Goal: Information Seeking & Learning: Learn about a topic

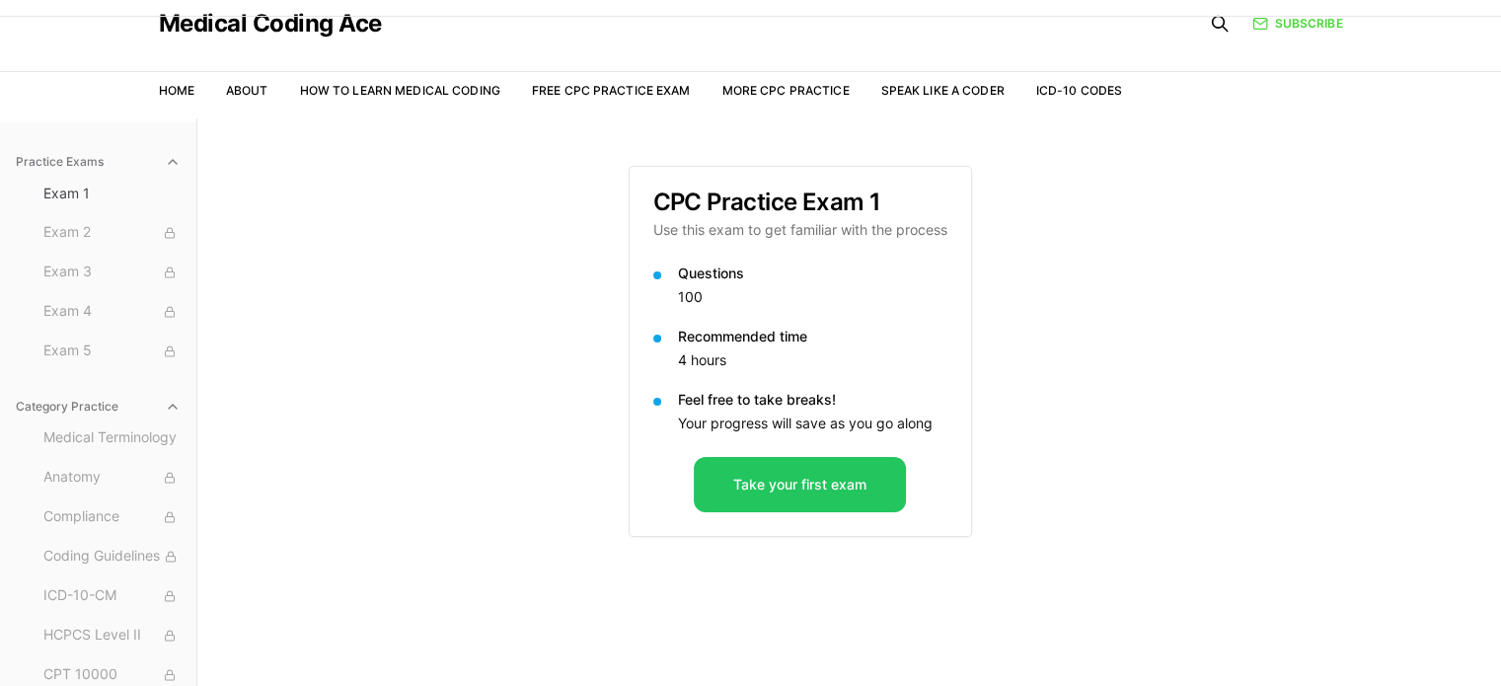
scroll to position [99, 0]
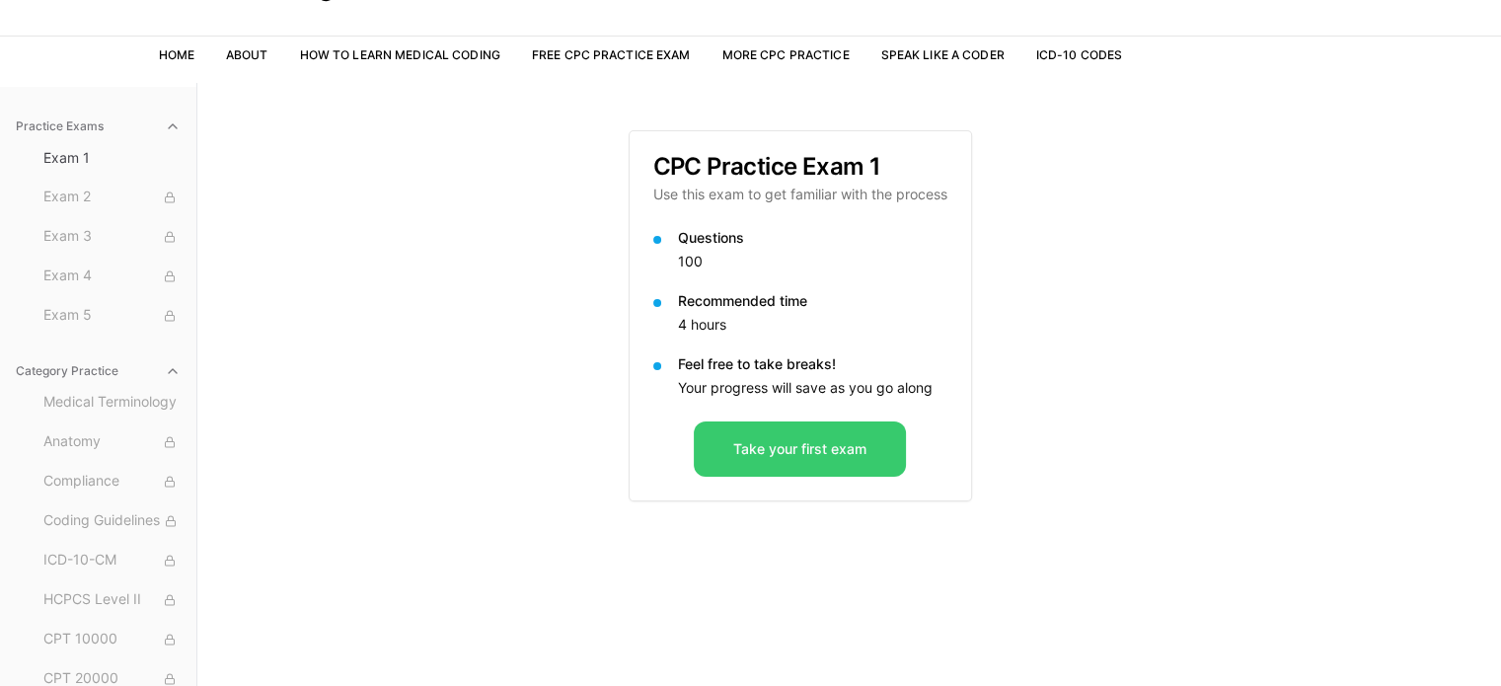
click at [763, 449] on button "Take your first exam" at bounding box center [800, 448] width 212 height 55
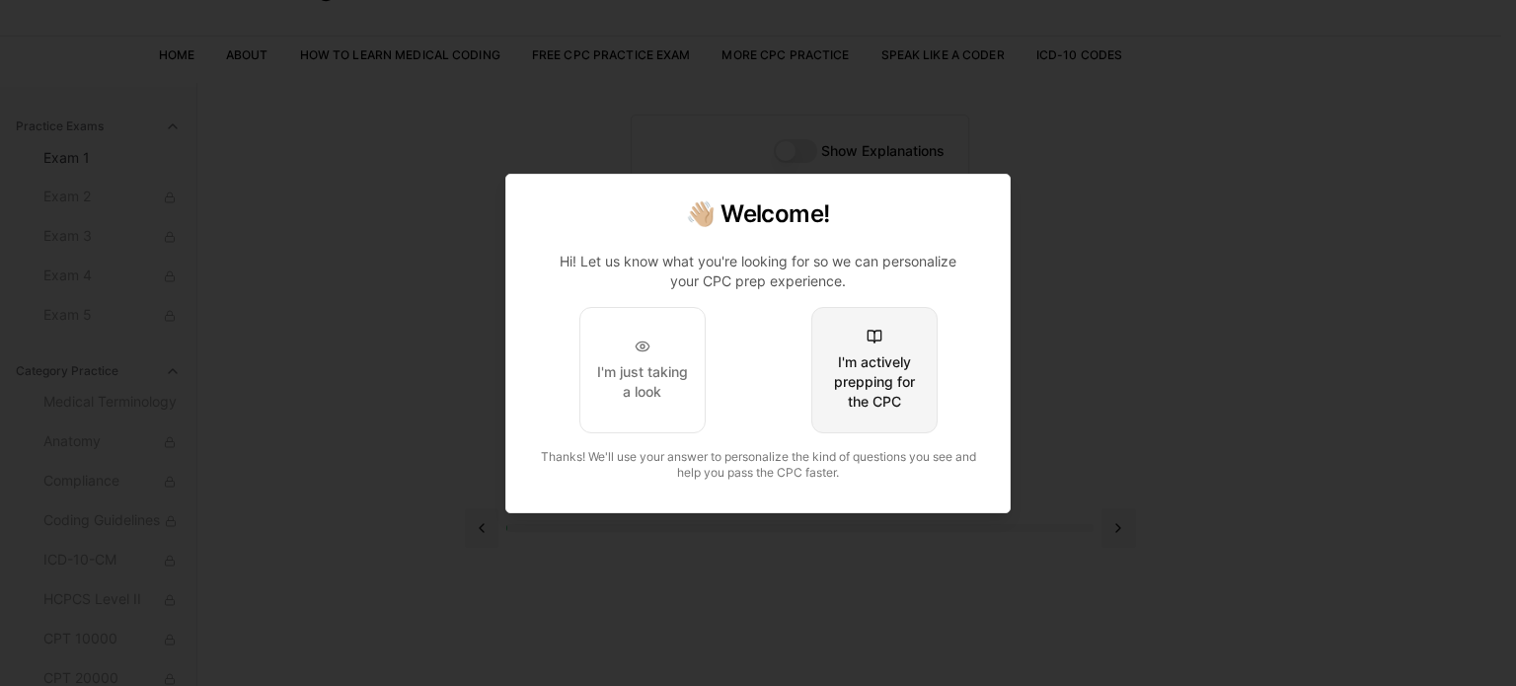
click at [848, 366] on div "I'm actively prepping for the CPC" at bounding box center [874, 381] width 93 height 59
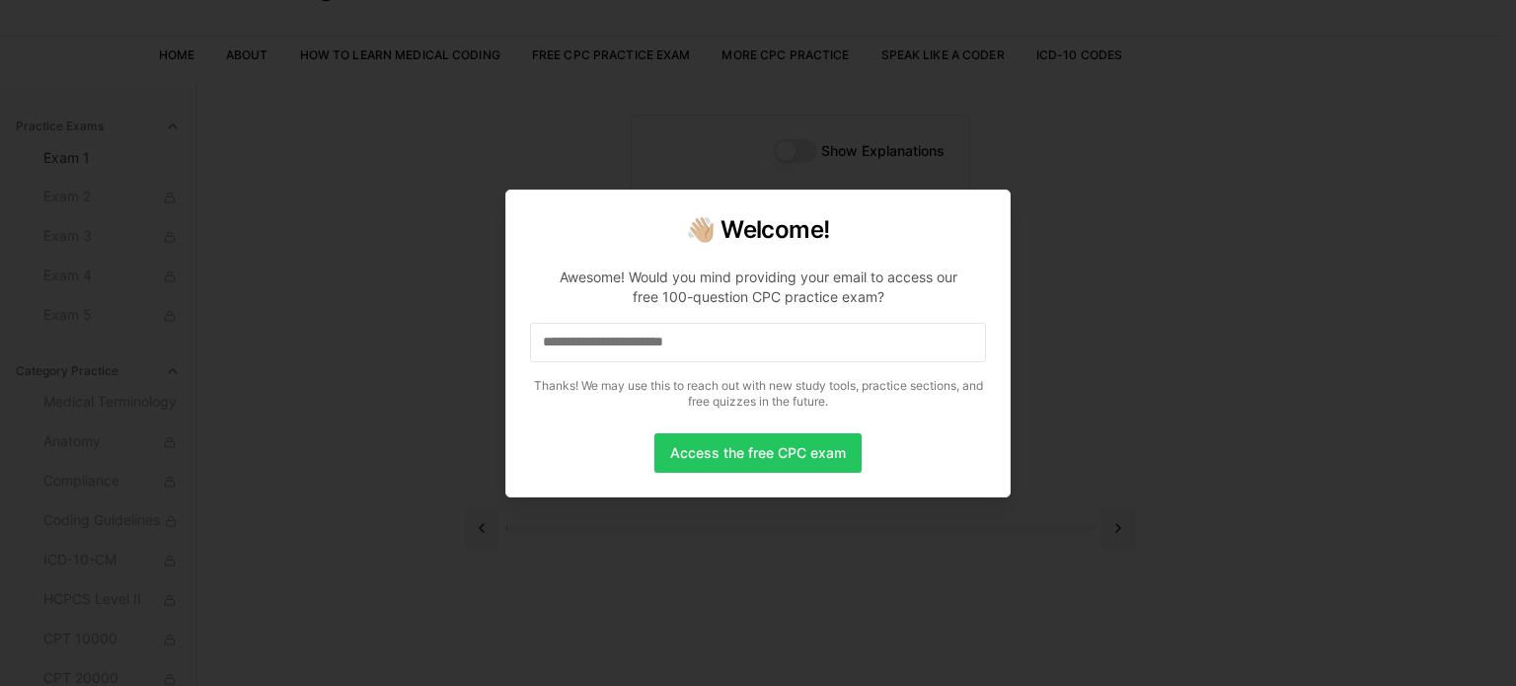
click at [772, 347] on input at bounding box center [758, 342] width 456 height 39
click at [794, 353] on input "*" at bounding box center [758, 342] width 456 height 39
click at [793, 353] on input "**" at bounding box center [758, 342] width 456 height 39
click at [793, 353] on input "***" at bounding box center [758, 342] width 456 height 39
click at [793, 353] on input "****" at bounding box center [758, 342] width 456 height 39
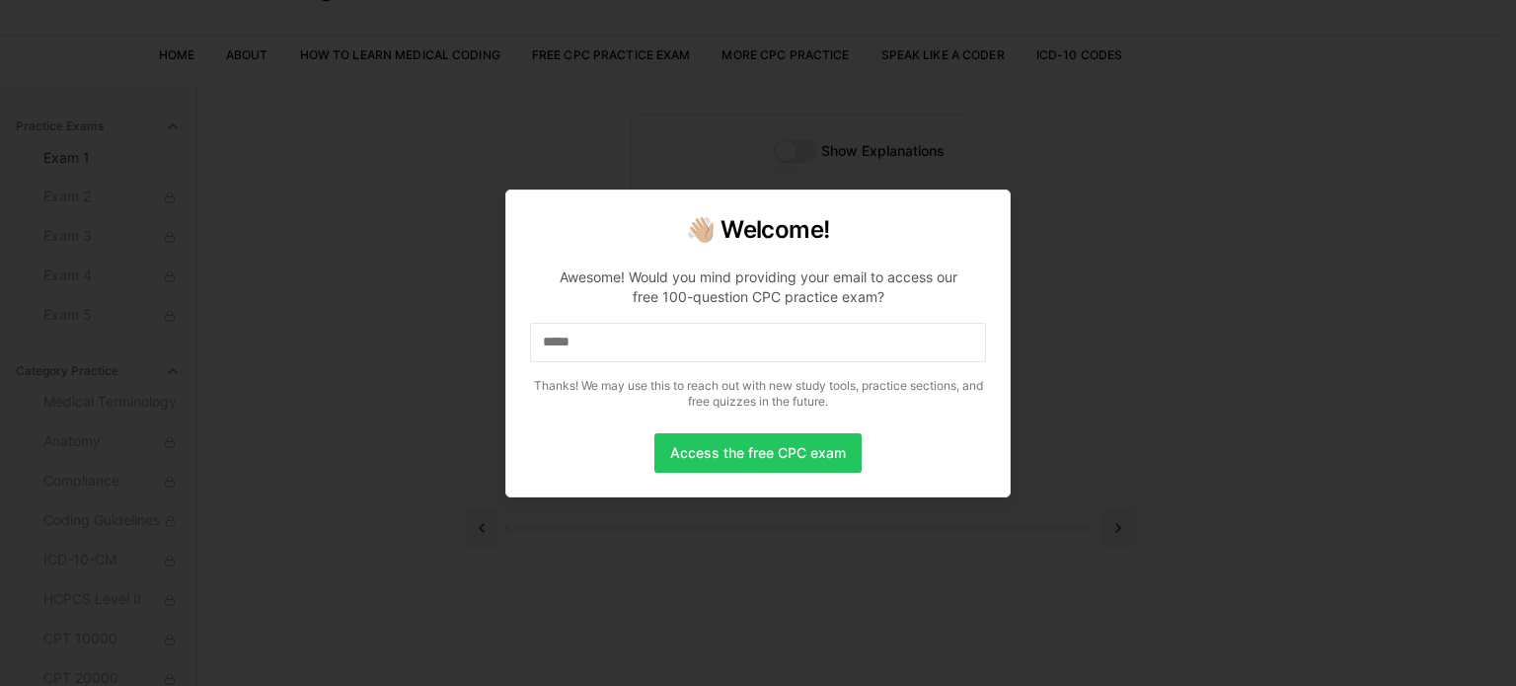
click at [793, 353] on input "*****" at bounding box center [758, 342] width 456 height 39
click at [793, 353] on input "******" at bounding box center [758, 342] width 456 height 39
click at [793, 353] on input "*******" at bounding box center [758, 342] width 456 height 39
click at [793, 353] on input "********" at bounding box center [758, 342] width 456 height 39
click at [793, 353] on input "*********" at bounding box center [758, 342] width 456 height 39
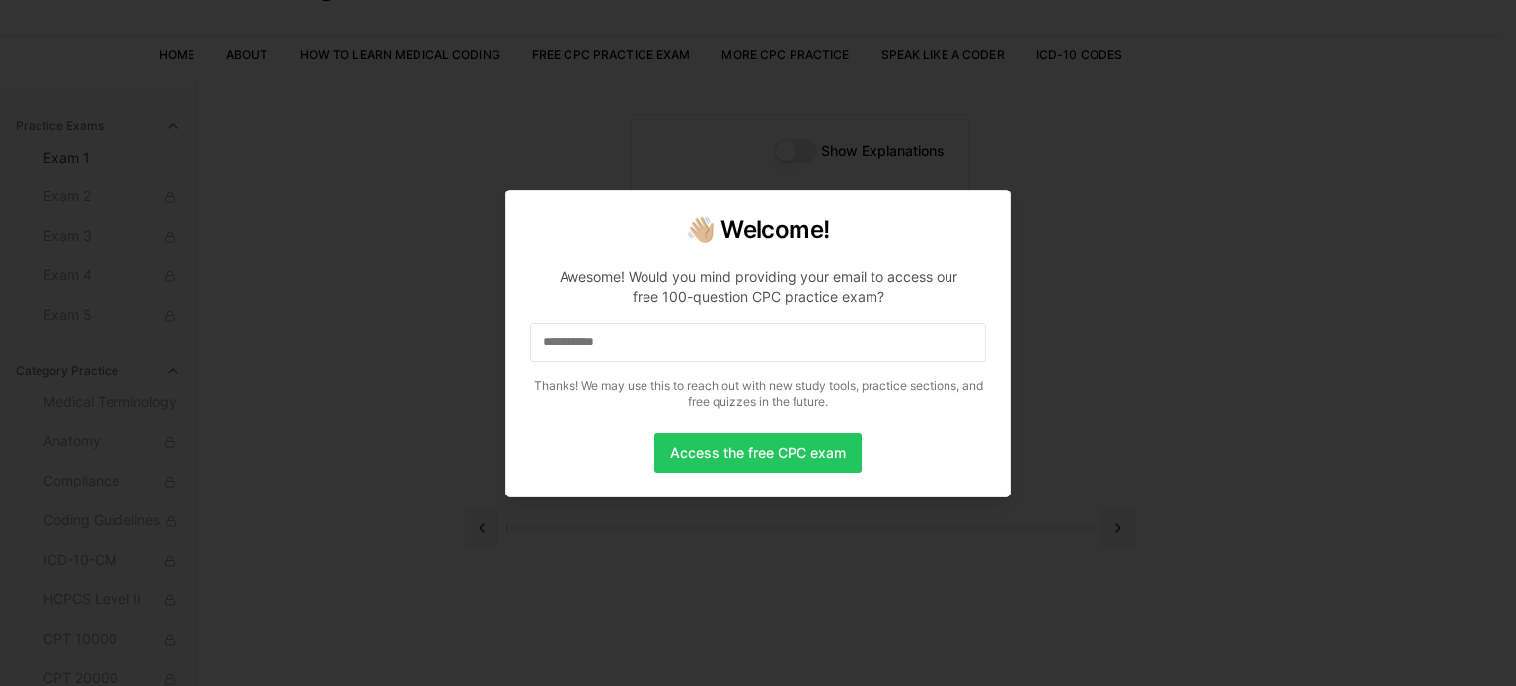
click at [793, 353] on input "**********" at bounding box center [758, 342] width 456 height 39
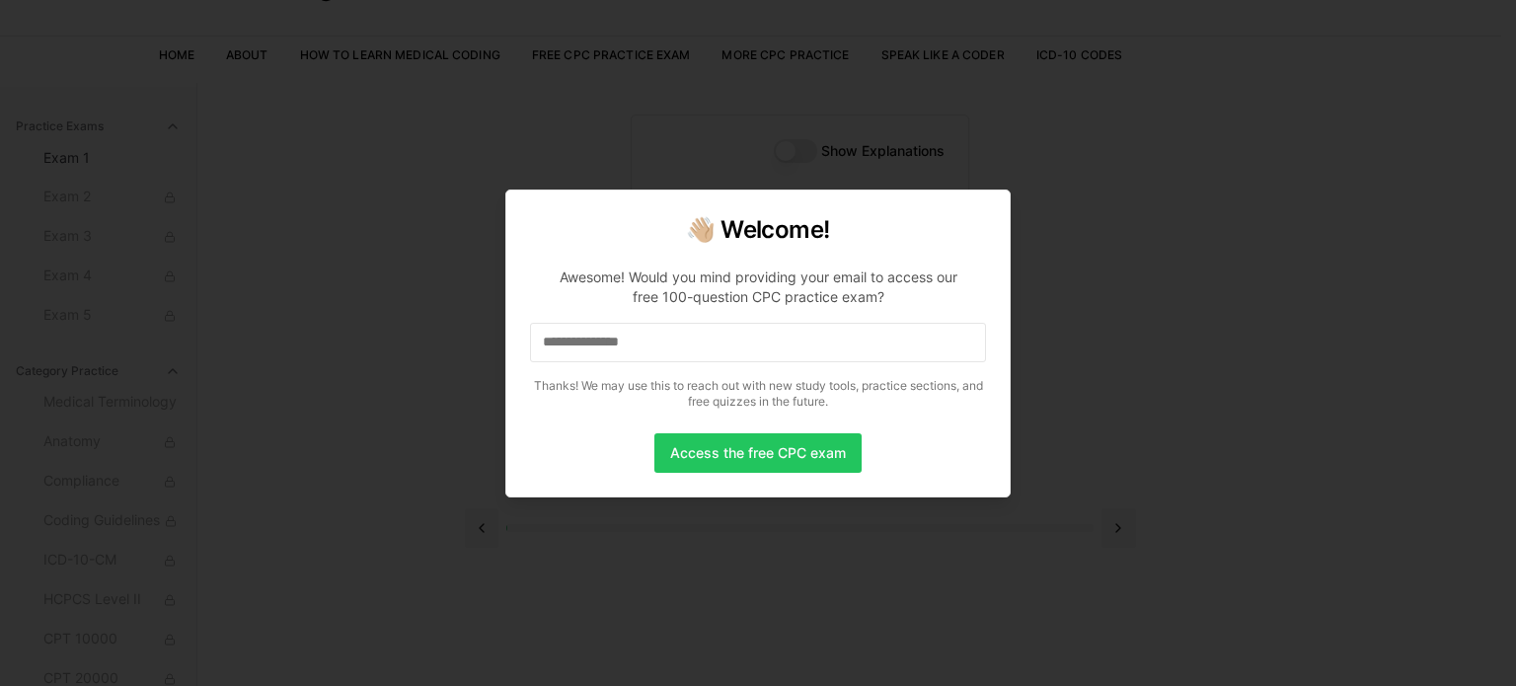
click at [793, 353] on input "**********" at bounding box center [758, 342] width 456 height 39
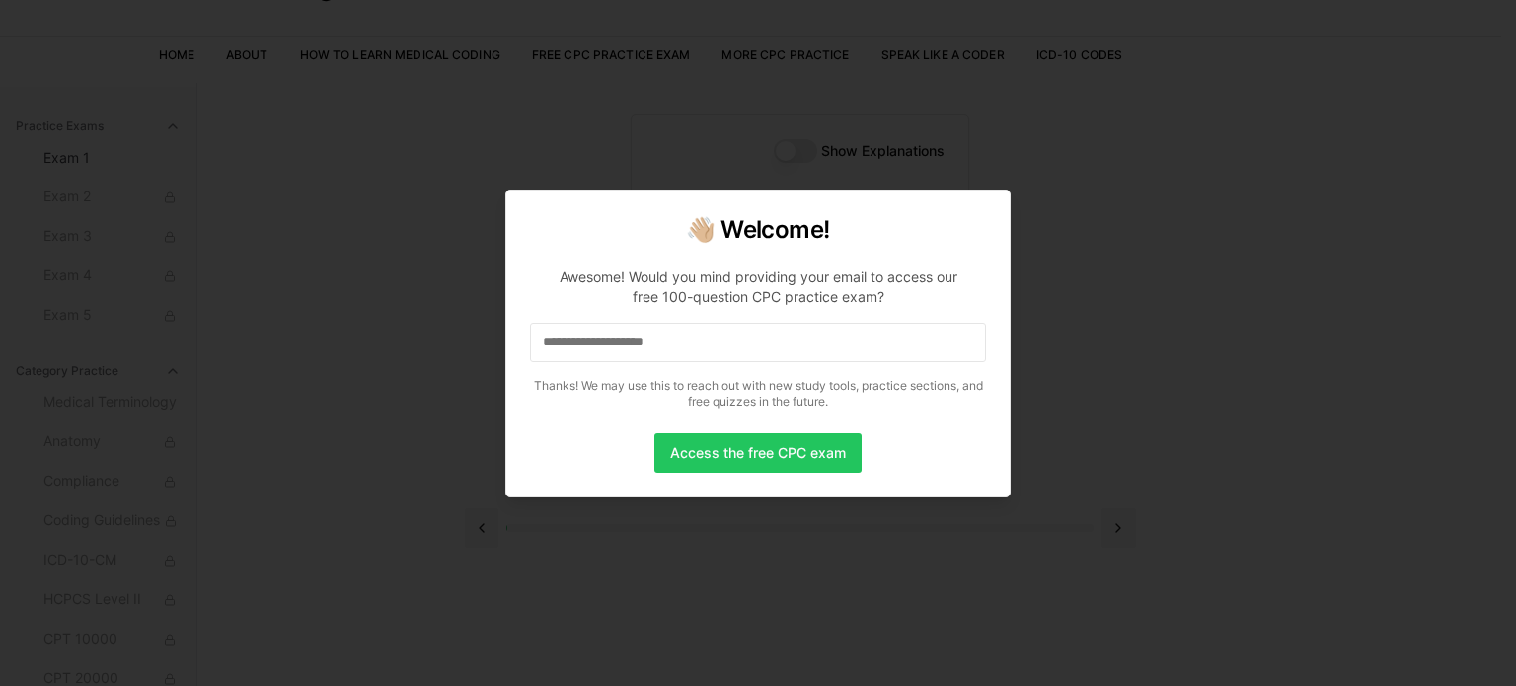
click at [793, 353] on input "**********" at bounding box center [758, 342] width 456 height 39
click at [792, 441] on button "Access the free CPC exam" at bounding box center [757, 452] width 207 height 39
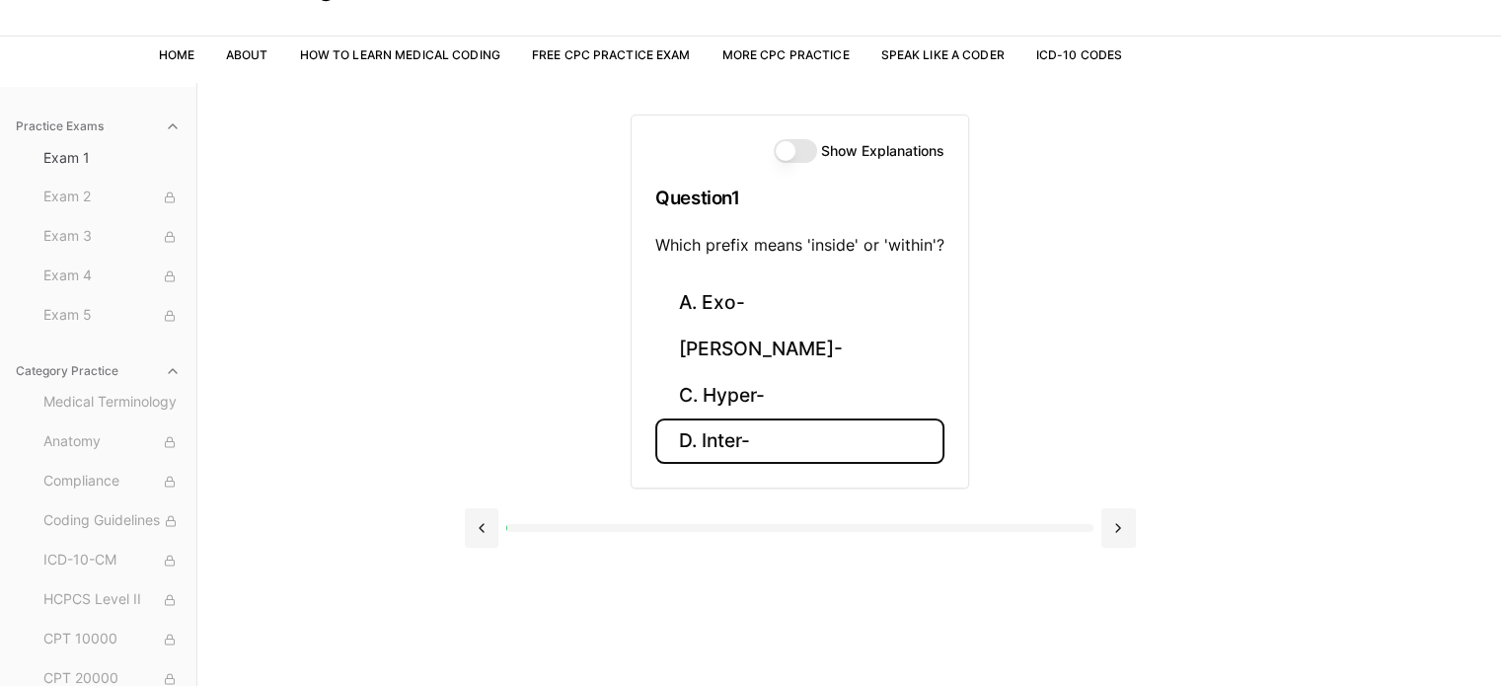
click at [713, 442] on button "D. Inter-" at bounding box center [799, 442] width 289 height 46
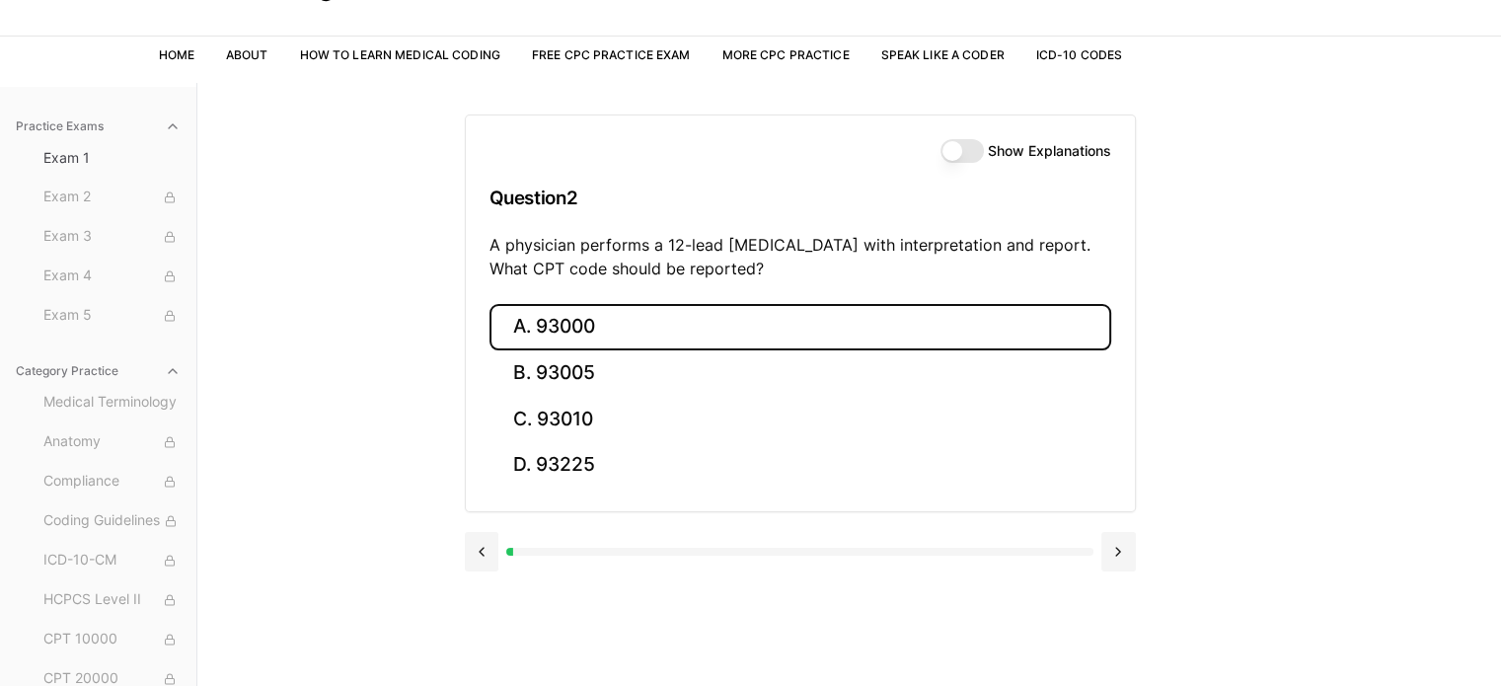
click at [585, 341] on button "A. 93000" at bounding box center [801, 327] width 622 height 46
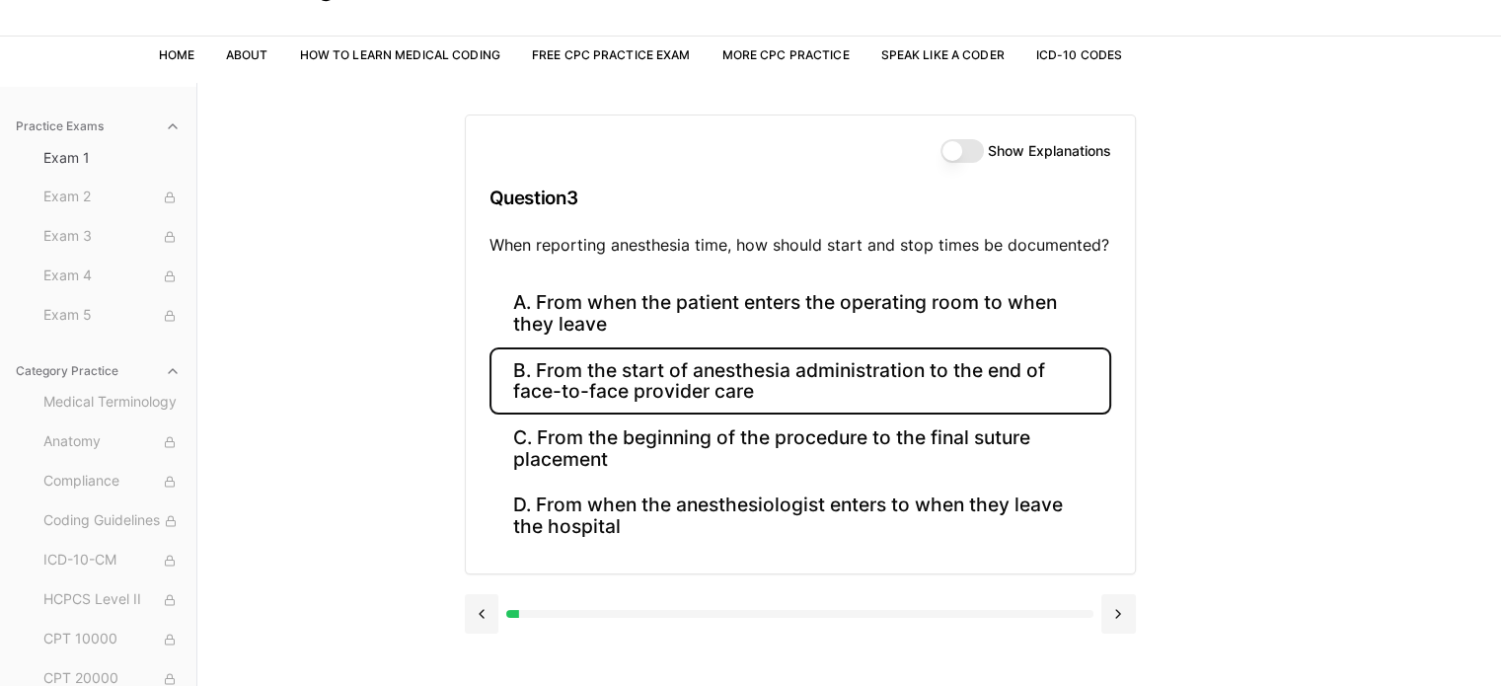
click at [933, 382] on button "B. From the start of anesthesia administration to the end of face-to-face provi…" at bounding box center [801, 380] width 622 height 67
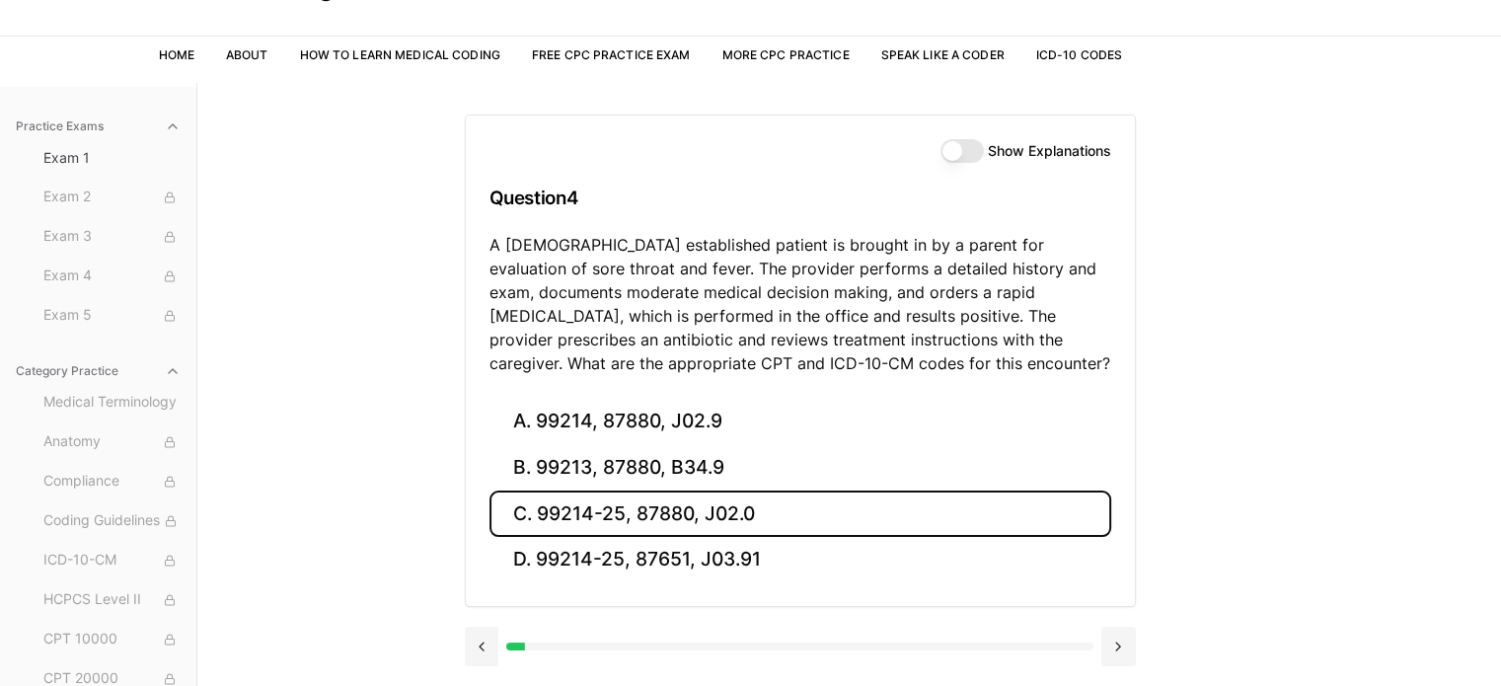
click at [652, 520] on button "C. 99214-25, 87880, J02.0" at bounding box center [801, 514] width 622 height 46
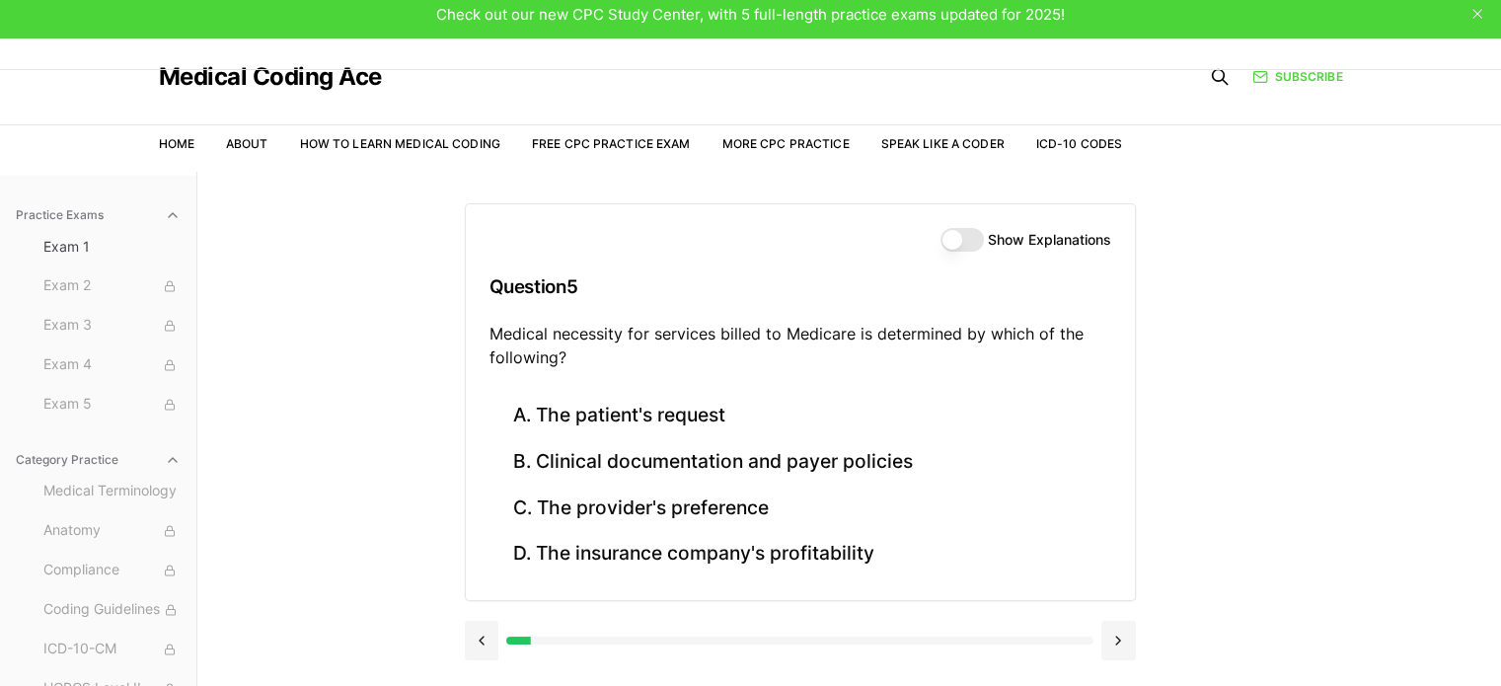
scroll to position [0, 0]
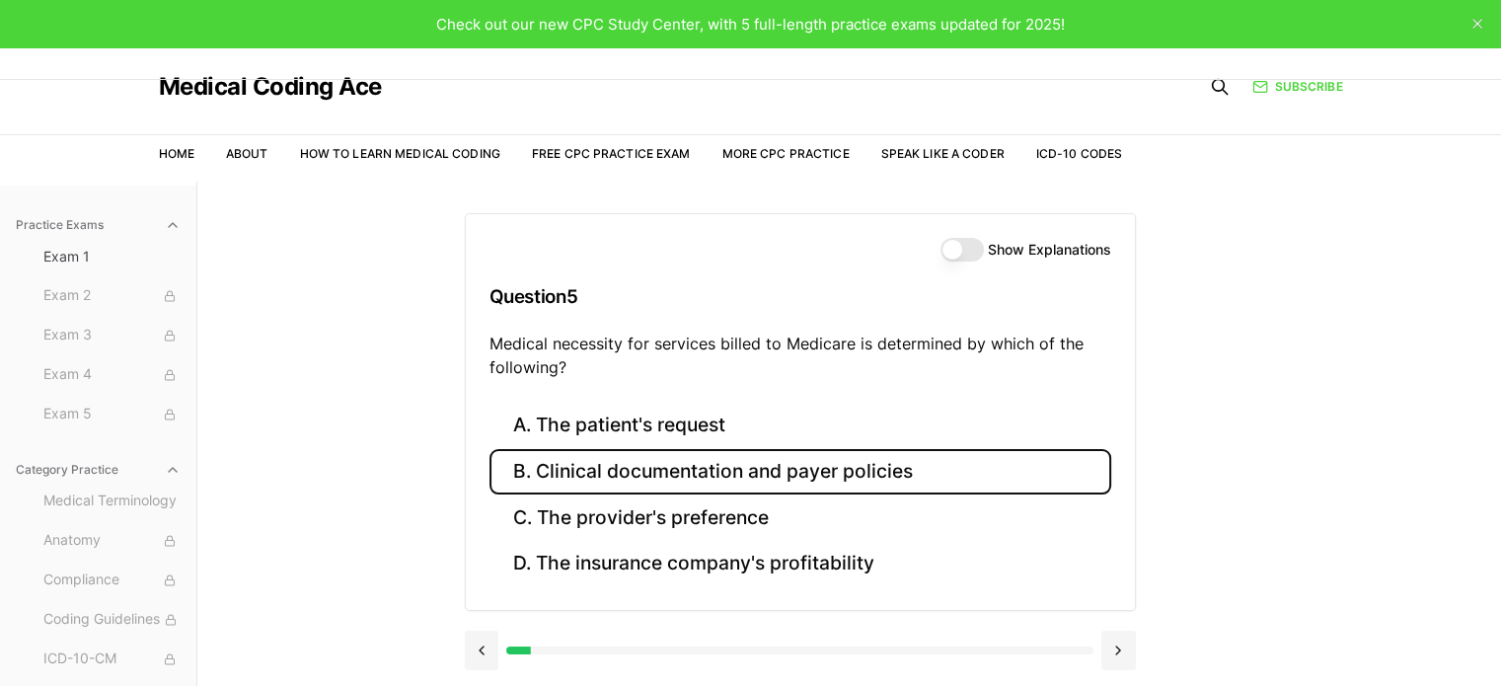
click at [852, 484] on button "B. Clinical documentation and payer policies" at bounding box center [801, 472] width 622 height 46
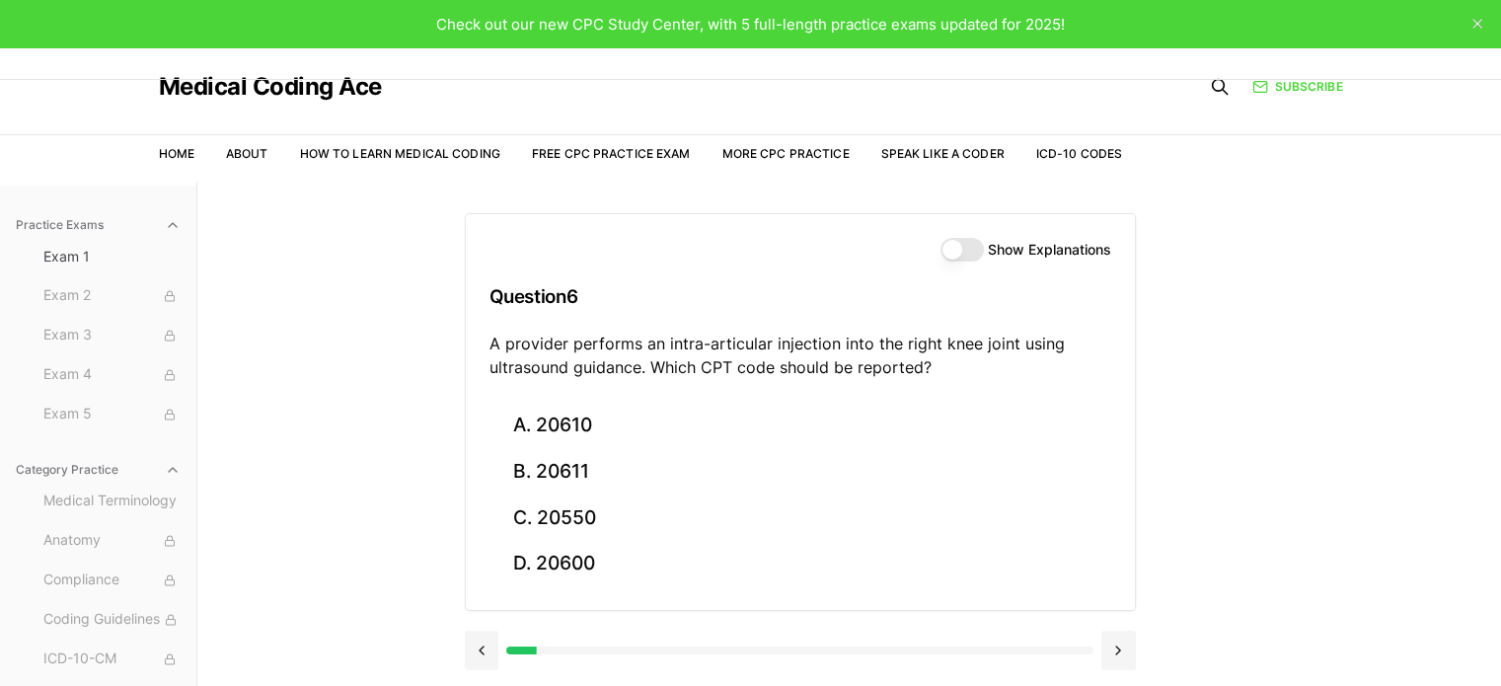
click at [1289, 504] on div "Practice Exams Exam 1 Exam 2 Exam 3 Exam 4 Exam 5 Category Practice Medical Ter…" at bounding box center [750, 525] width 1501 height 686
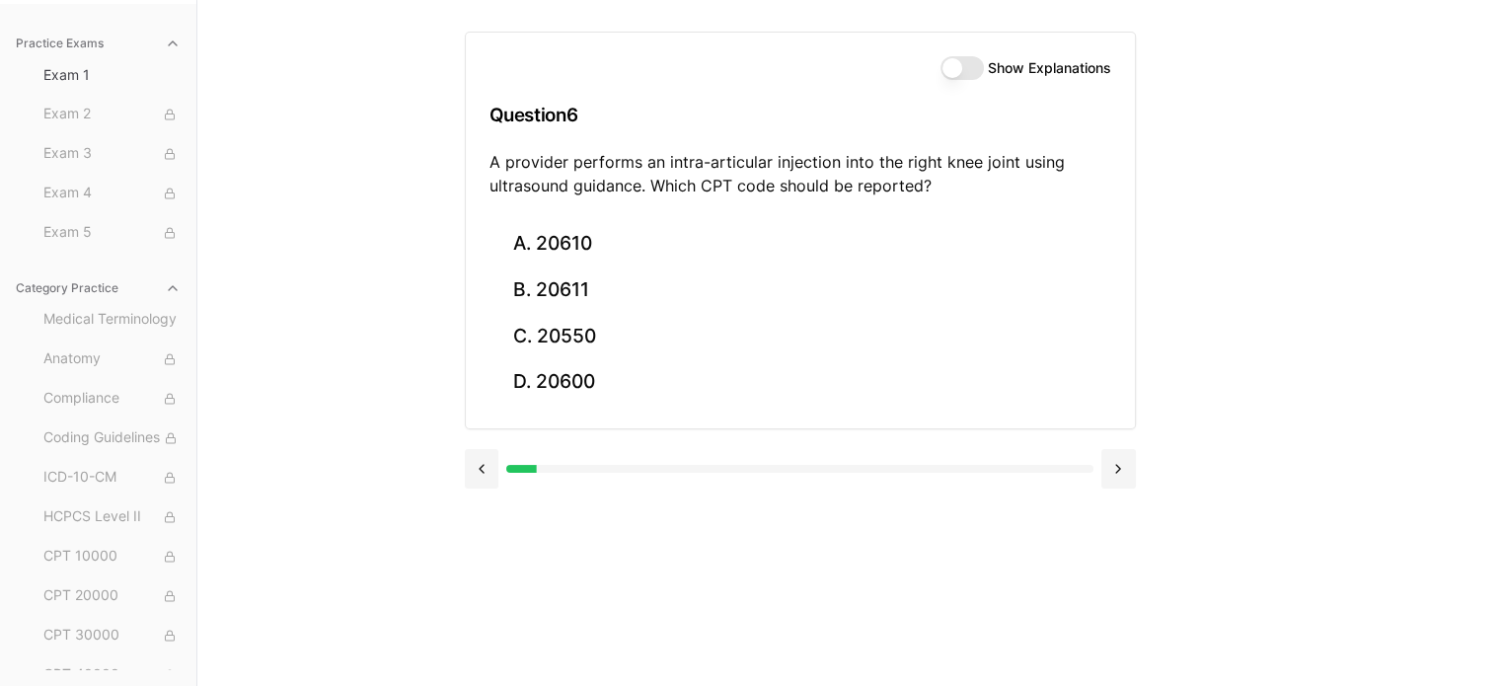
scroll to position [83, 0]
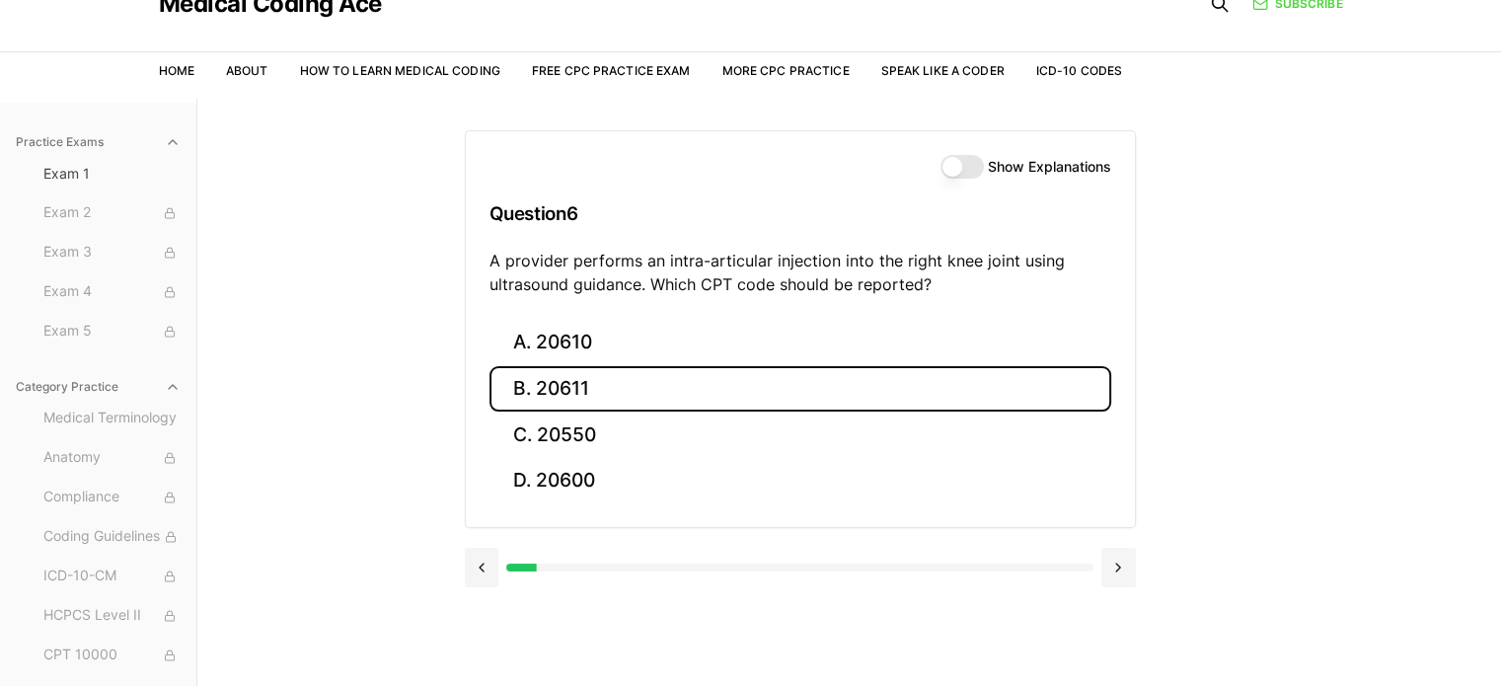
click at [1027, 382] on button "B. 20611" at bounding box center [801, 389] width 622 height 46
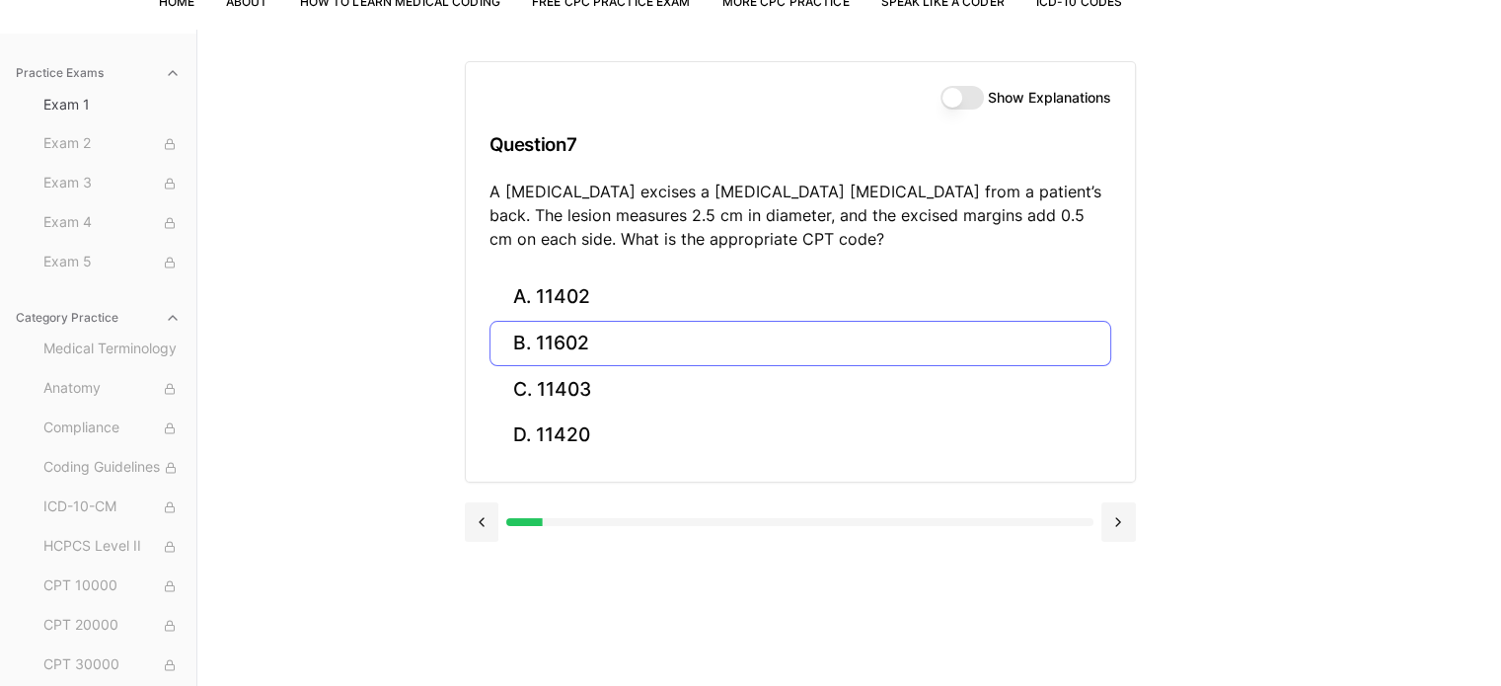
scroll to position [182, 0]
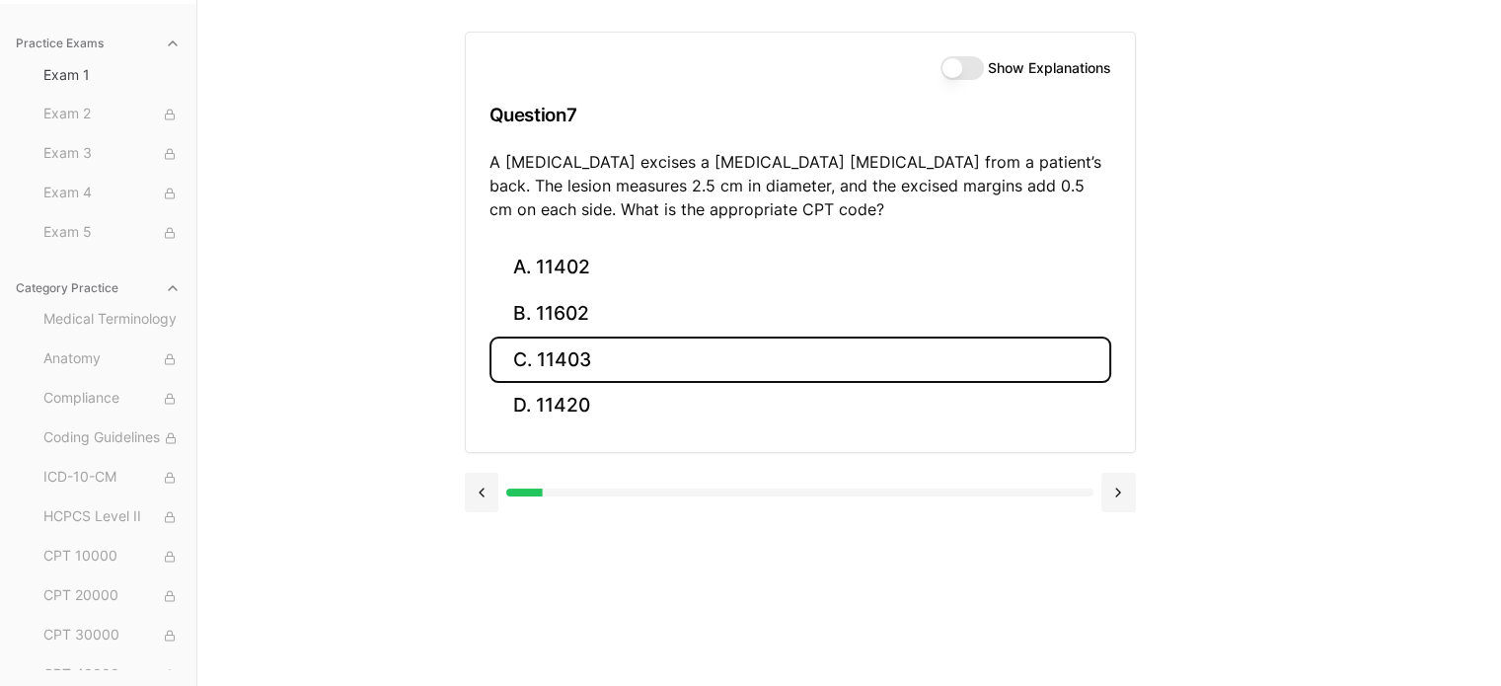
click at [560, 354] on button "C. 11403" at bounding box center [801, 360] width 622 height 46
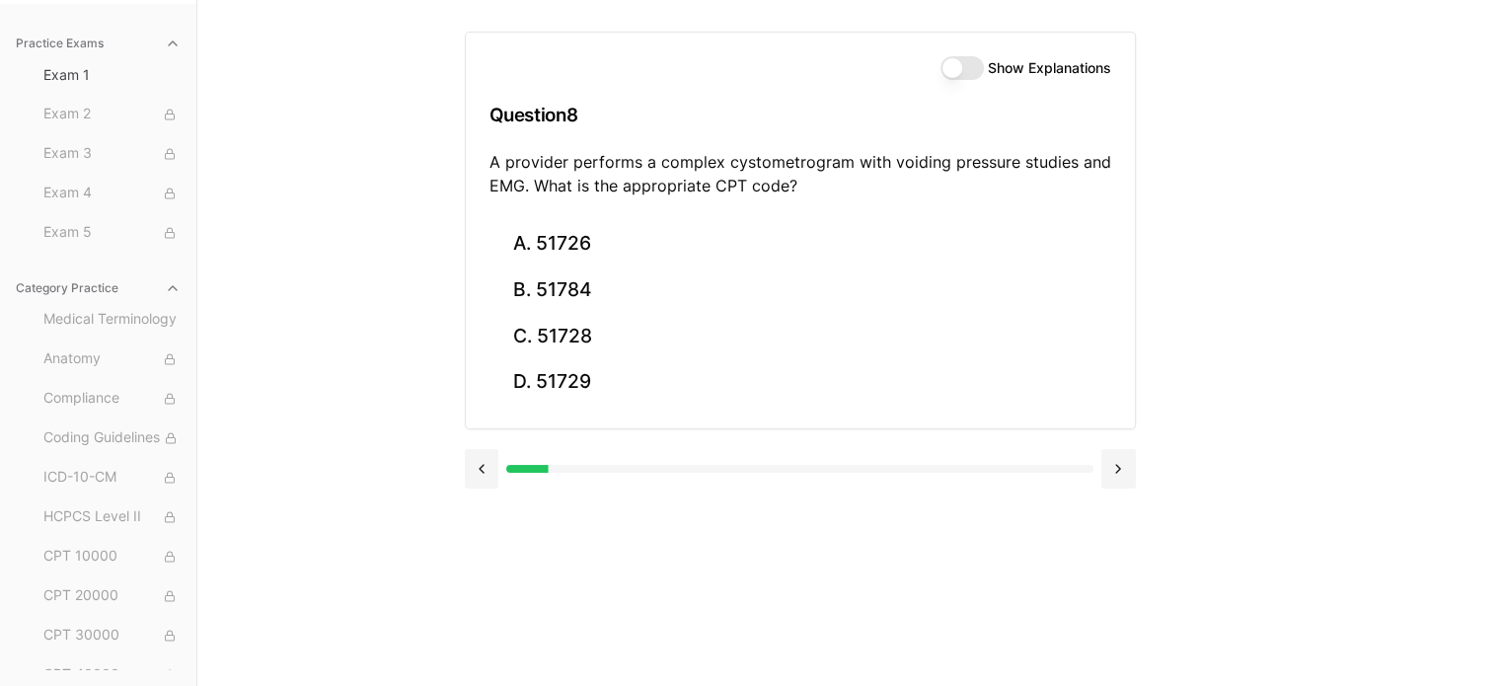
click at [954, 66] on button "Show Explanations" at bounding box center [962, 68] width 43 height 24
click at [971, 66] on button "Show Explanations" at bounding box center [962, 68] width 43 height 24
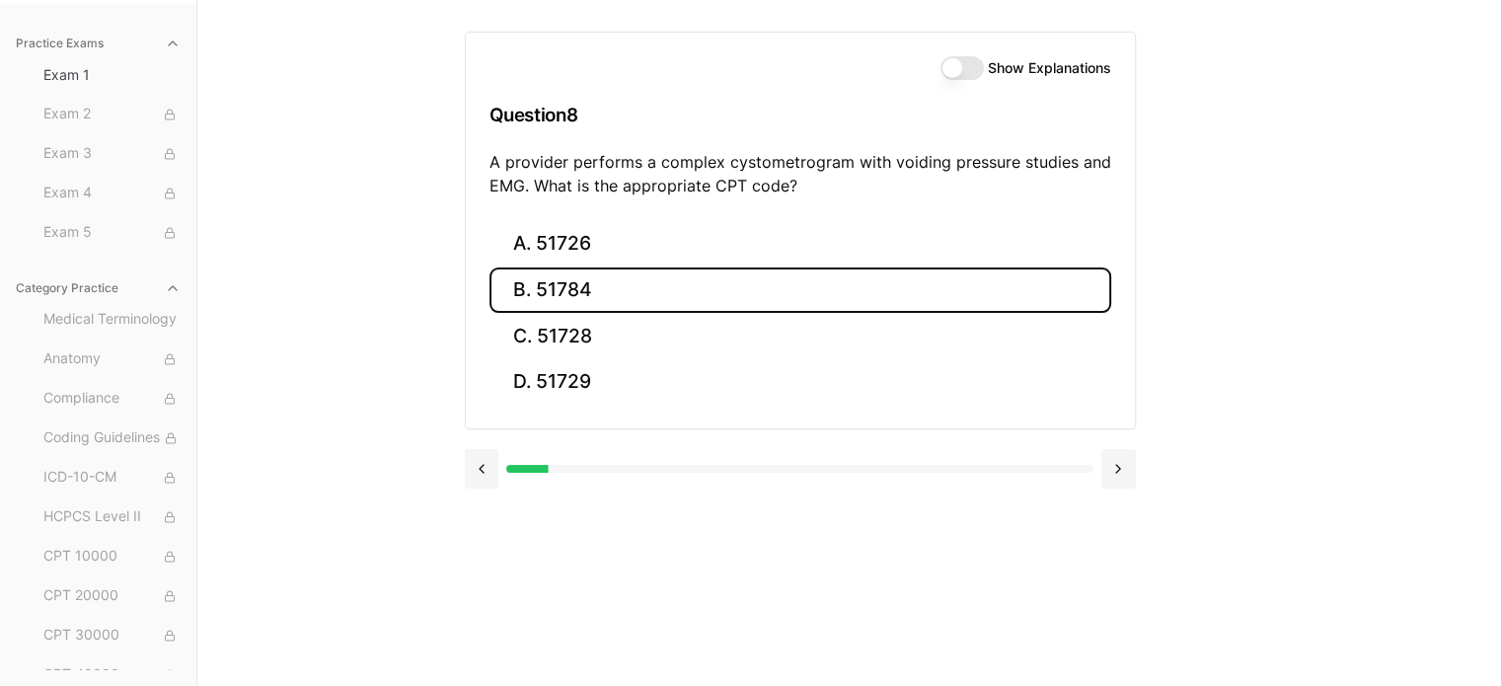
click at [756, 273] on button "B. 51784" at bounding box center [801, 290] width 622 height 46
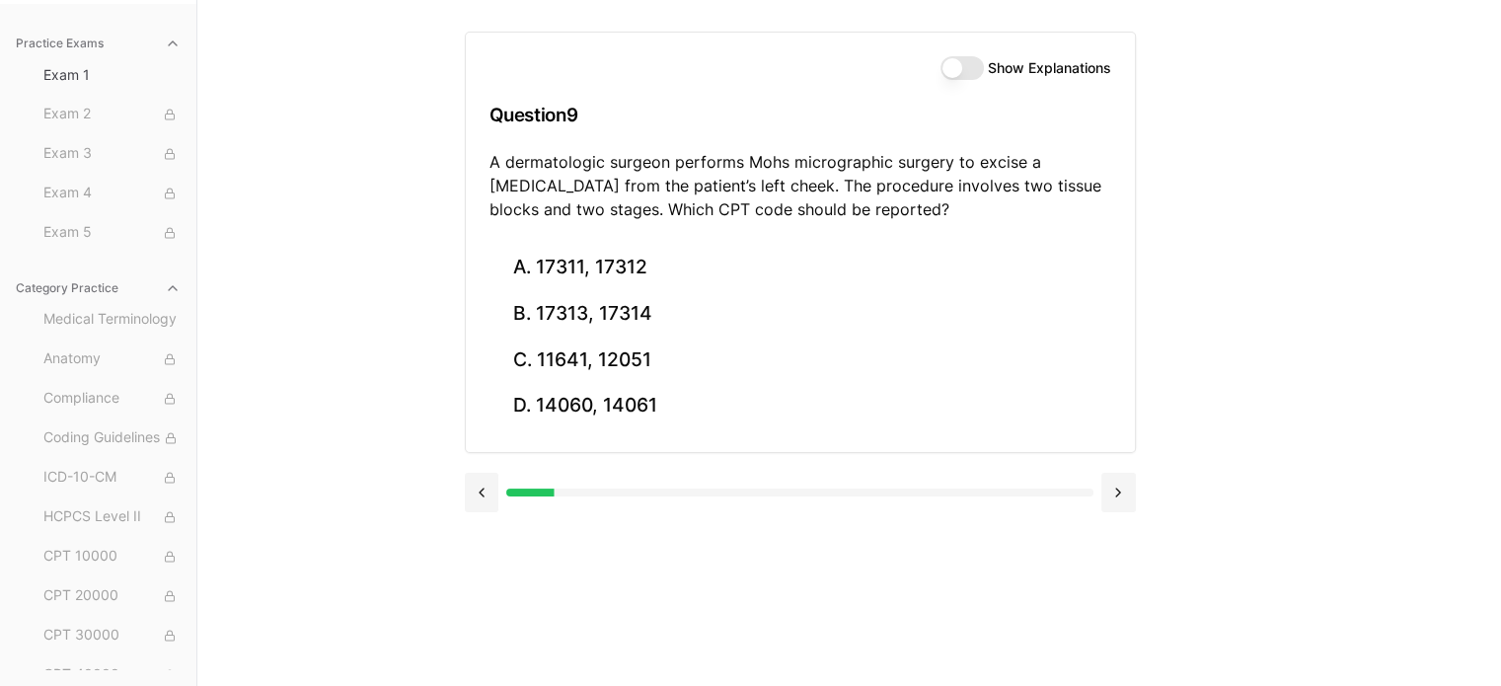
click at [1451, 466] on div "Practice Exams Exam 1 Exam 2 Exam 3 Exam 4 Exam 5 Category Practice Medical Ter…" at bounding box center [750, 343] width 1501 height 686
click at [1332, 508] on div "Practice Exams Exam 1 Exam 2 Exam 3 Exam 4 Exam 5 Category Practice Medical Ter…" at bounding box center [750, 343] width 1501 height 686
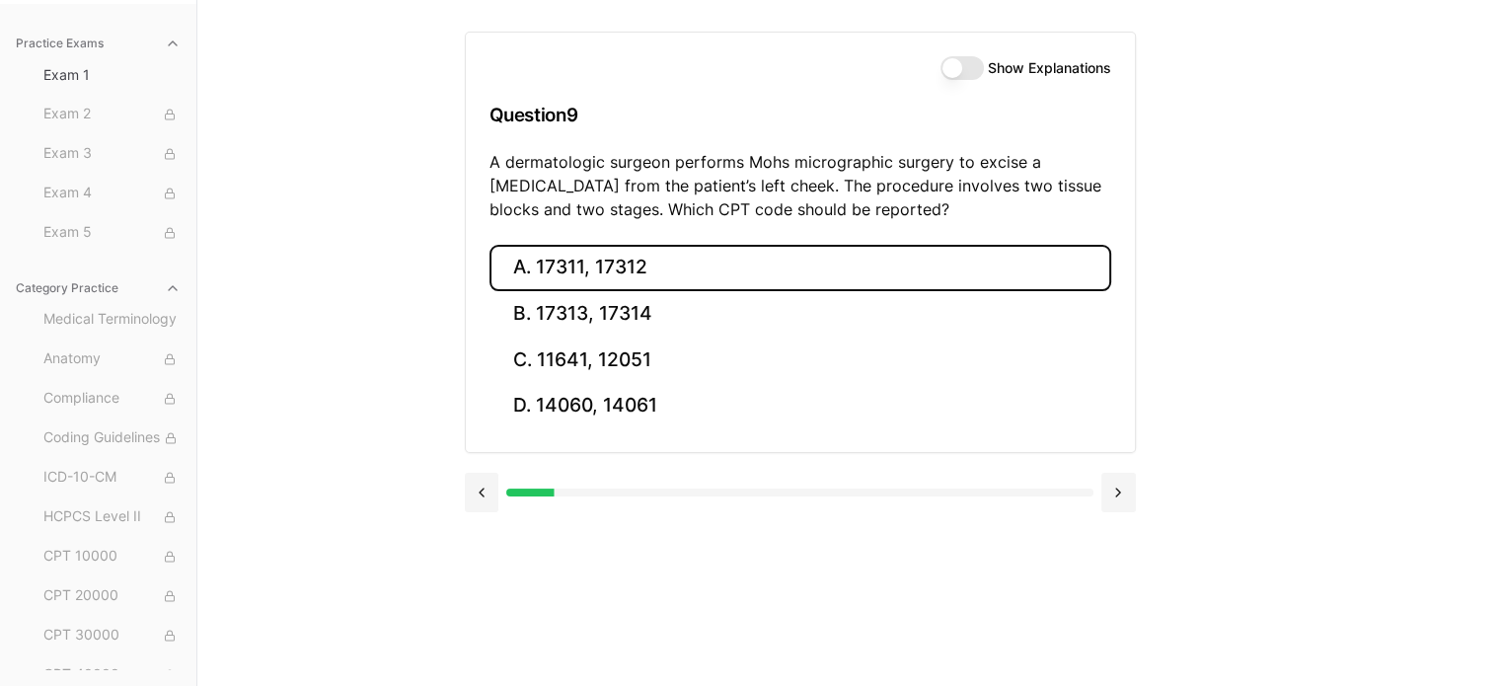
click at [618, 252] on button "A. 17311, 17312" at bounding box center [801, 268] width 622 height 46
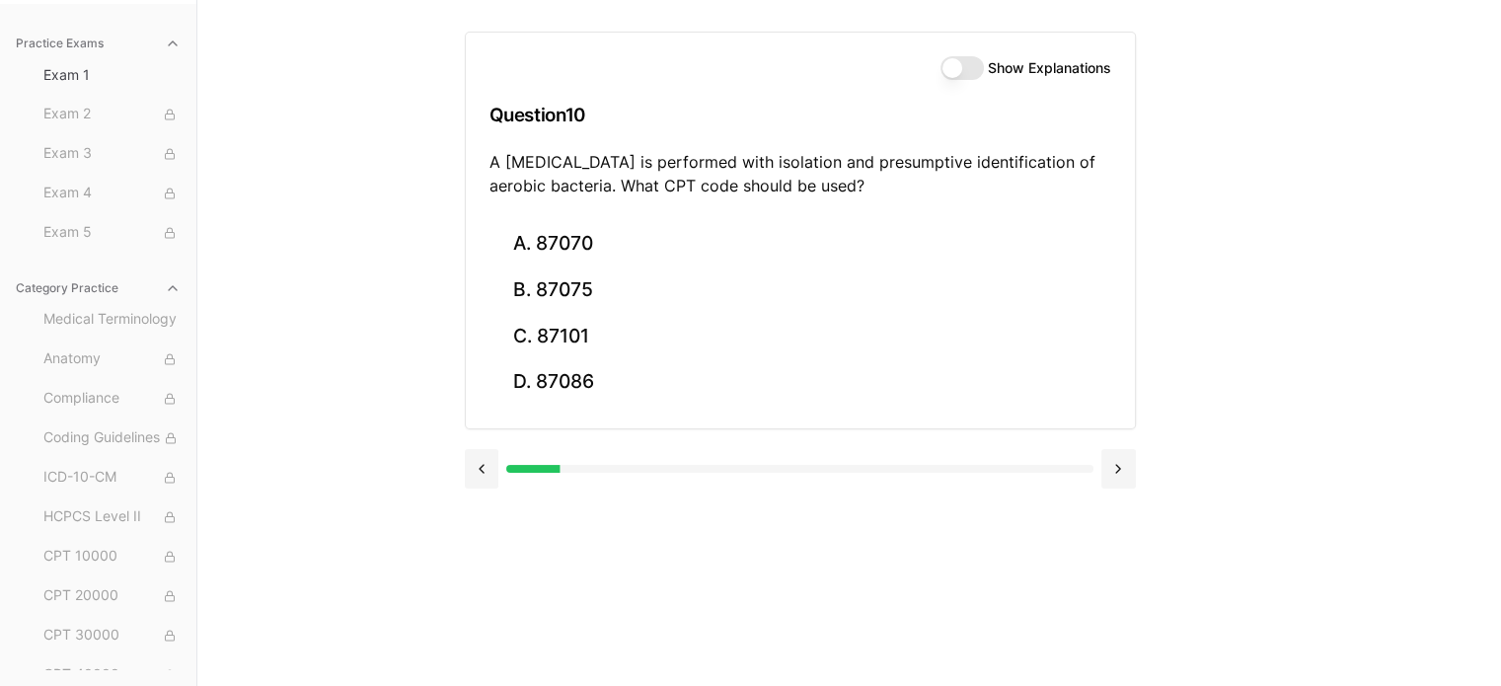
click at [248, 299] on div "Practice Exams Exam 1 Exam 2 Exam 3 Exam 4 Exam 5 Category Practice Medical Ter…" at bounding box center [750, 343] width 1501 height 686
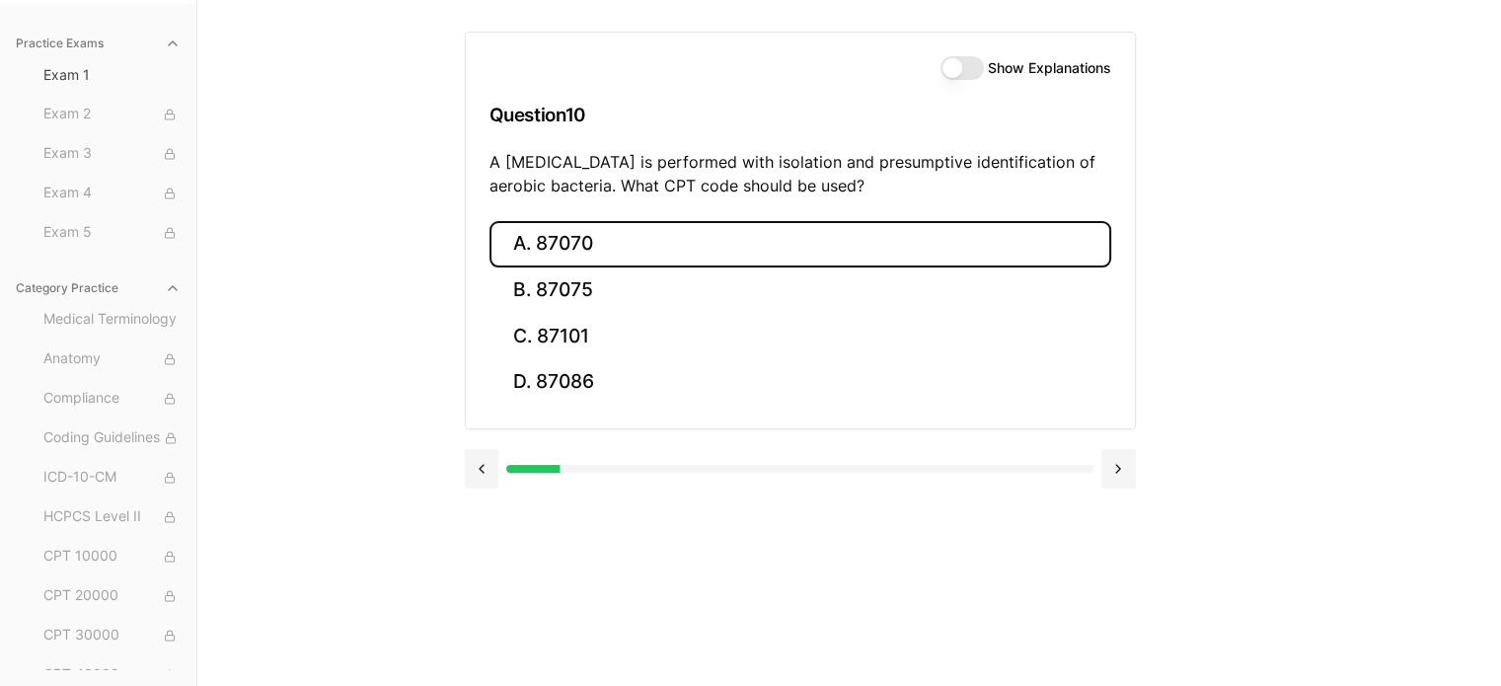
click at [549, 260] on button "A. 87070" at bounding box center [801, 244] width 622 height 46
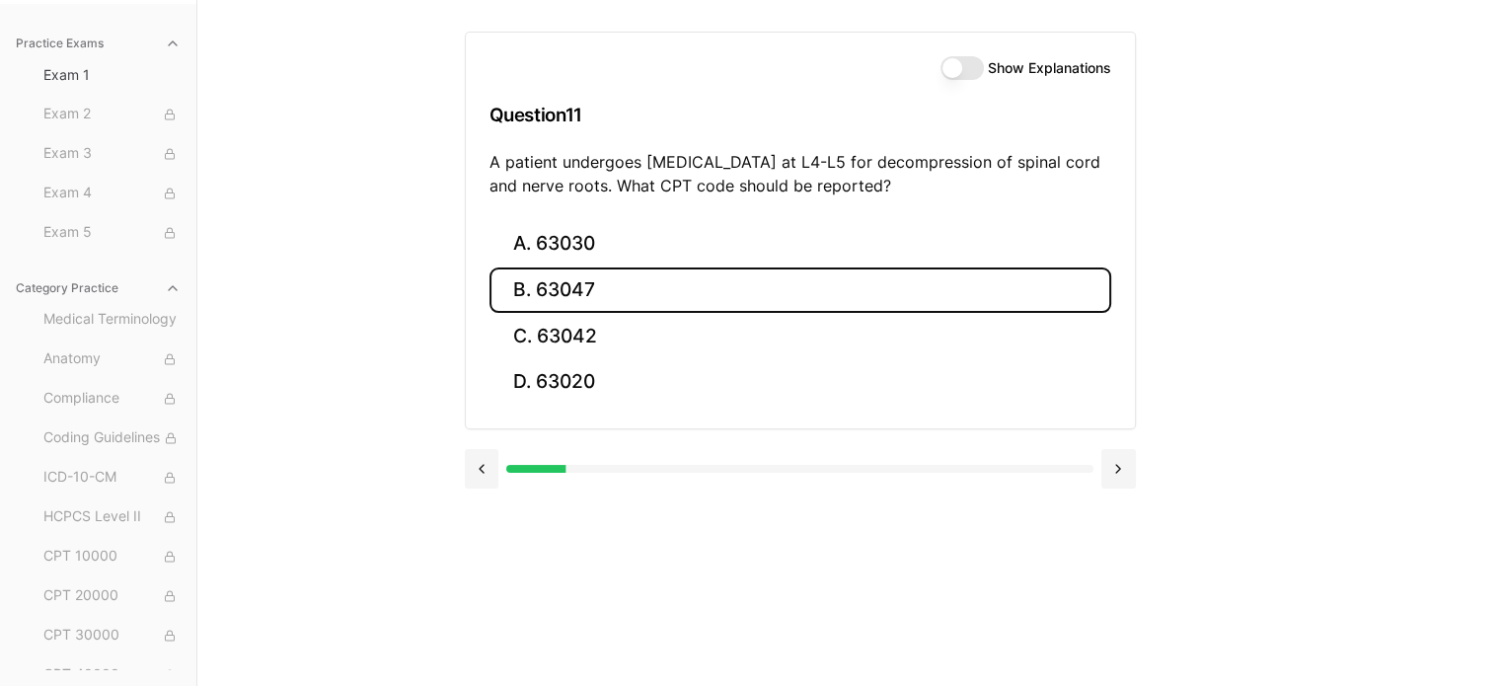
click at [551, 301] on button "B. 63047" at bounding box center [801, 290] width 622 height 46
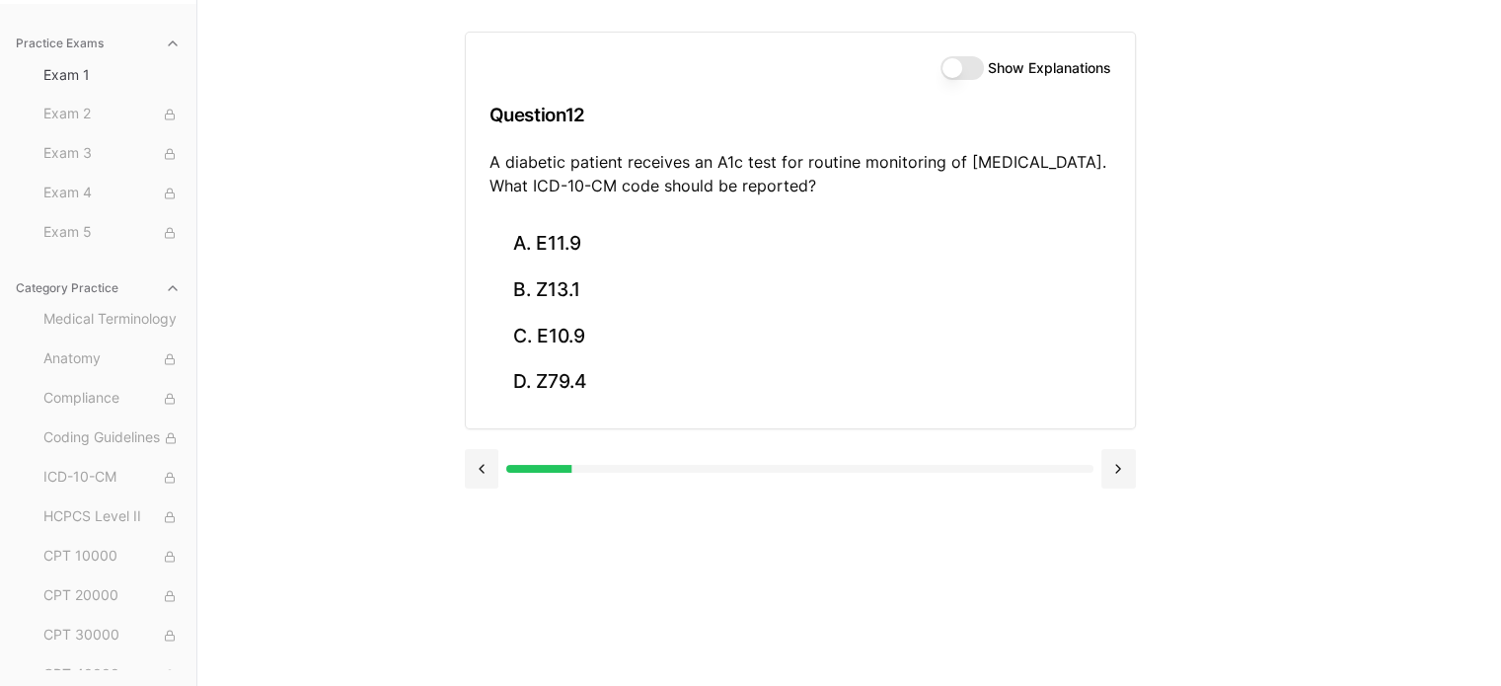
click at [1315, 307] on div "Practice Exams Exam 1 Exam 2 Exam 3 Exam 4 Exam 5 Category Practice Medical Ter…" at bounding box center [750, 343] width 1501 height 686
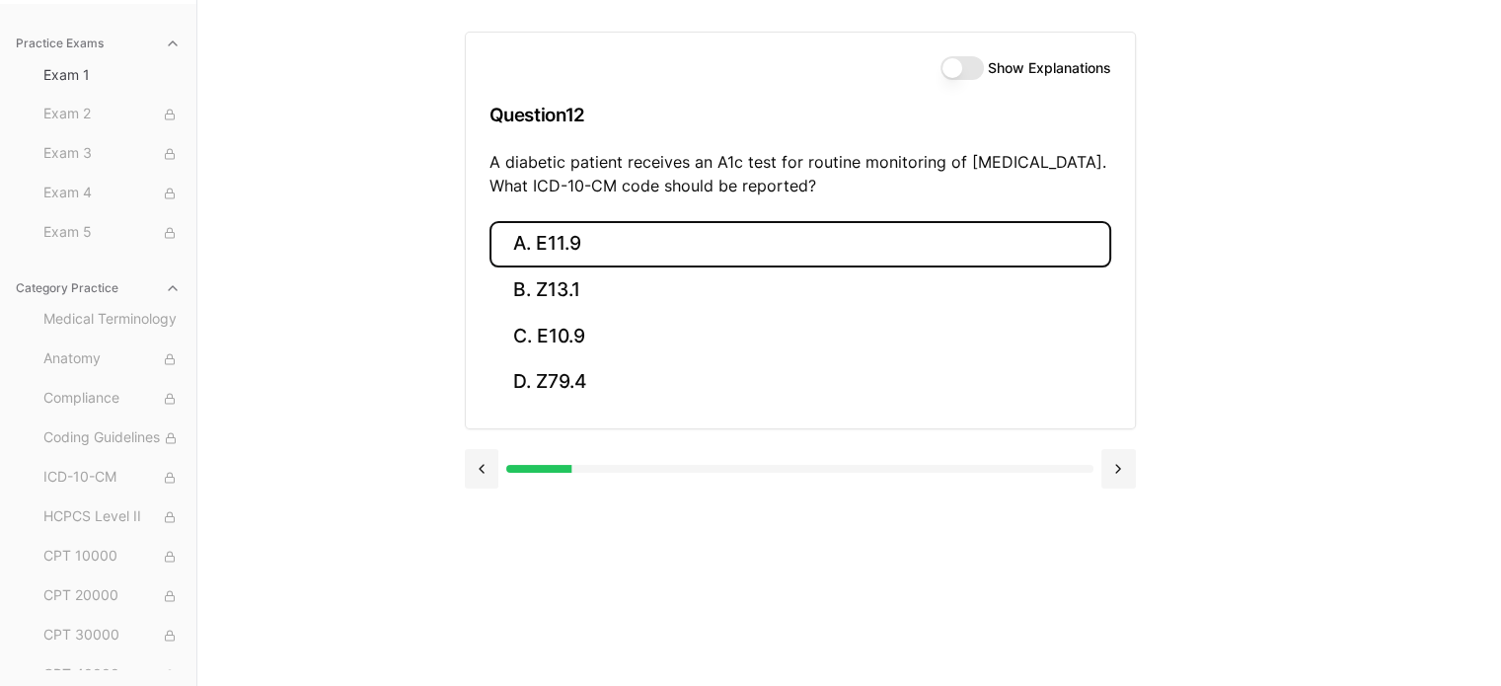
click at [602, 250] on button "A. E11.9" at bounding box center [801, 244] width 622 height 46
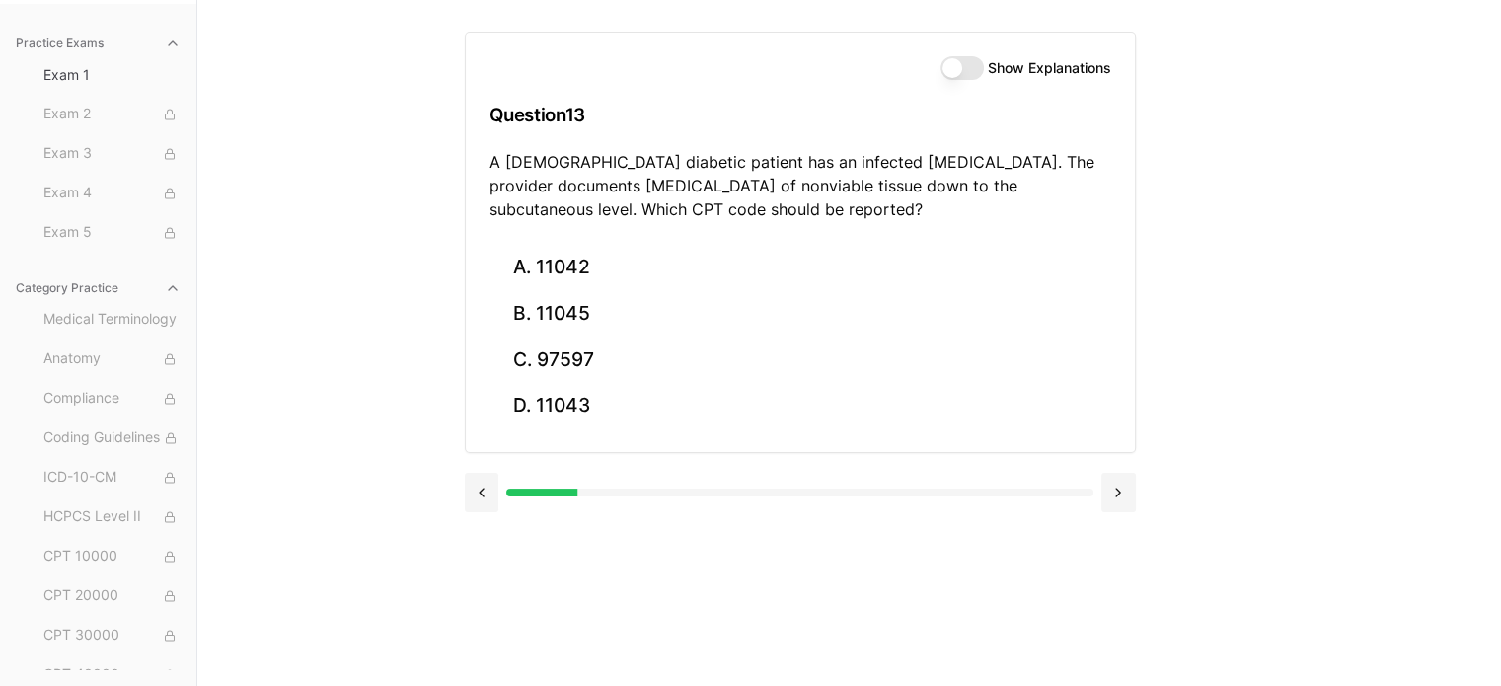
click at [1465, 279] on div "Practice Exams Exam 1 Exam 2 Exam 3 Exam 4 Exam 5 Category Practice Medical Ter…" at bounding box center [750, 343] width 1501 height 686
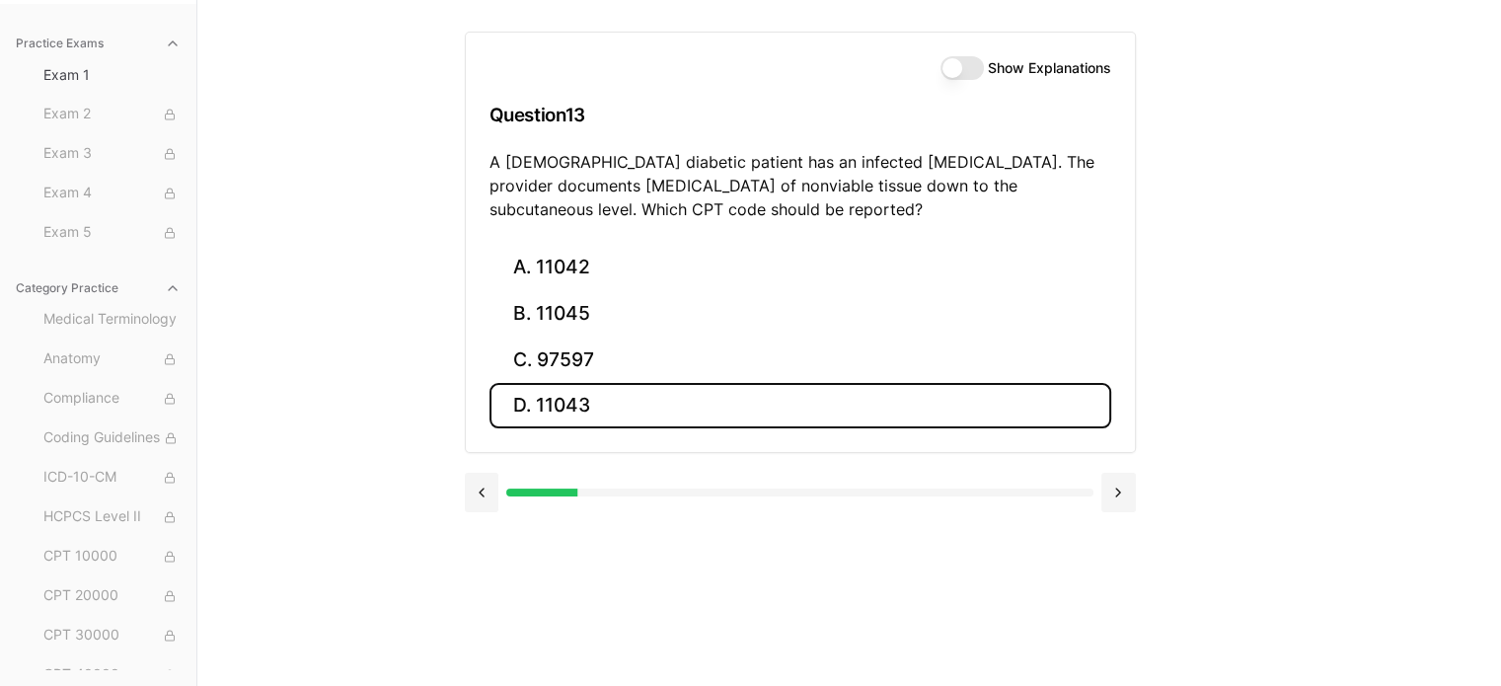
click at [747, 403] on button "D. 11043" at bounding box center [801, 406] width 622 height 46
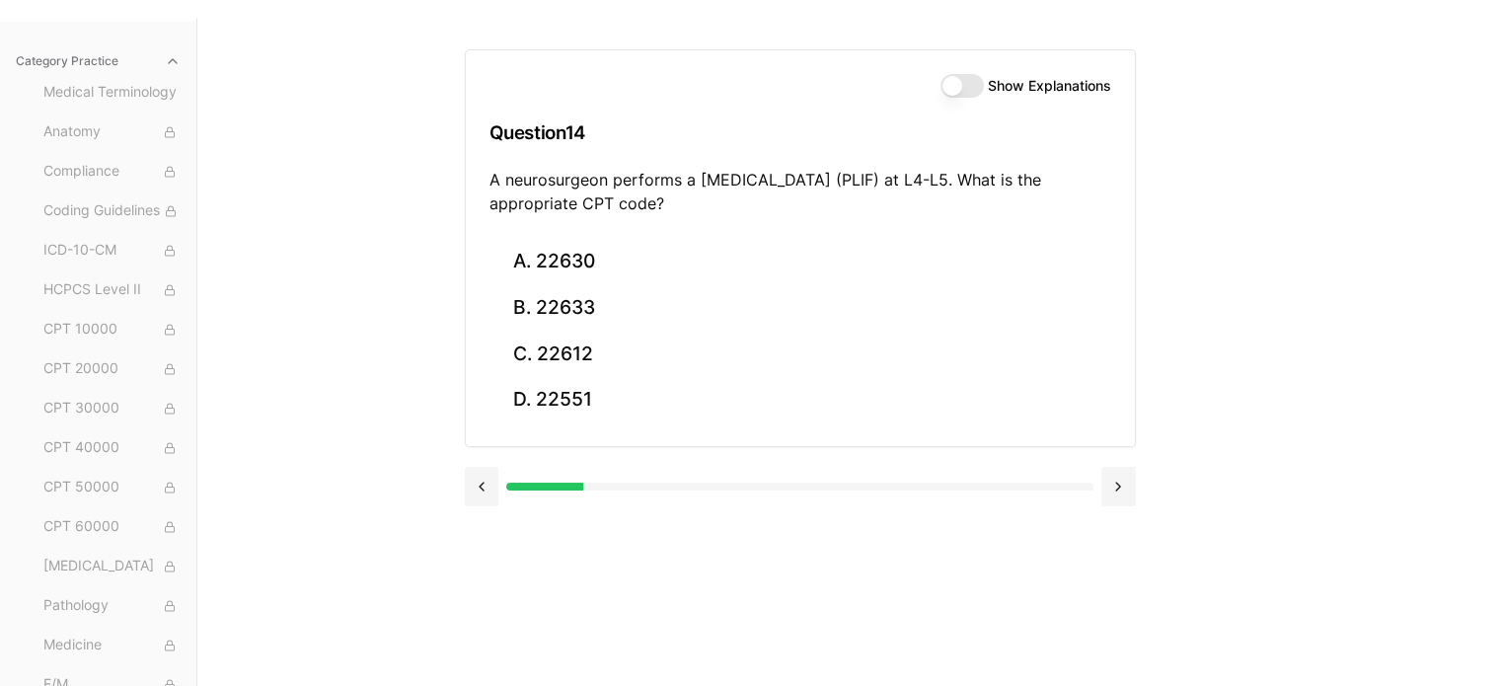
scroll to position [83, 0]
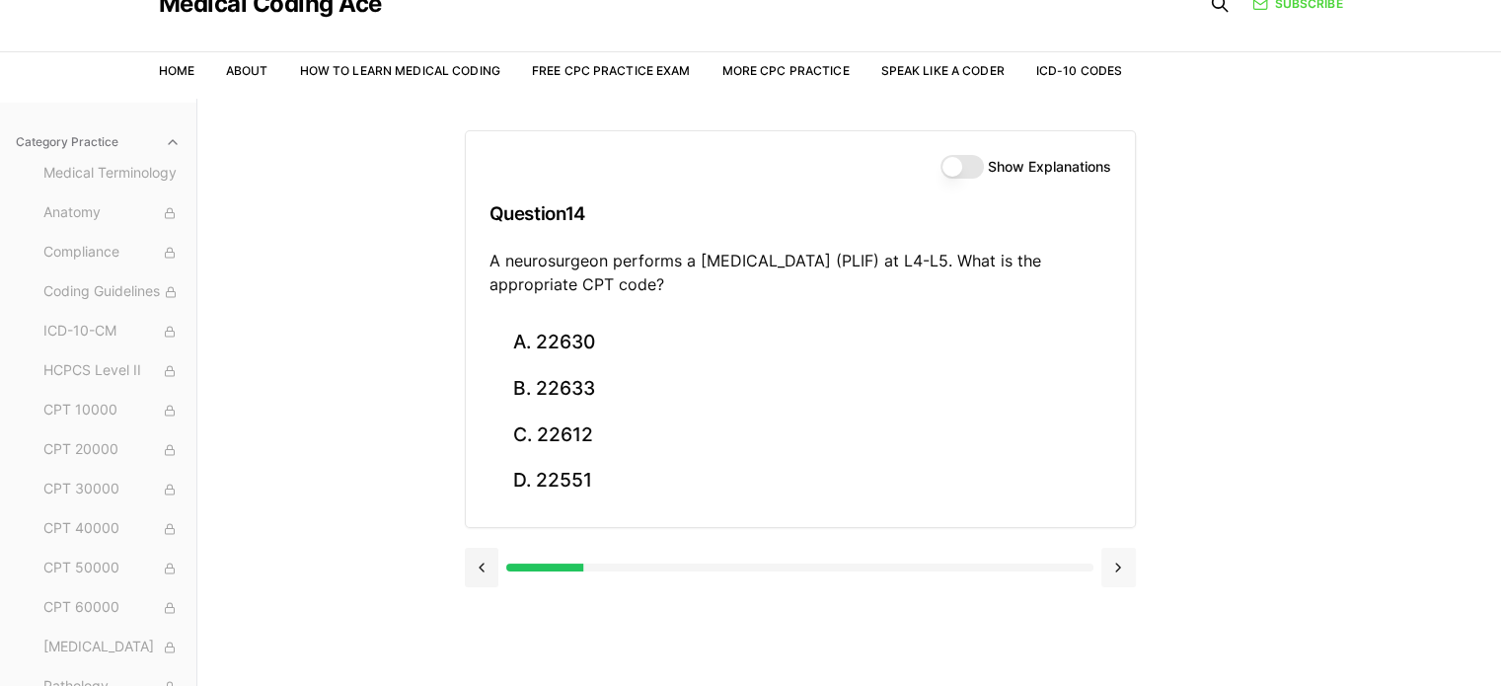
click at [1110, 565] on button at bounding box center [1119, 567] width 35 height 39
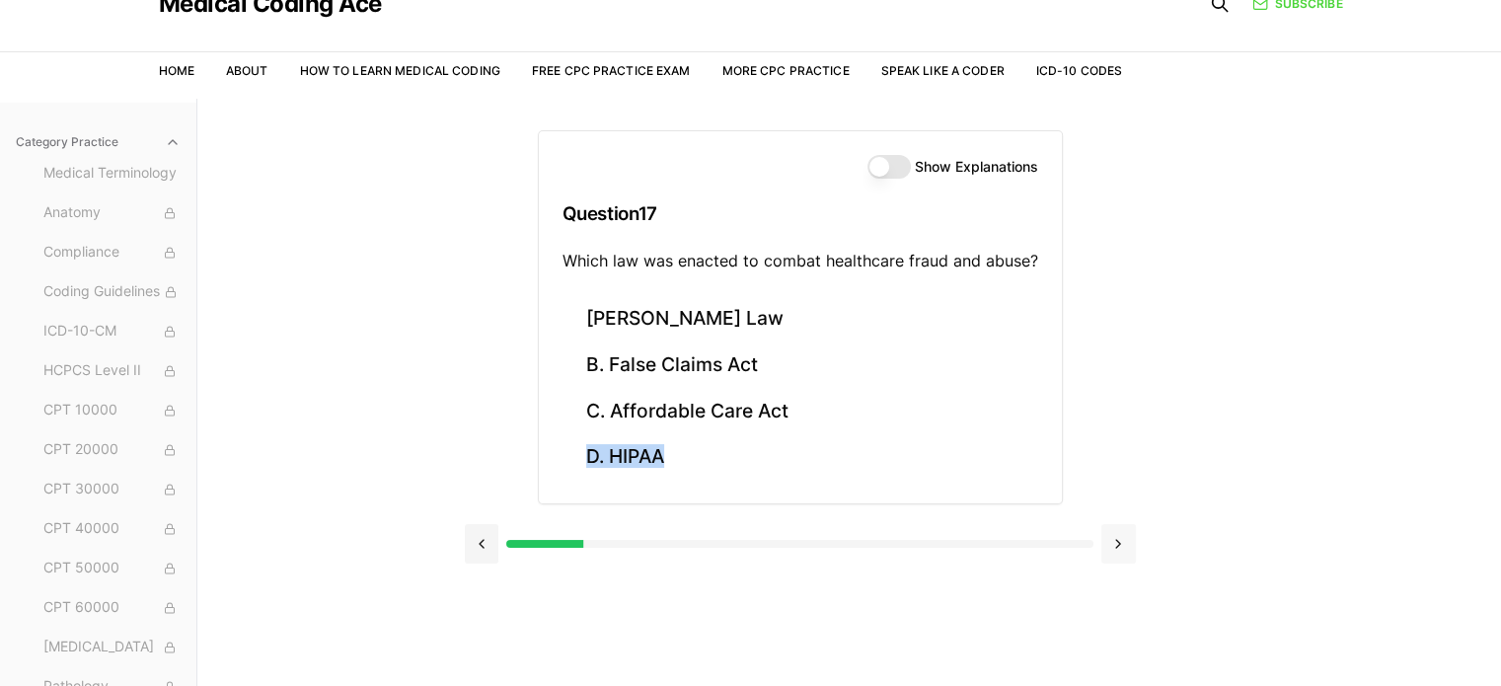
click at [1110, 565] on div at bounding box center [800, 541] width 671 height 75
click at [1112, 536] on button at bounding box center [1119, 543] width 35 height 39
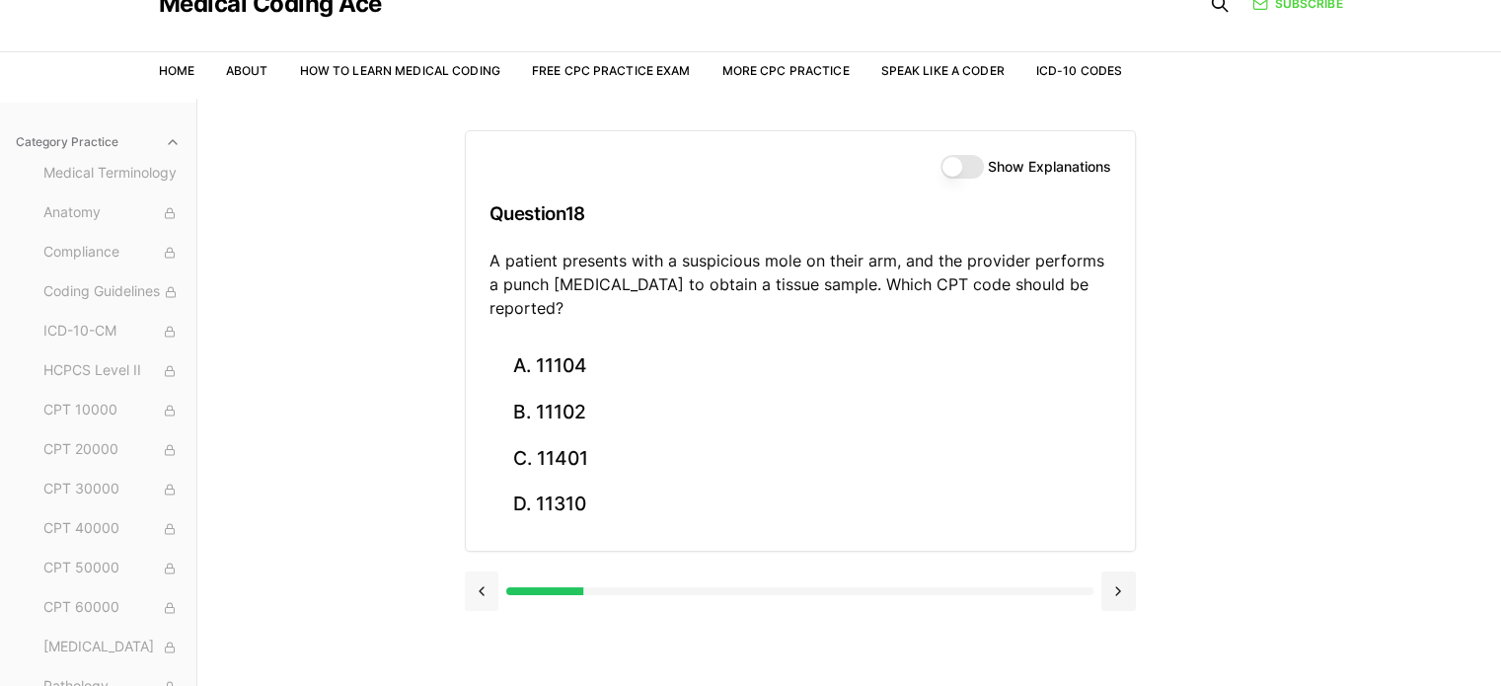
click at [479, 572] on button at bounding box center [482, 591] width 35 height 39
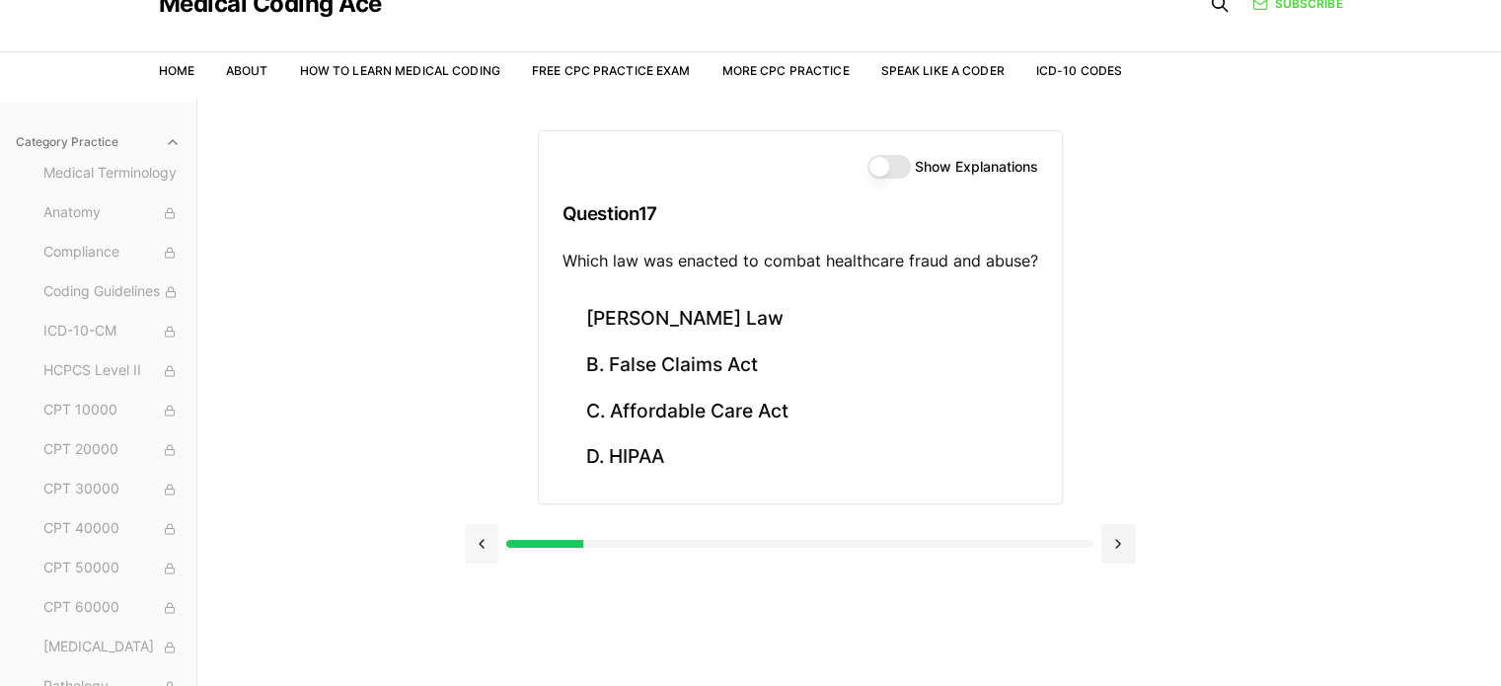
click at [479, 572] on div at bounding box center [800, 541] width 671 height 75
click at [473, 563] on div at bounding box center [800, 541] width 671 height 75
click at [476, 547] on button at bounding box center [482, 543] width 35 height 39
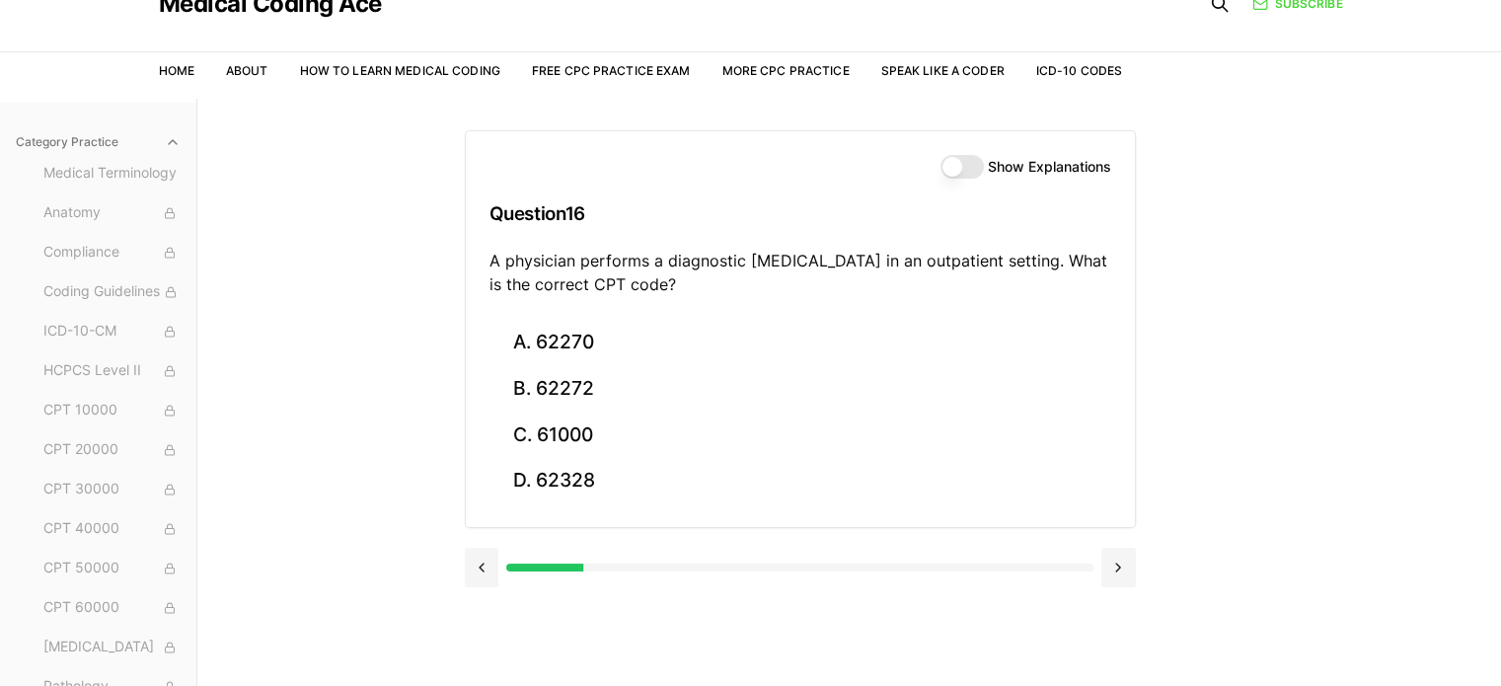
click at [479, 544] on div at bounding box center [800, 565] width 671 height 75
click at [479, 553] on button at bounding box center [482, 567] width 35 height 39
click at [479, 554] on button at bounding box center [482, 567] width 35 height 39
click at [479, 567] on button at bounding box center [482, 567] width 35 height 39
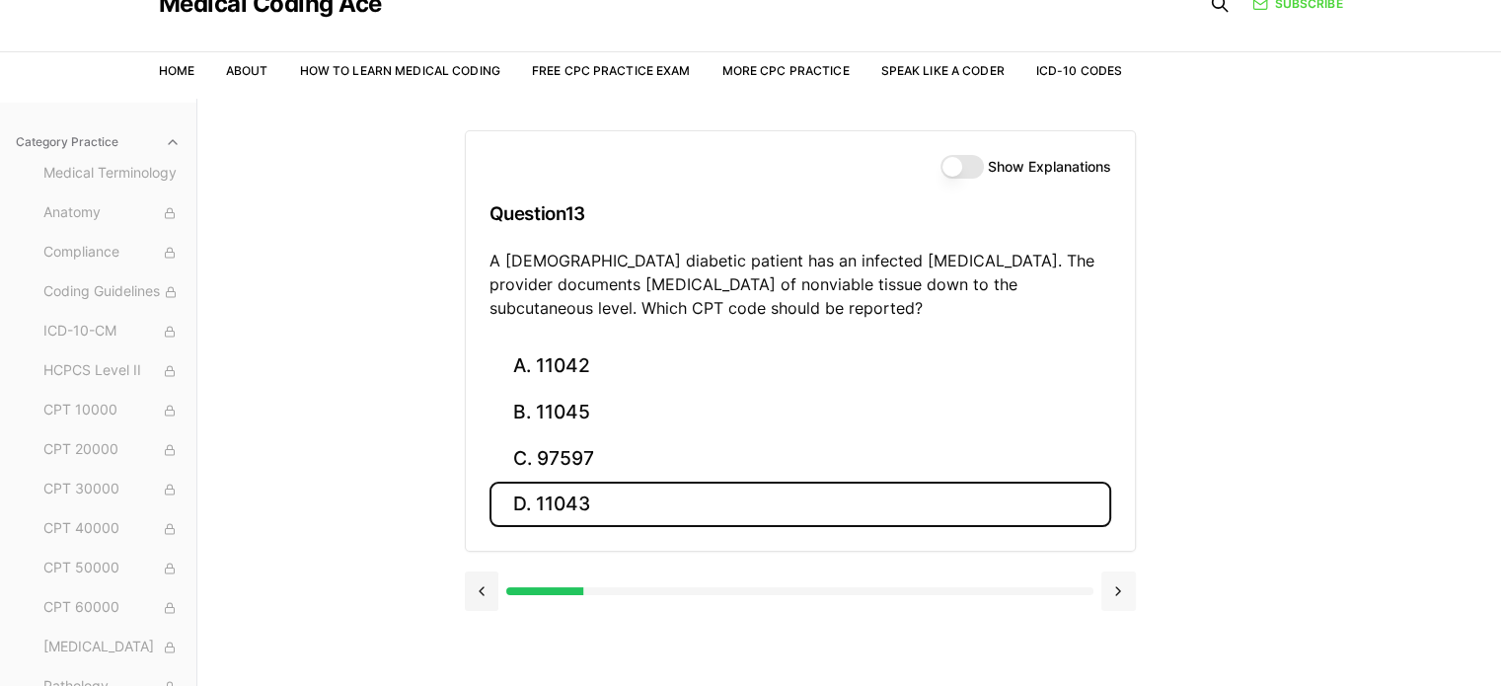
click at [1113, 590] on button at bounding box center [1119, 591] width 35 height 39
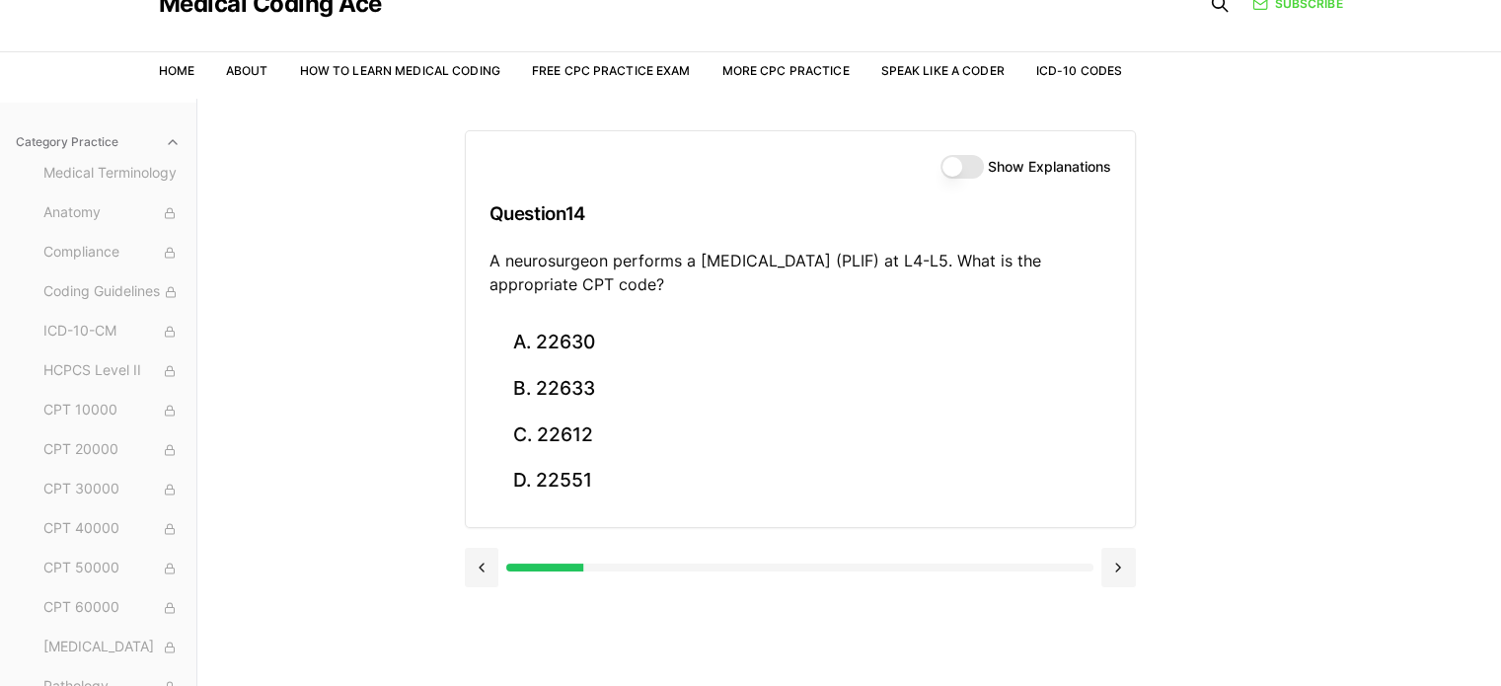
click at [1082, 565] on div at bounding box center [799, 568] width 586 height 8
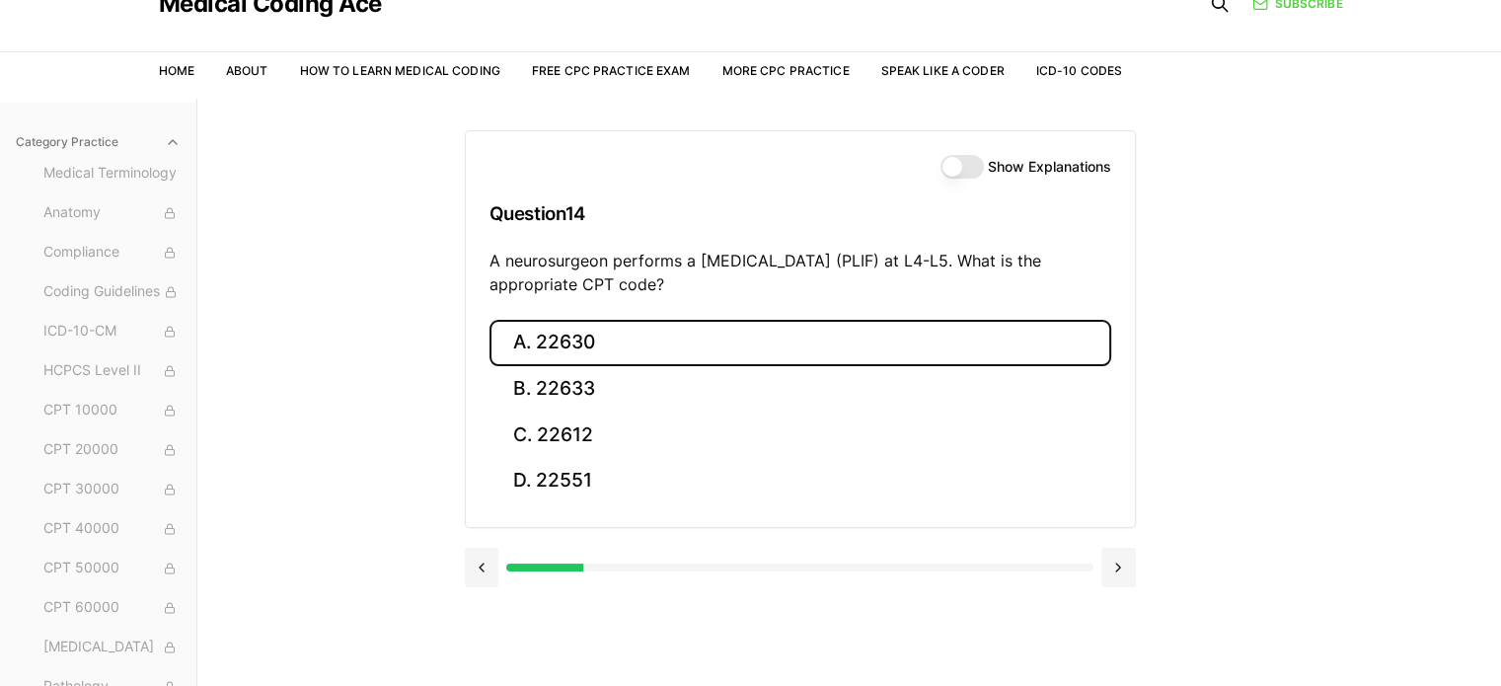
click at [573, 343] on button "A. 22630" at bounding box center [801, 343] width 622 height 46
click at [648, 345] on button "A. R91.8" at bounding box center [801, 343] width 622 height 46
click at [564, 345] on button "A. 62270" at bounding box center [801, 343] width 622 height 46
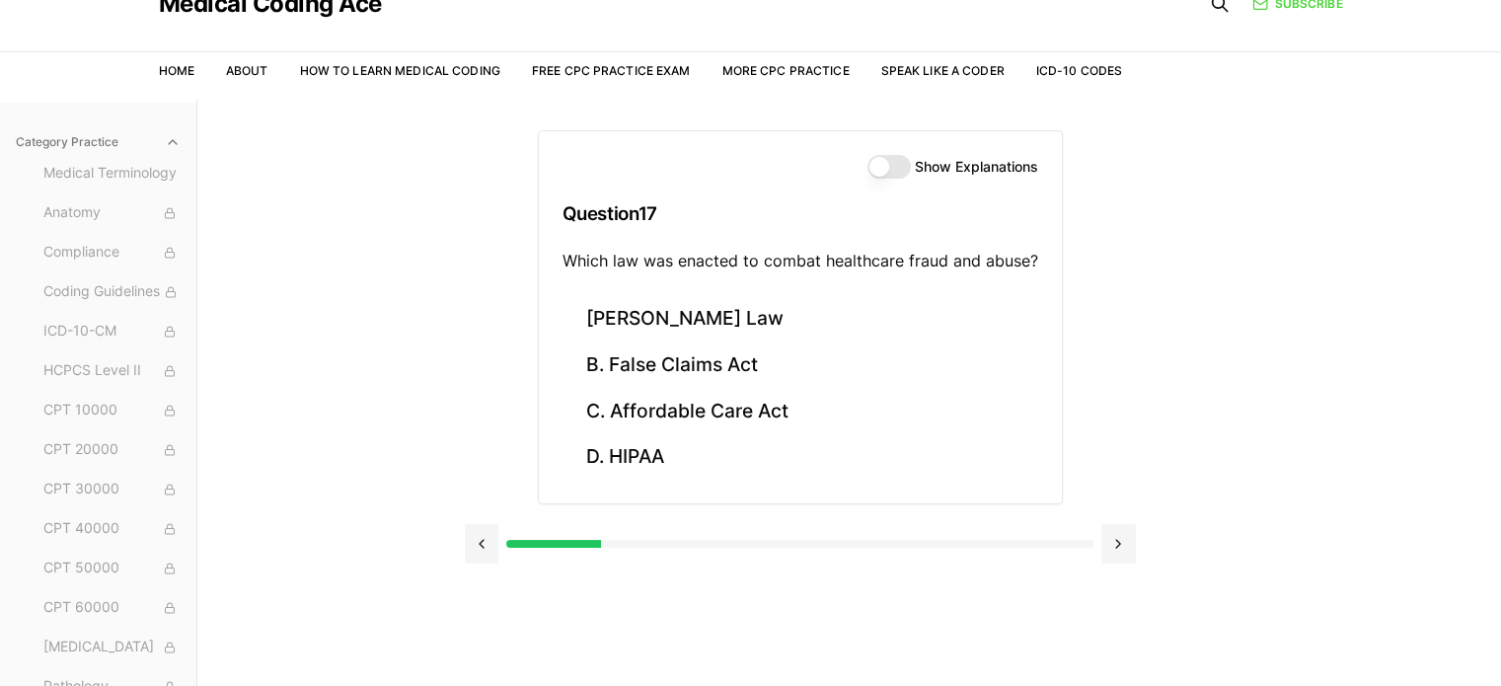
click at [1240, 424] on div "Practice Exams Exam 1 Exam 2 Exam 3 Exam 4 Exam 5 Category Practice Medical Ter…" at bounding box center [750, 442] width 1501 height 686
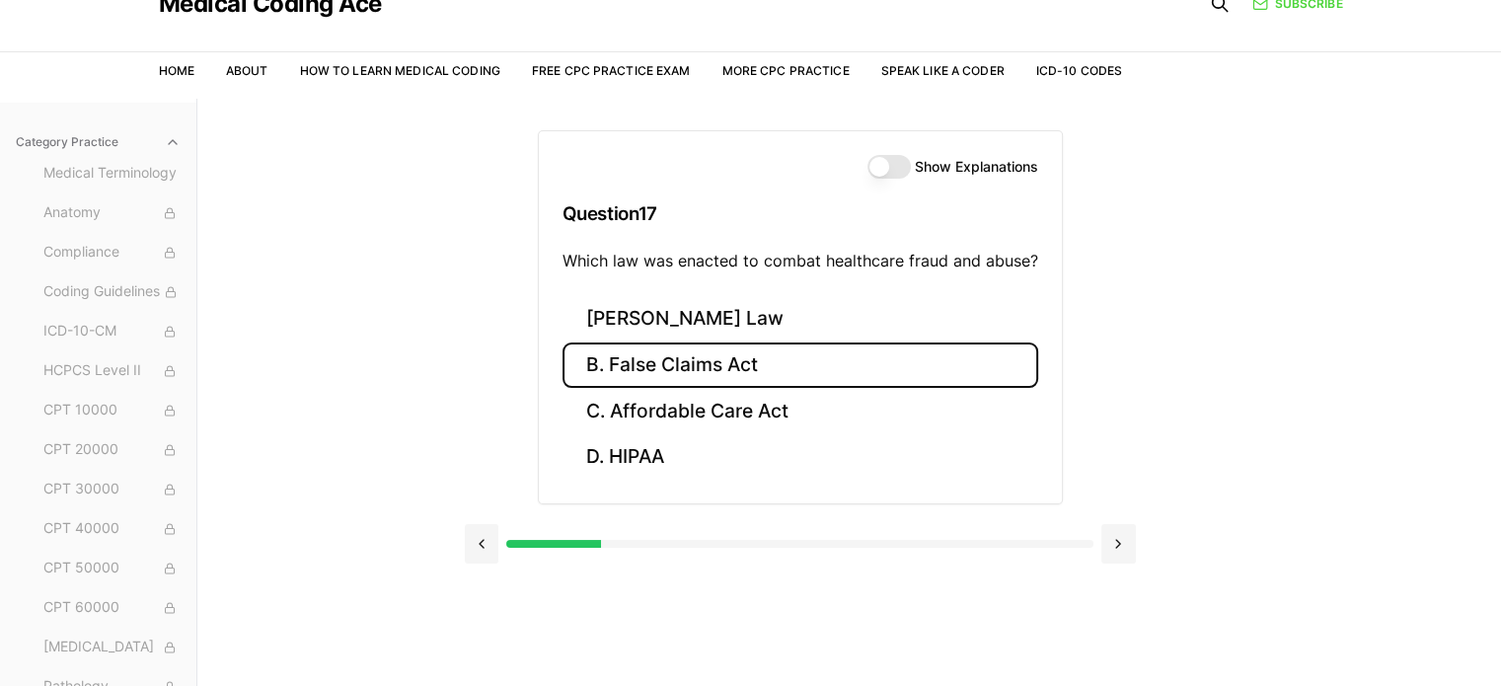
click at [761, 353] on button "B. False Claims Act" at bounding box center [801, 366] width 476 height 46
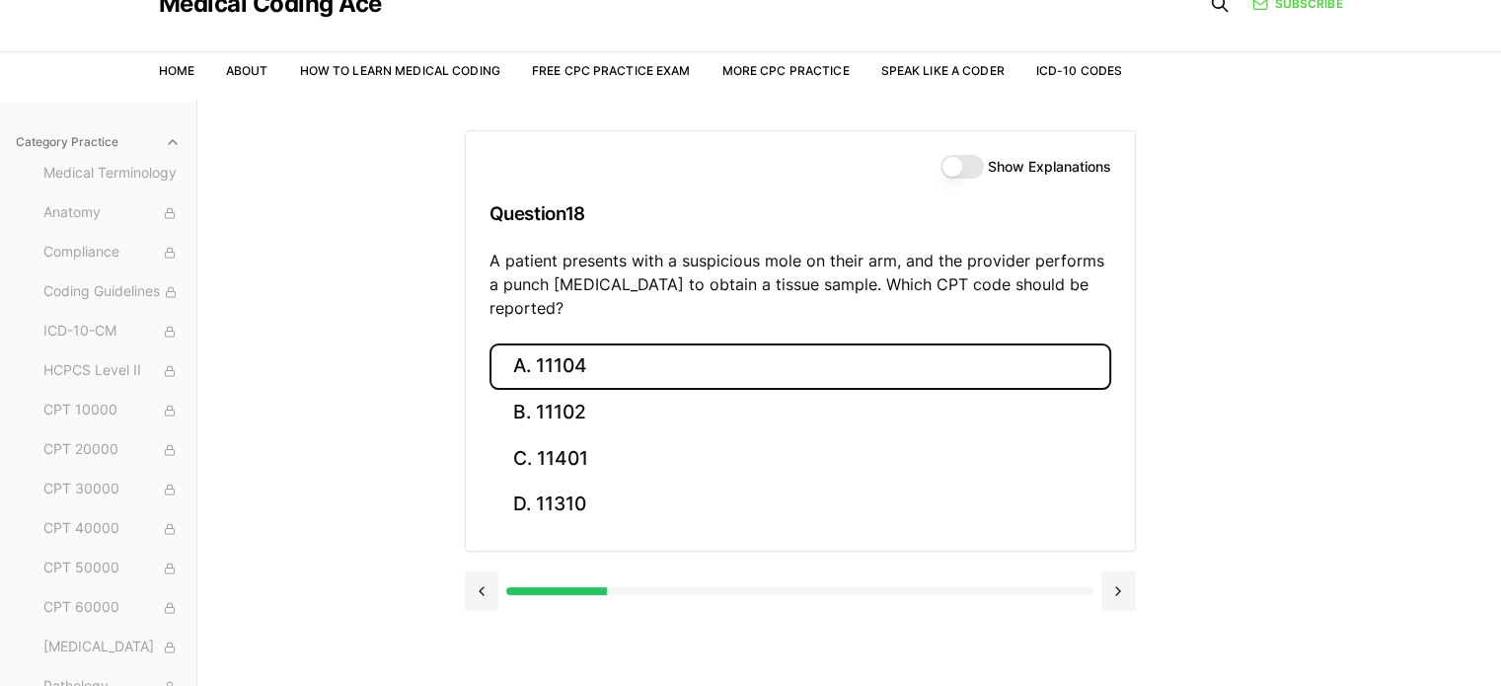
click at [551, 344] on button "A. 11104" at bounding box center [801, 367] width 622 height 46
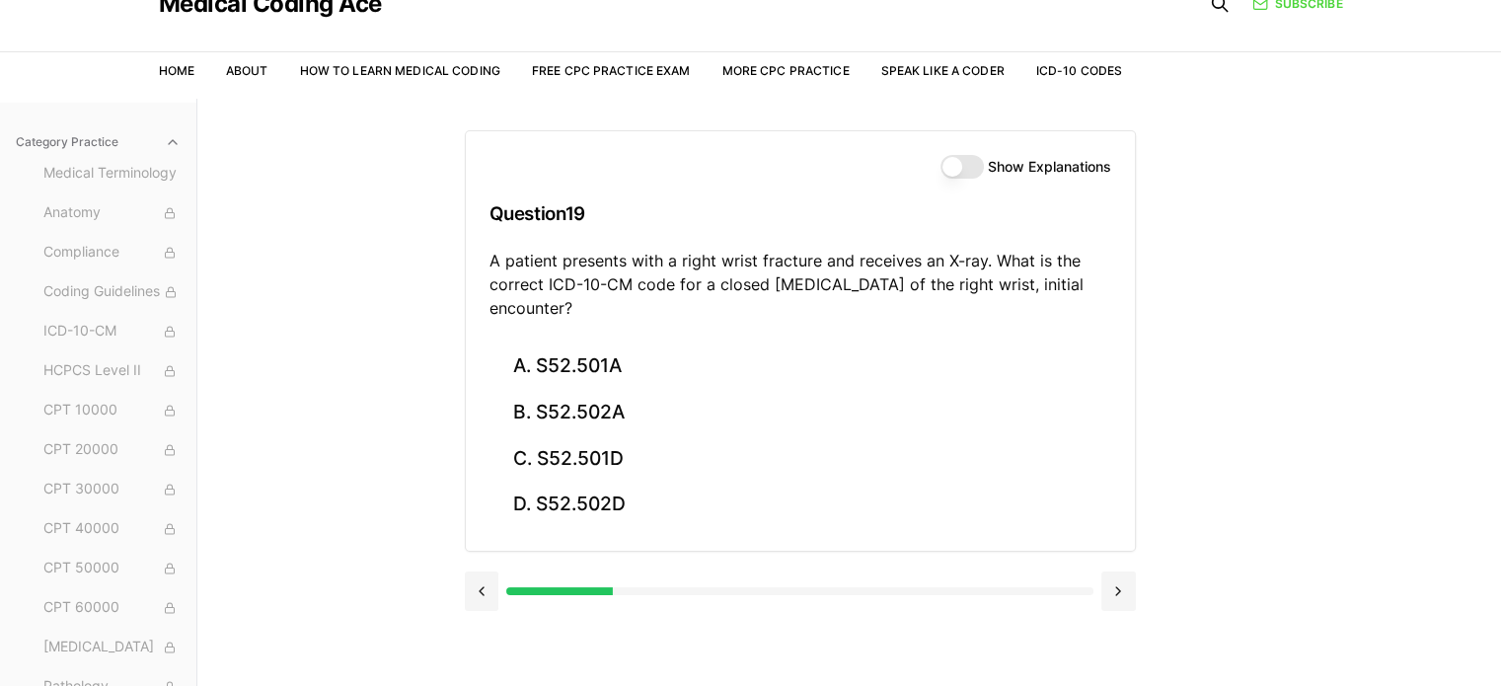
click at [371, 390] on div "Practice Exams Exam 1 Exam 2 Exam 3 Exam 4 Exam 5 Category Practice Medical Ter…" at bounding box center [750, 442] width 1501 height 686
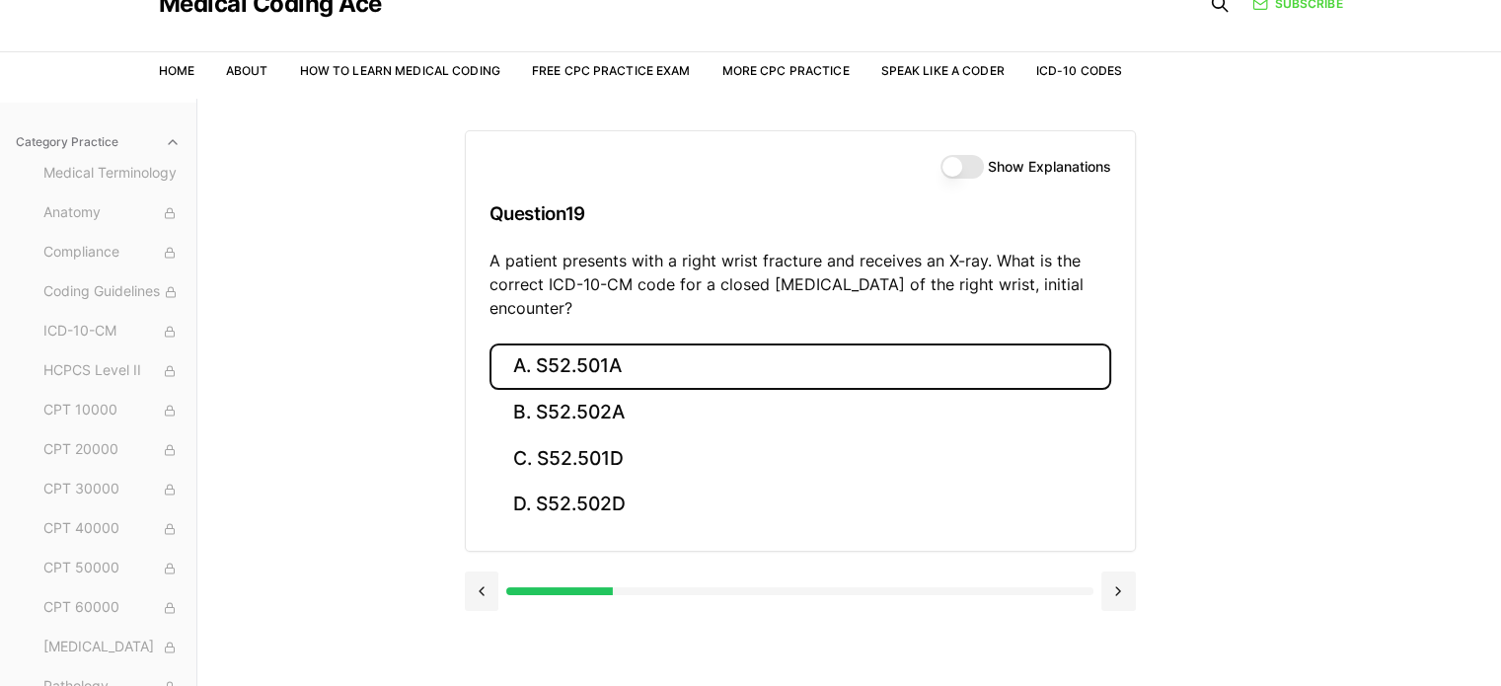
click at [557, 369] on button "A. S52.501A" at bounding box center [801, 367] width 622 height 46
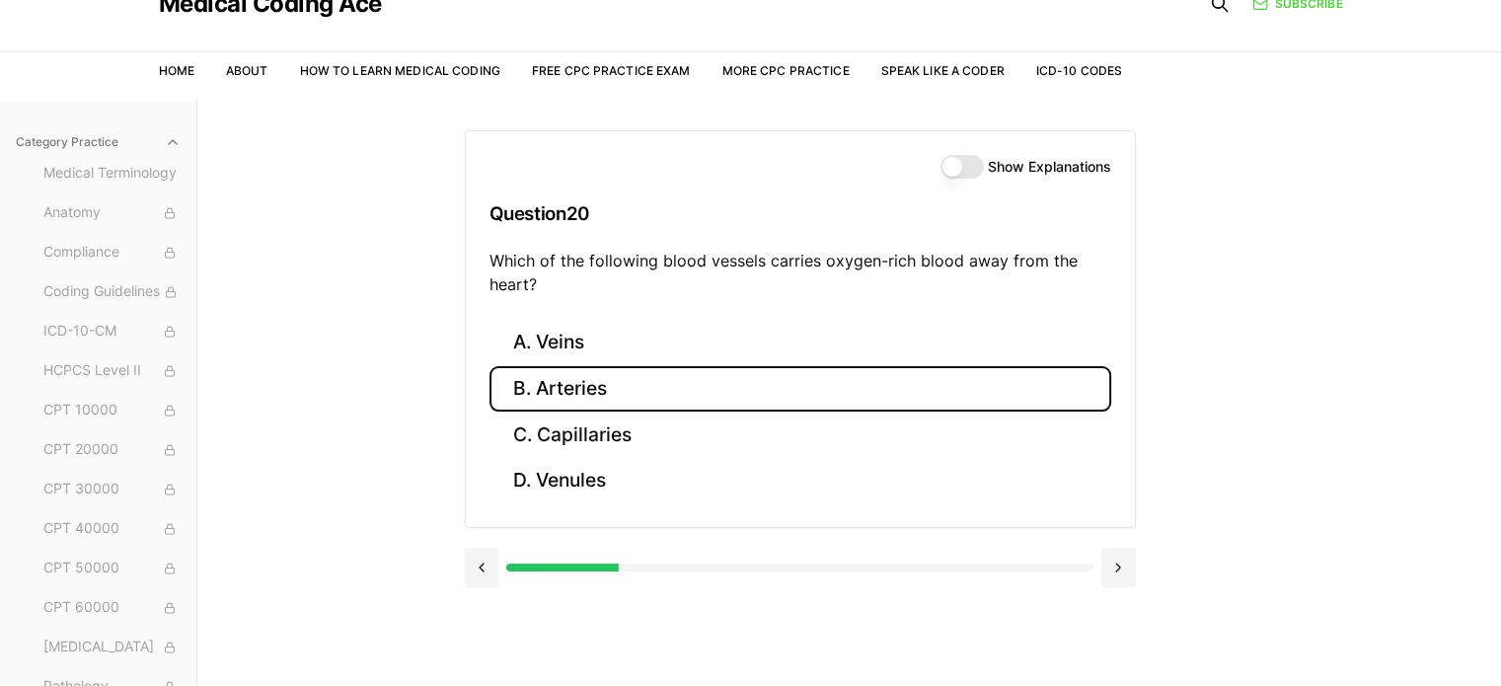
drag, startPoint x: 594, startPoint y: 391, endPoint x: 328, endPoint y: 381, distance: 266.7
click at [328, 381] on div "Practice Exams Exam 1 Exam 2 Exam 3 Exam 4 Exam 5 Category Practice Medical Ter…" at bounding box center [750, 442] width 1501 height 686
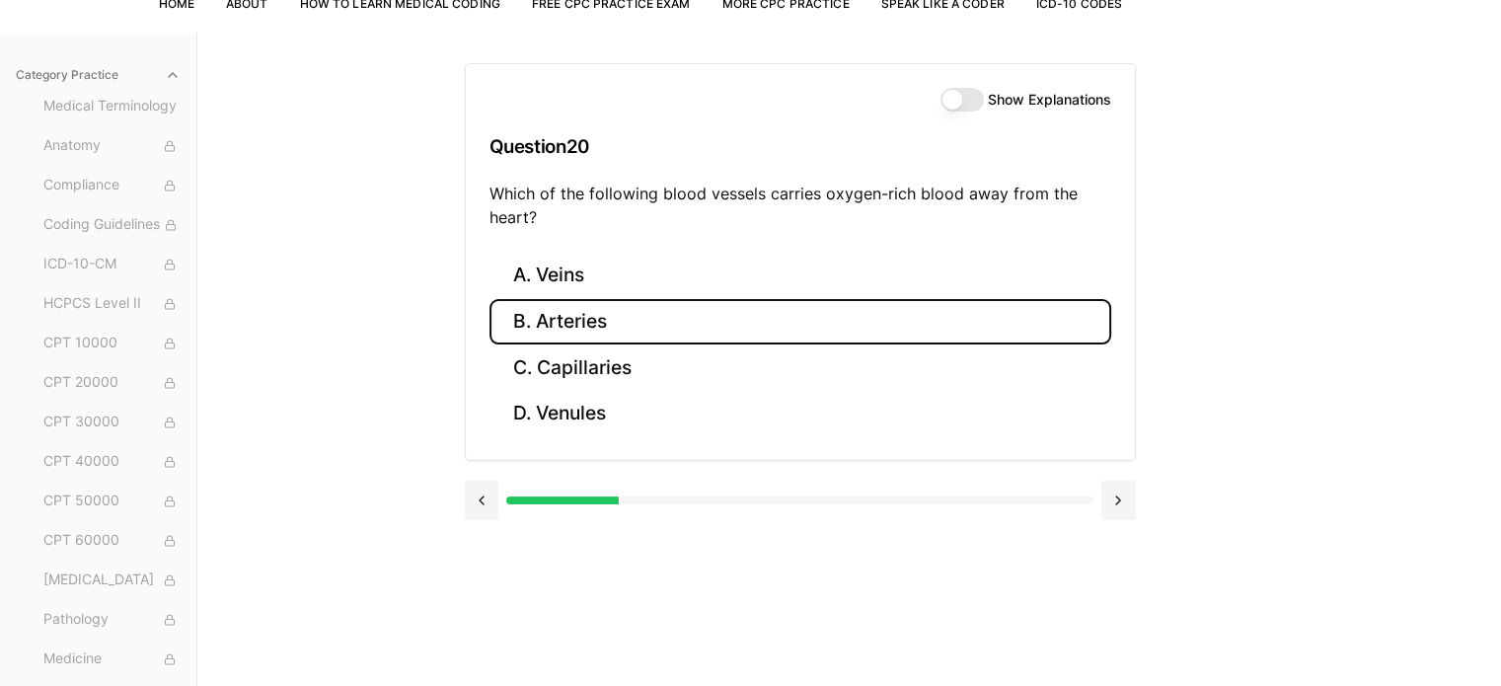
scroll to position [182, 0]
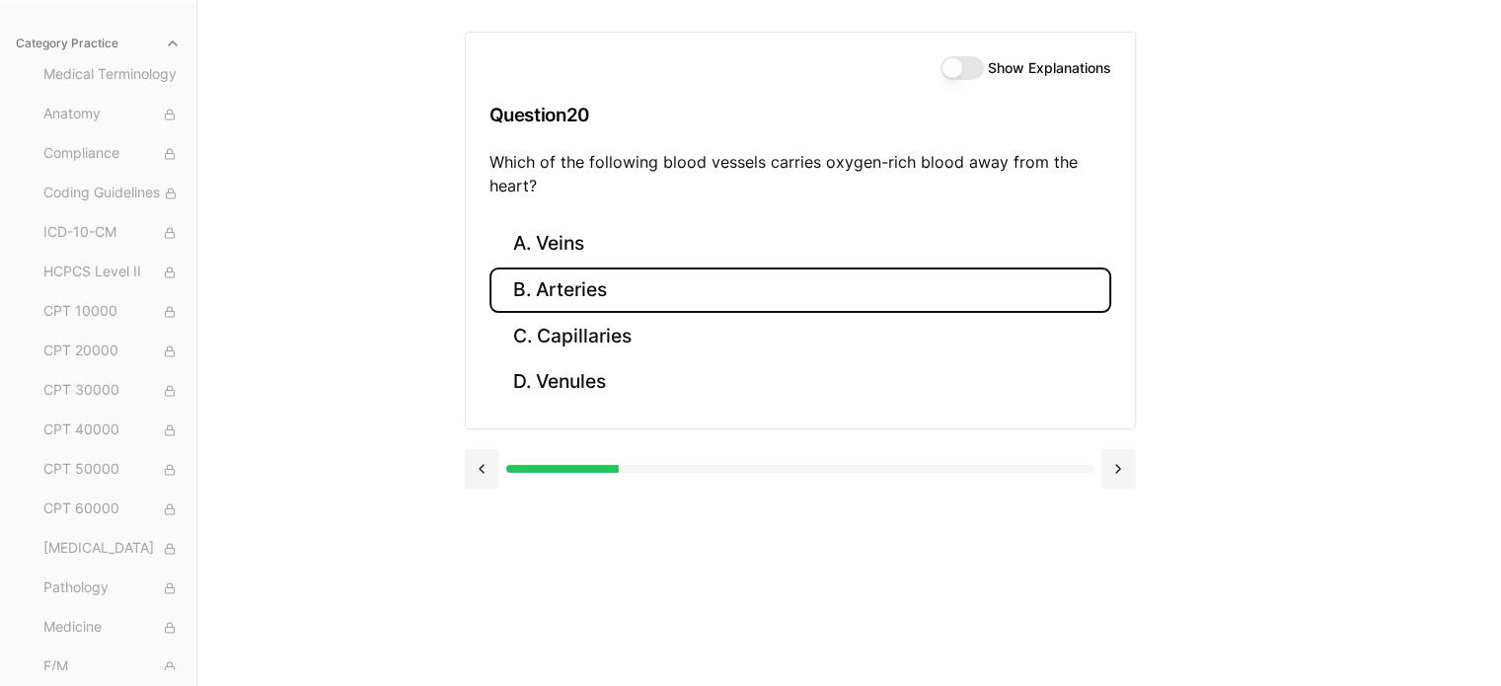
click at [632, 288] on button "B. Arteries" at bounding box center [801, 290] width 622 height 46
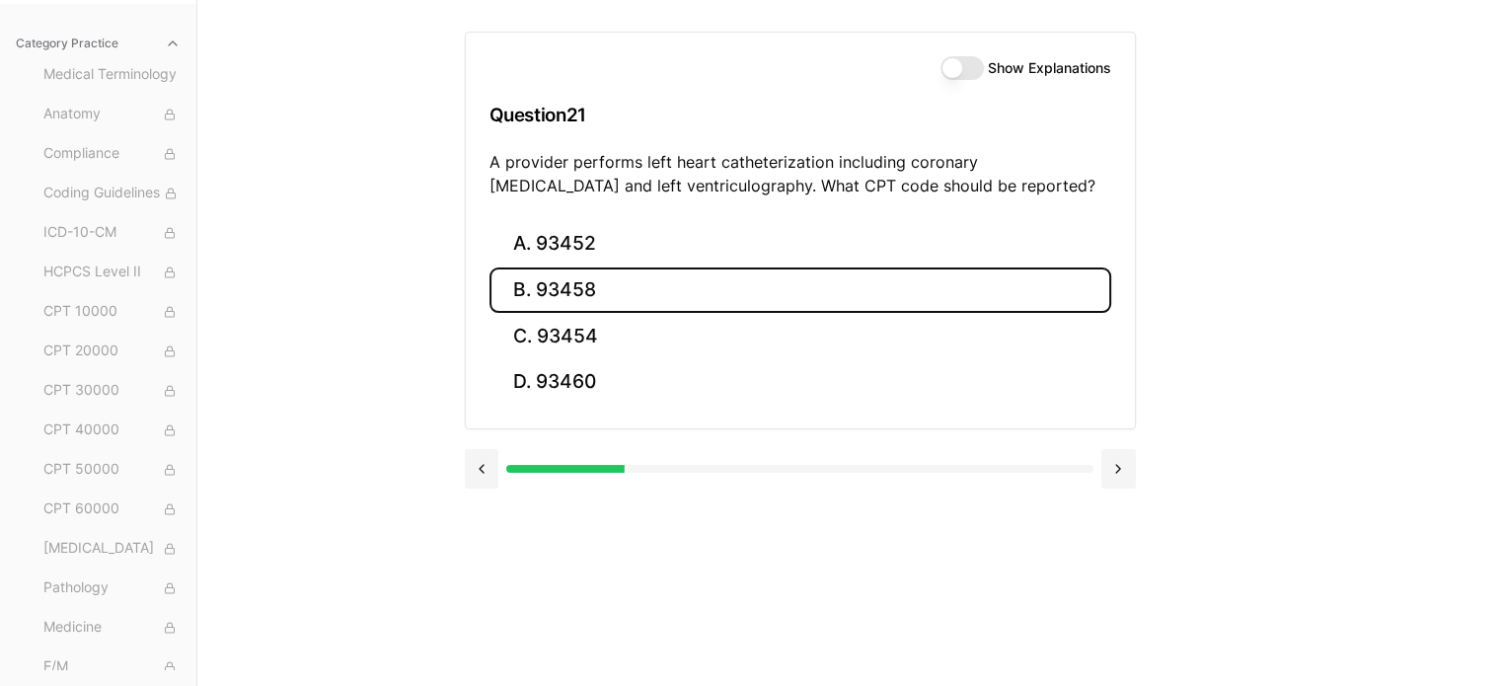
click at [619, 293] on button "B. 93458" at bounding box center [801, 290] width 622 height 46
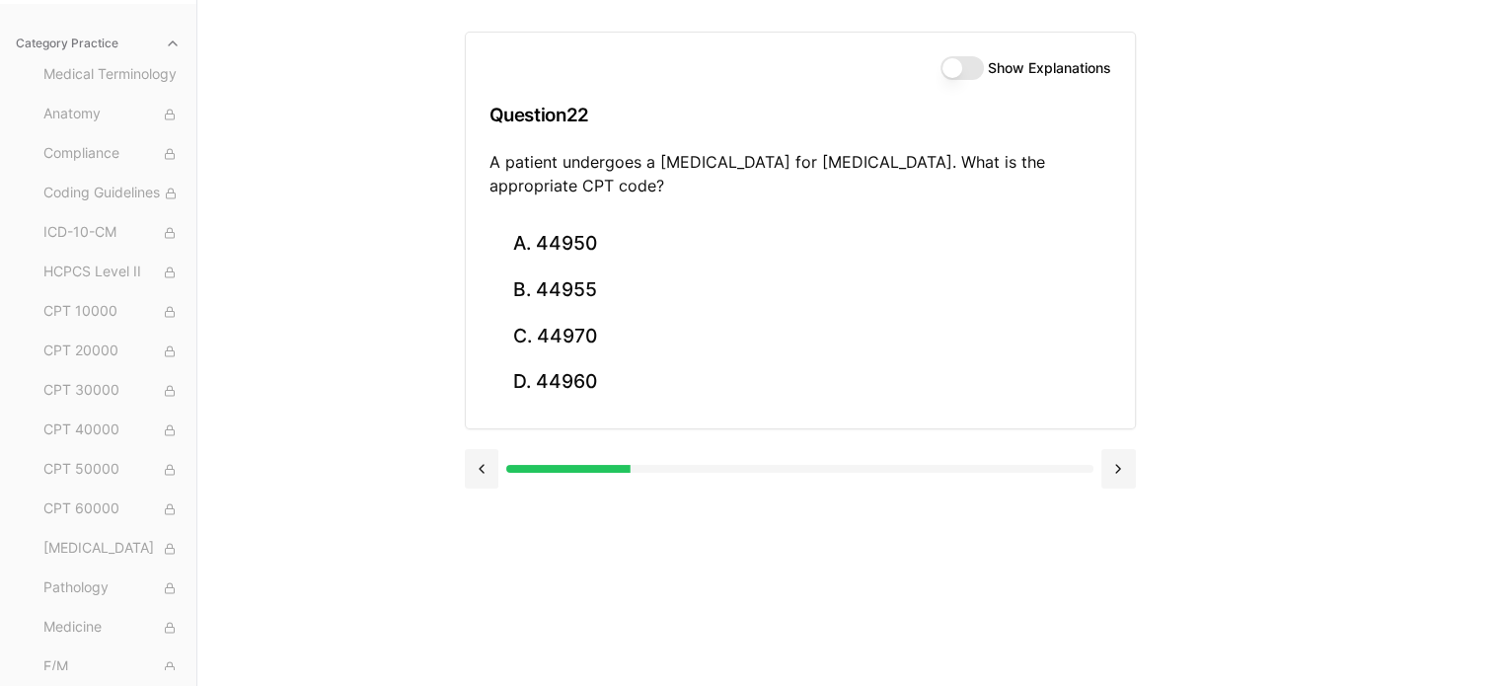
click at [1422, 281] on div "Practice Exams Exam 1 Exam 2 Exam 3 Exam 4 Exam 5 Category Practice Medical Ter…" at bounding box center [750, 343] width 1501 height 686
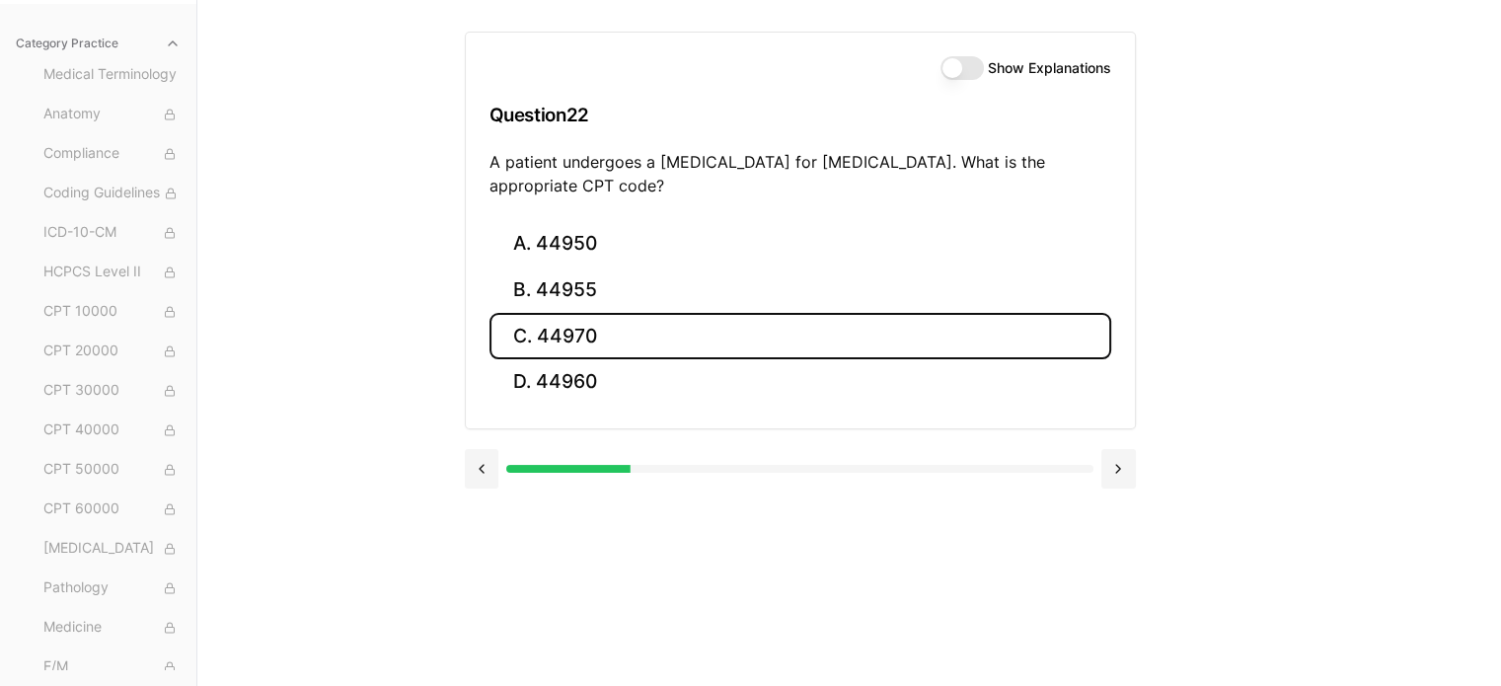
click at [670, 327] on button "C. 44970" at bounding box center [801, 336] width 622 height 46
click at [1044, 332] on button "C. 95909" at bounding box center [801, 336] width 622 height 46
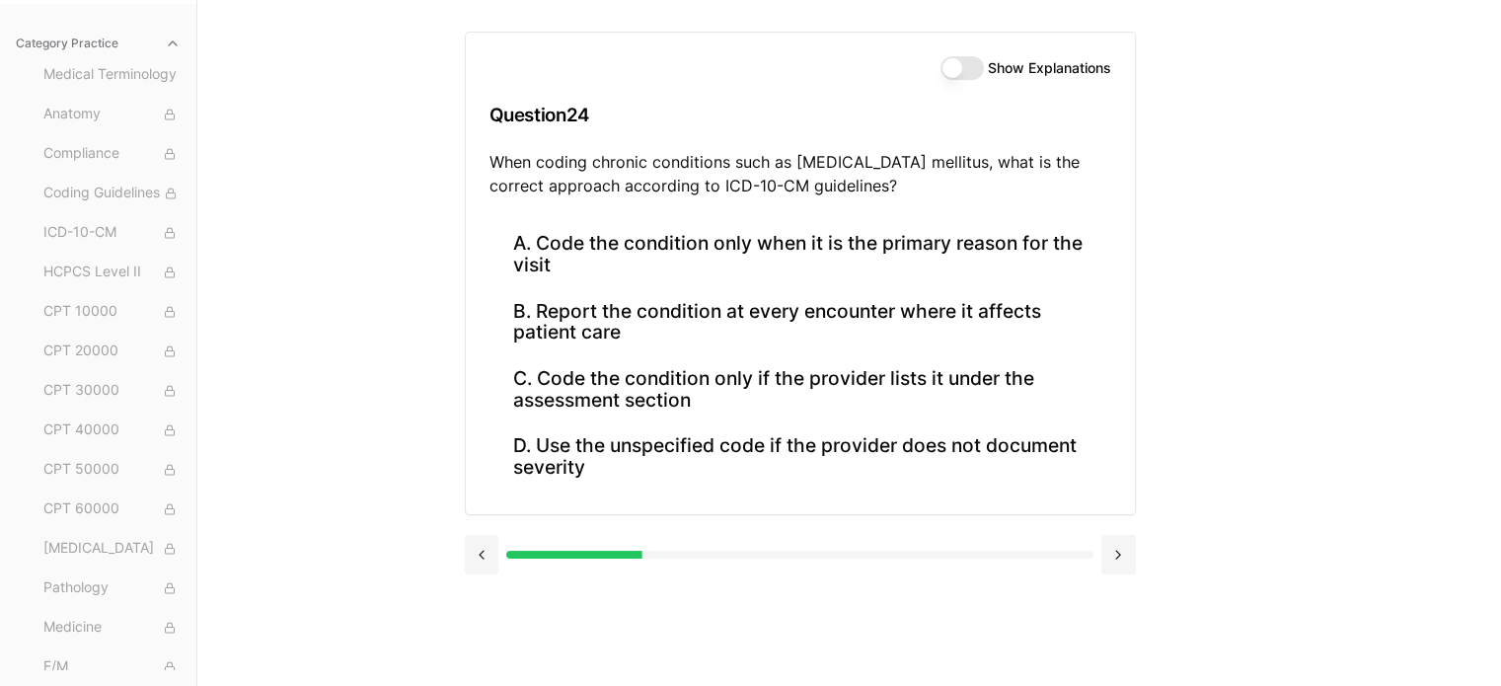
click at [1263, 333] on div "Practice Exams Exam 1 Exam 2 Exam 3 Exam 4 Exam 5 Category Practice Medical Ter…" at bounding box center [750, 343] width 1501 height 686
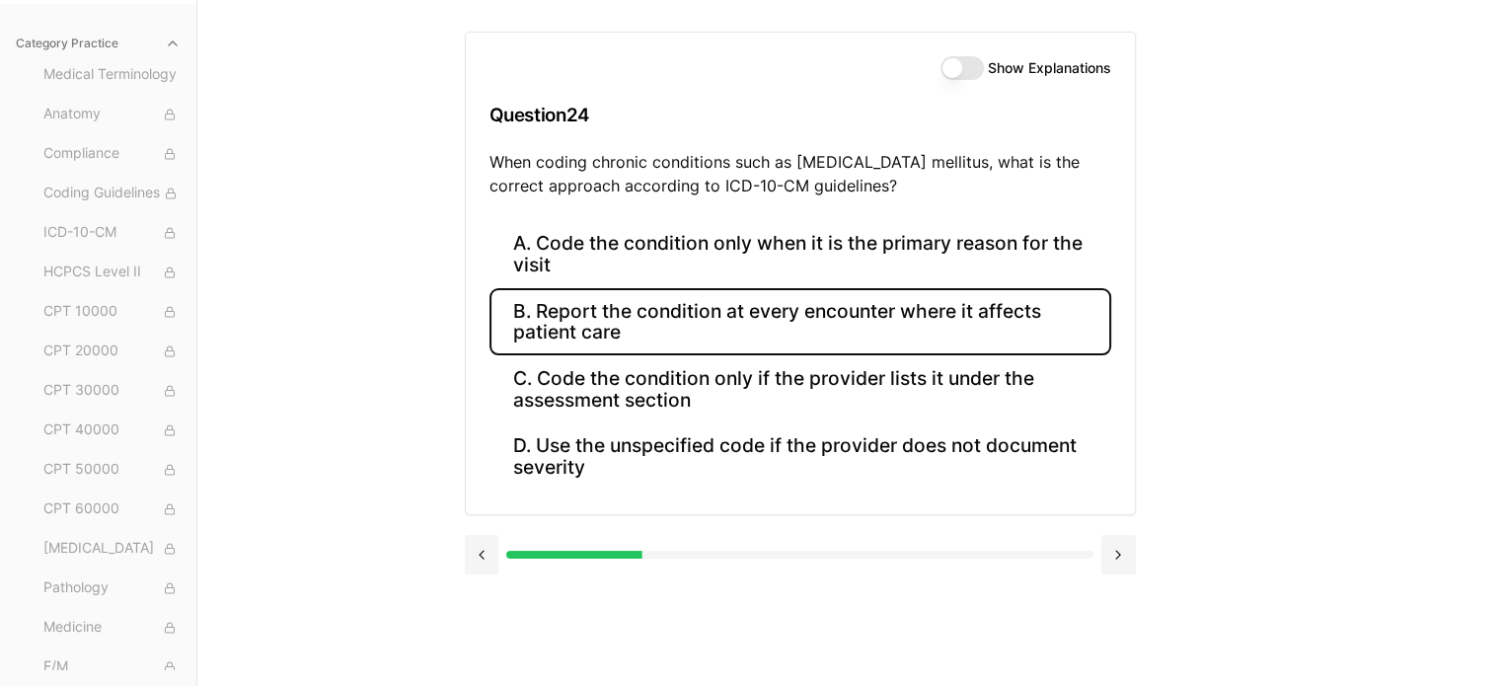
click at [970, 320] on button "B. Report the condition at every encounter where it affects patient care" at bounding box center [801, 321] width 622 height 67
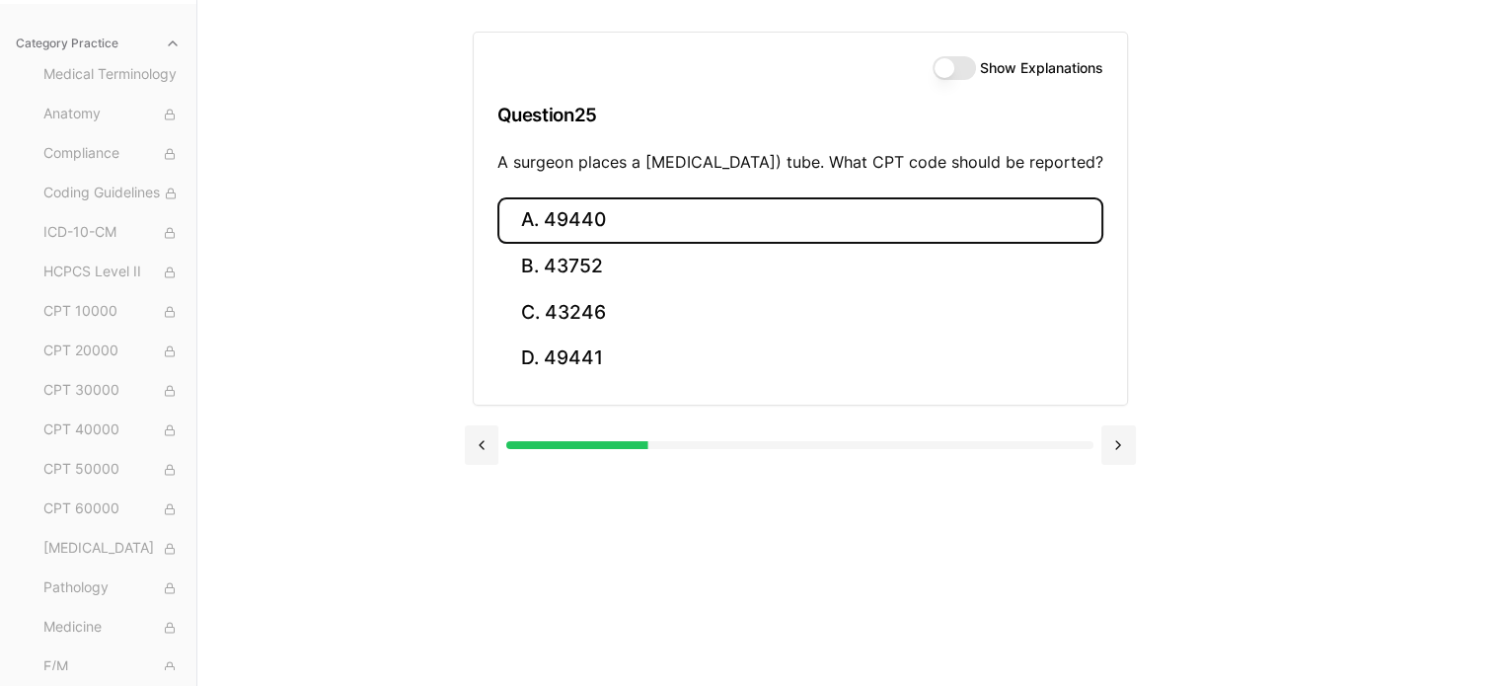
click at [576, 237] on button "A. 49440" at bounding box center [800, 220] width 606 height 46
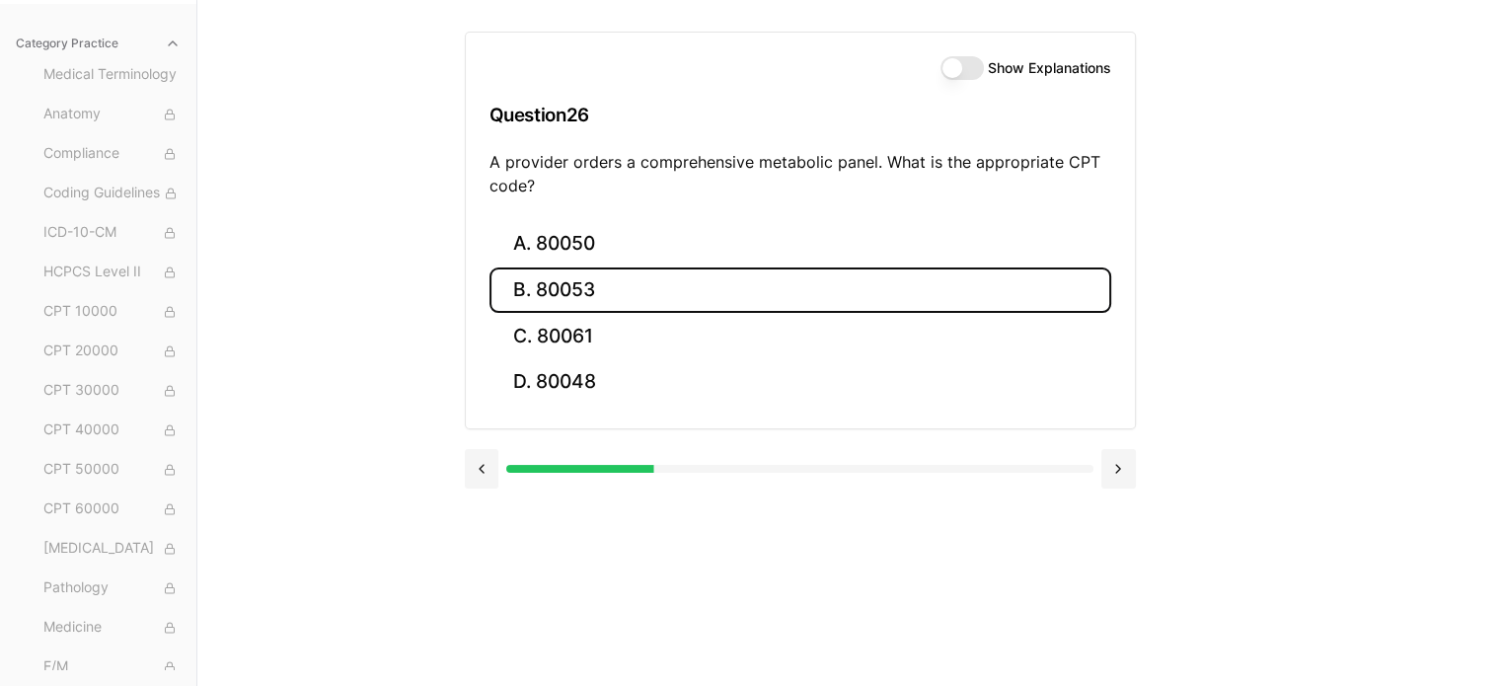
click at [550, 299] on button "B. 80053" at bounding box center [801, 290] width 622 height 46
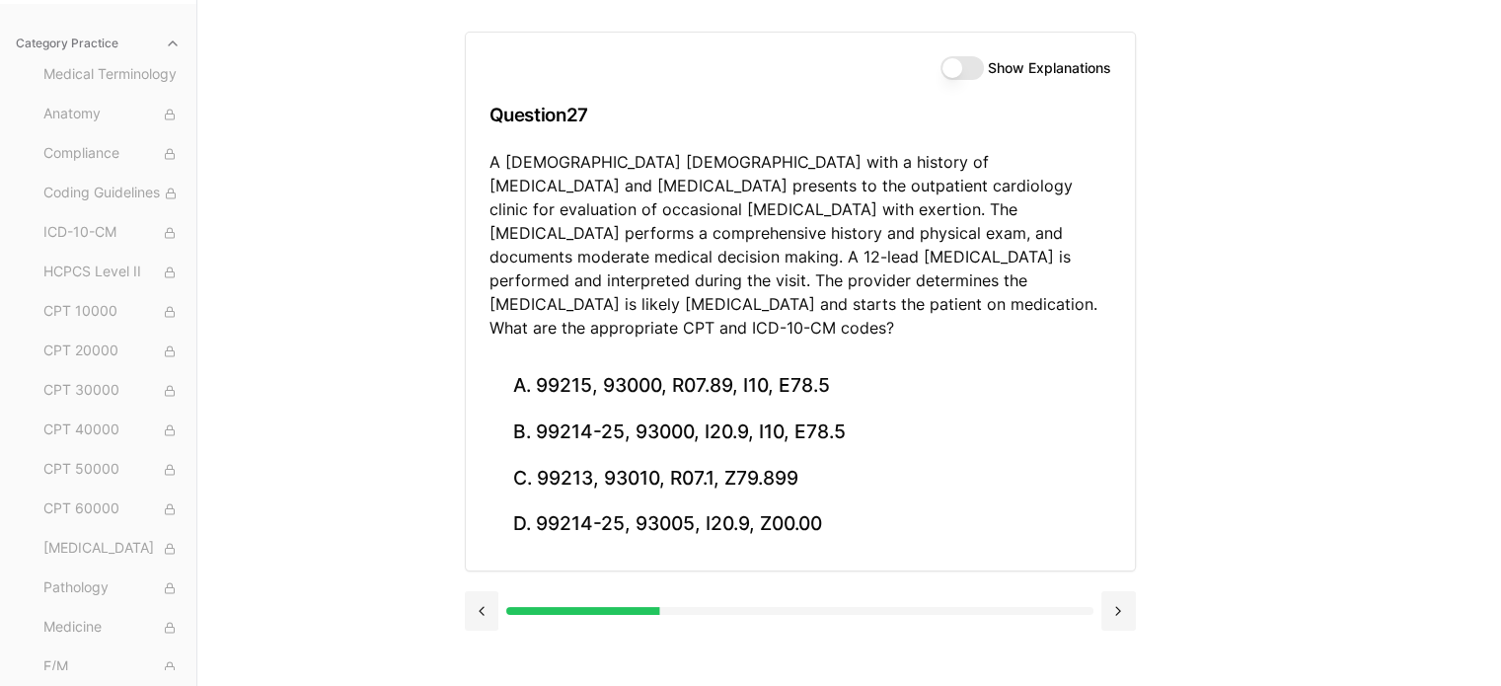
click at [310, 253] on div "Practice Exams Exam 1 Exam 2 Exam 3 Exam 4 Exam 5 Category Practice Medical Ter…" at bounding box center [750, 343] width 1501 height 686
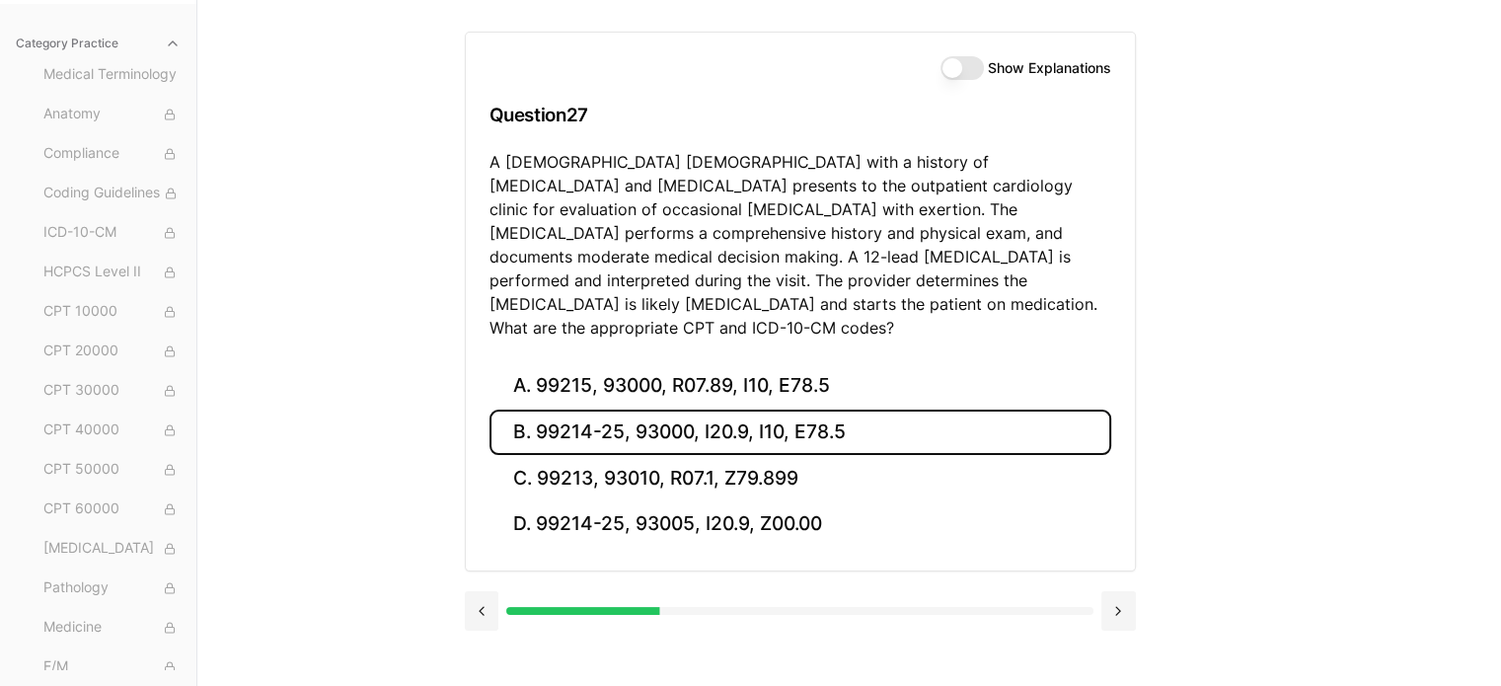
click at [758, 410] on button "B. 99214-25, 93000, I20.9, I10, E78.5" at bounding box center [801, 433] width 622 height 46
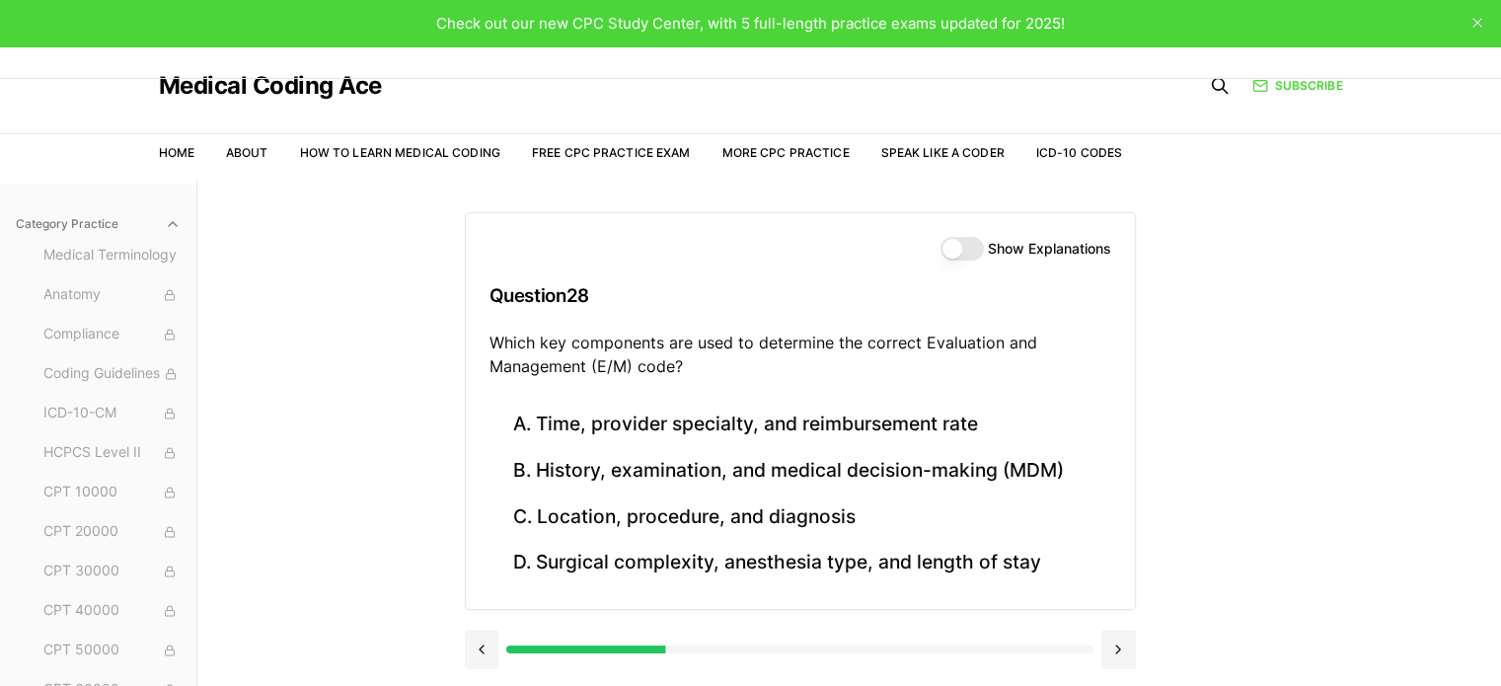
scroll to position [0, 0]
click at [1477, 27] on icon "close" at bounding box center [1478, 24] width 10 height 10
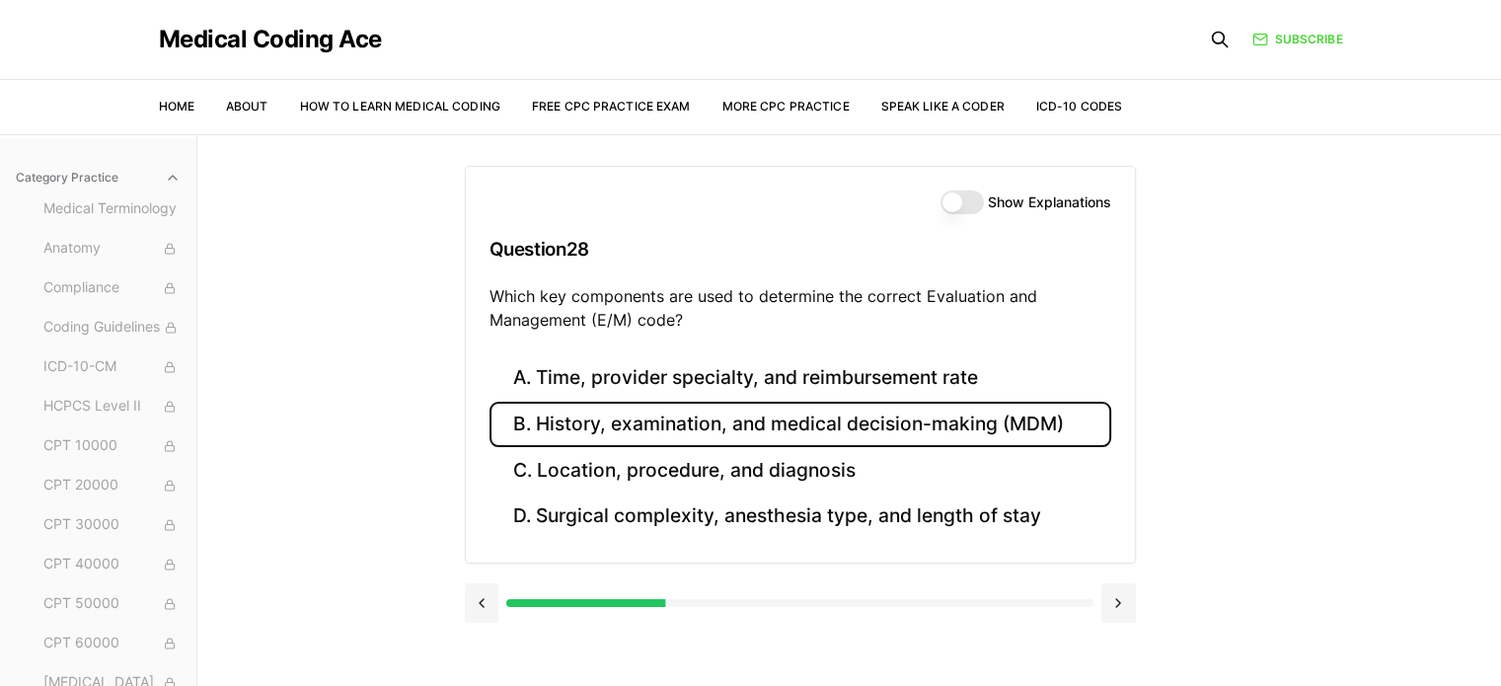
click at [957, 432] on button "B. History, examination, and medical decision-making (MDM)" at bounding box center [801, 425] width 622 height 46
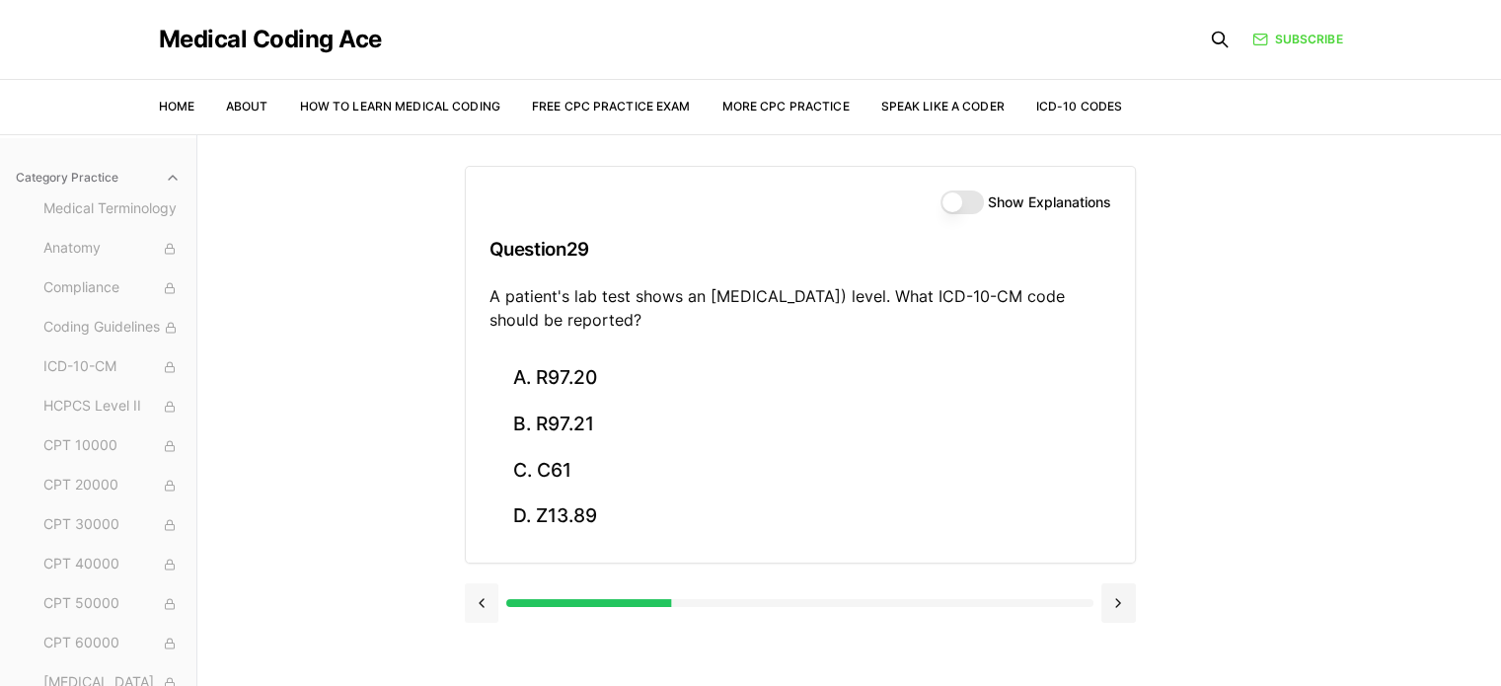
click at [482, 606] on button at bounding box center [482, 602] width 35 height 39
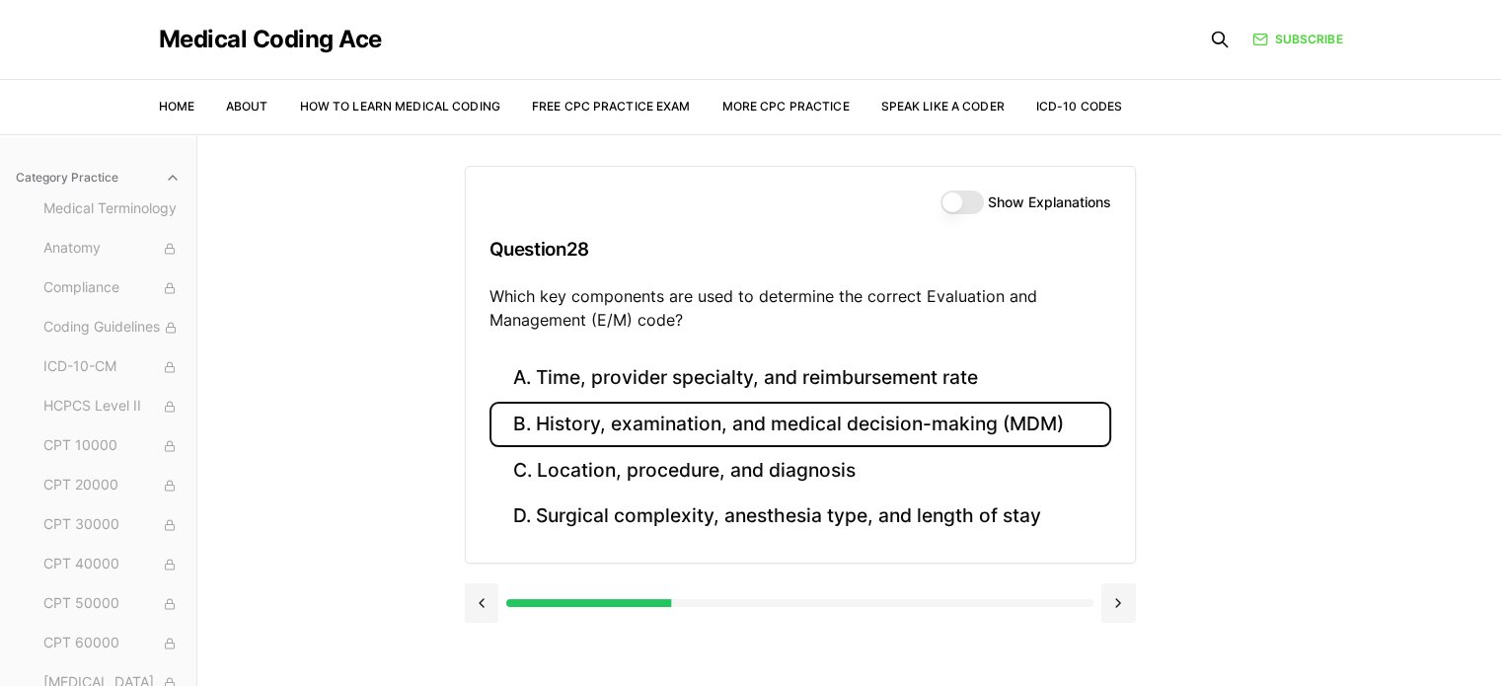
click at [792, 425] on button "B. History, examination, and medical decision-making (MDM)" at bounding box center [801, 425] width 622 height 46
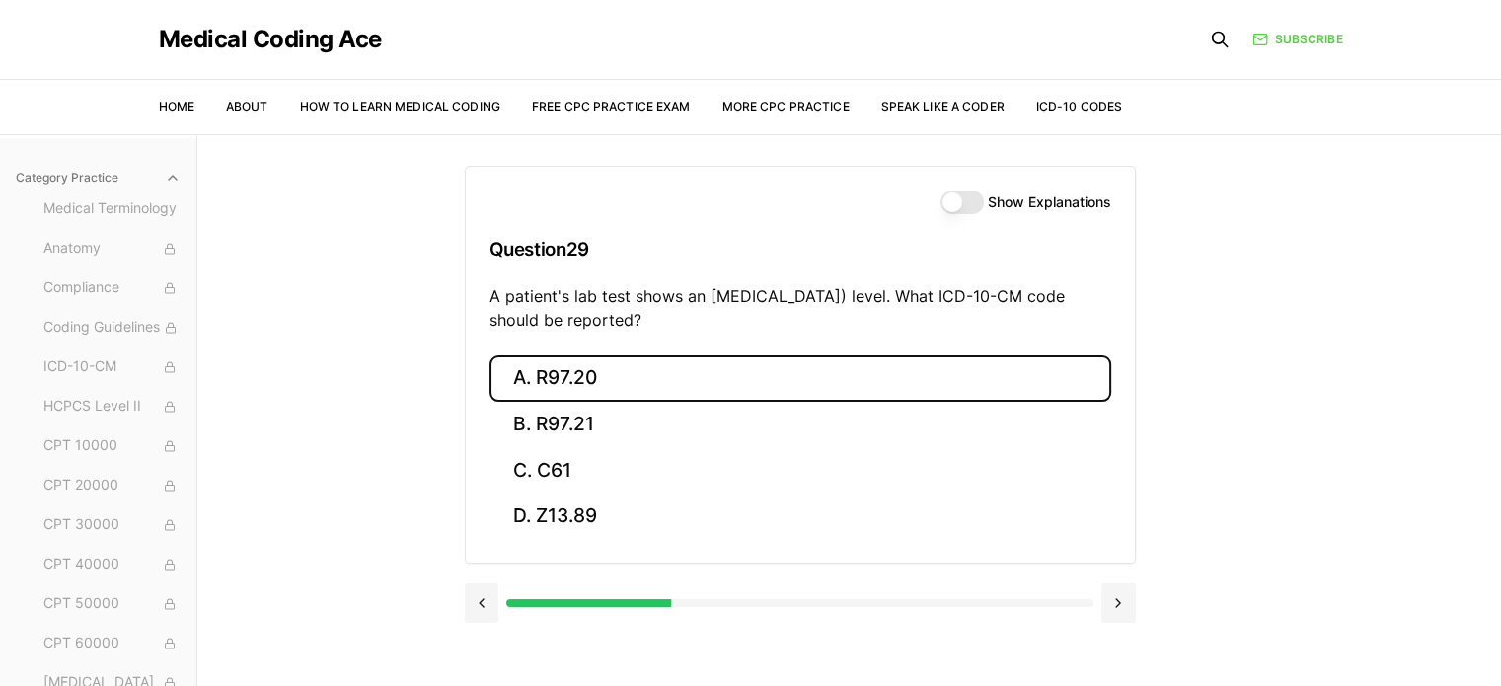
click at [557, 385] on button "A. R97.20" at bounding box center [801, 378] width 622 height 46
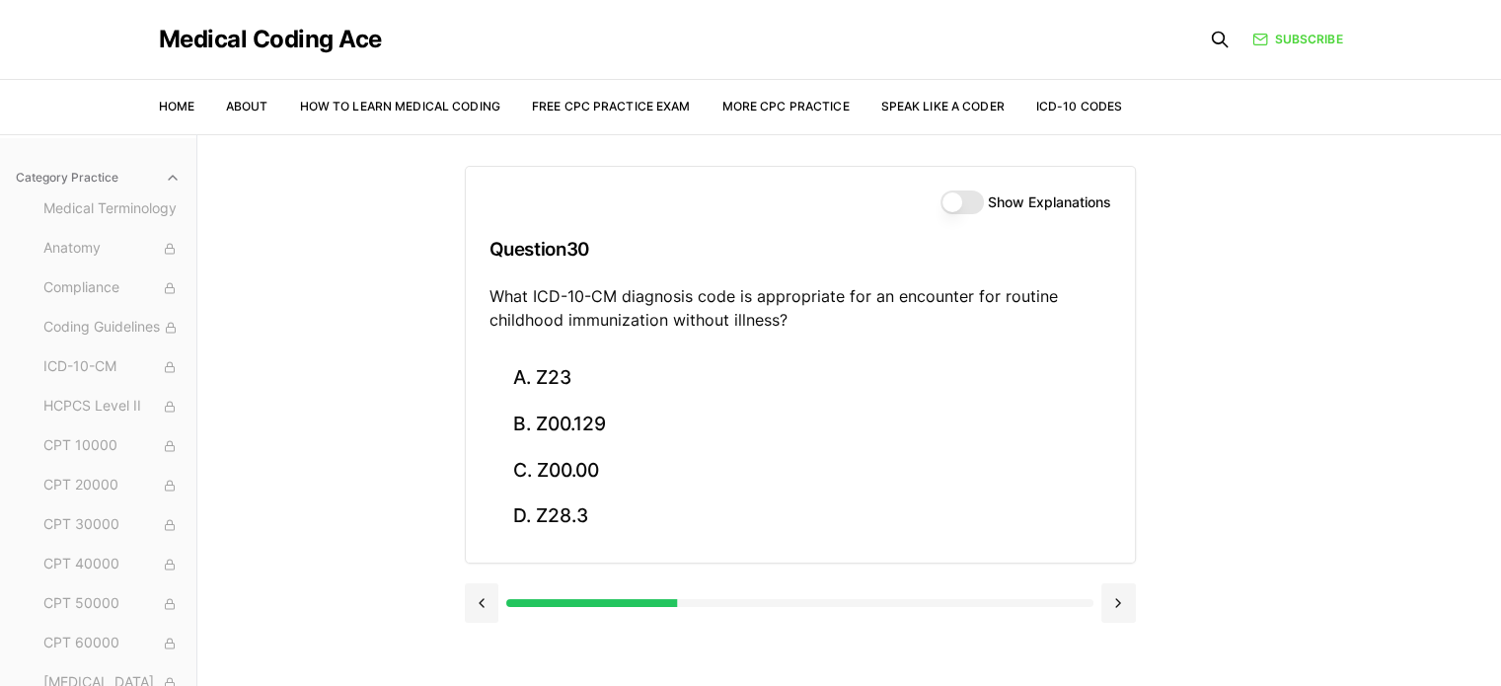
click at [419, 481] on div "Practice Exams Exam 1 Exam 2 Exam 3 Exam 4 Exam 5 Category Practice Medical Ter…" at bounding box center [750, 477] width 1501 height 686
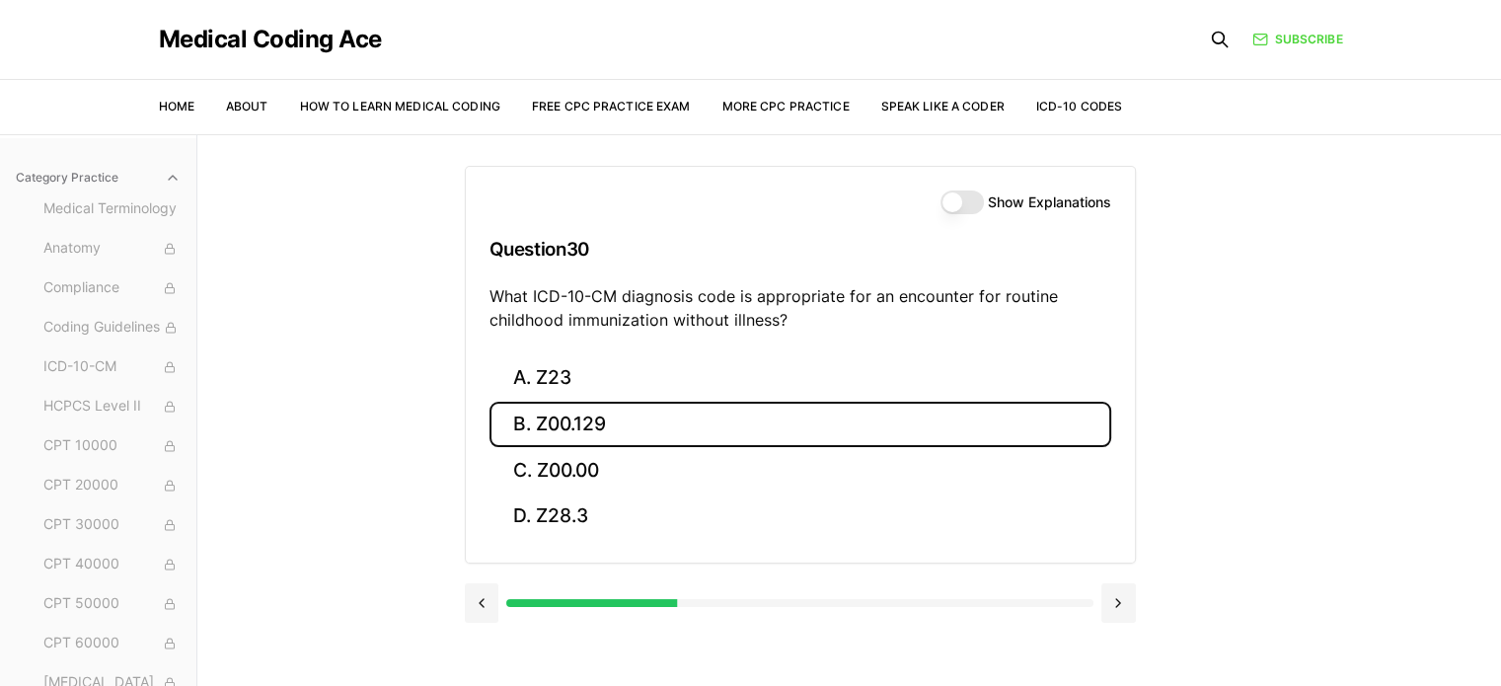
click at [671, 423] on button "B. Z00.129" at bounding box center [801, 425] width 622 height 46
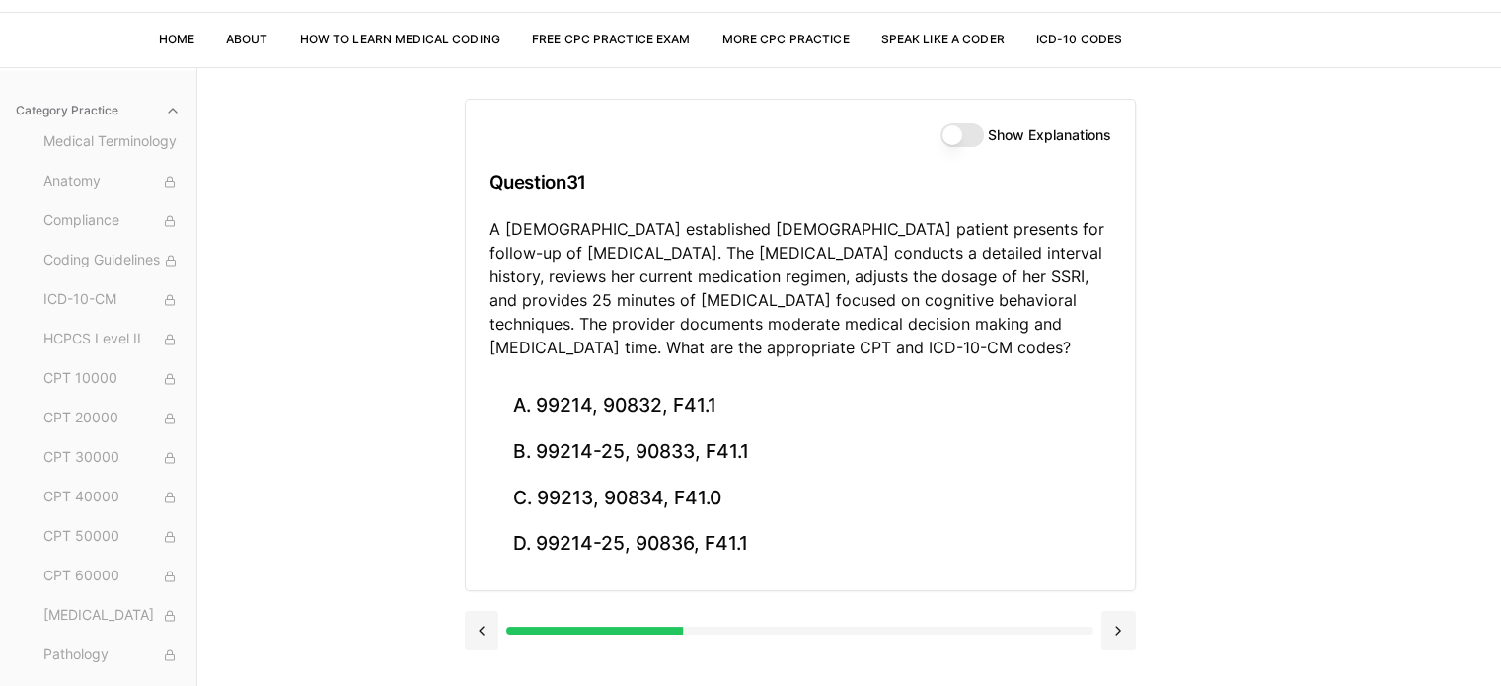
scroll to position [99, 0]
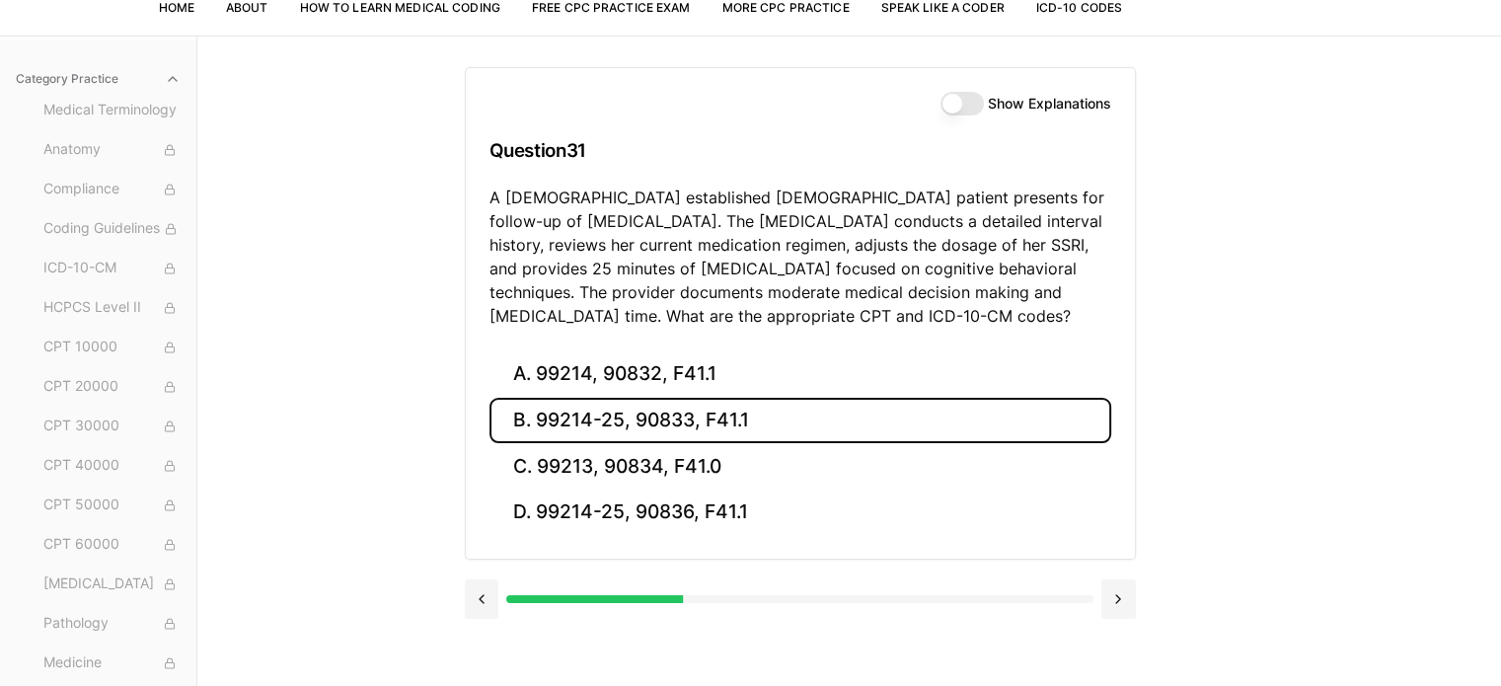
click at [743, 415] on button "B. 99214-25, 90833, F41.1" at bounding box center [801, 421] width 622 height 46
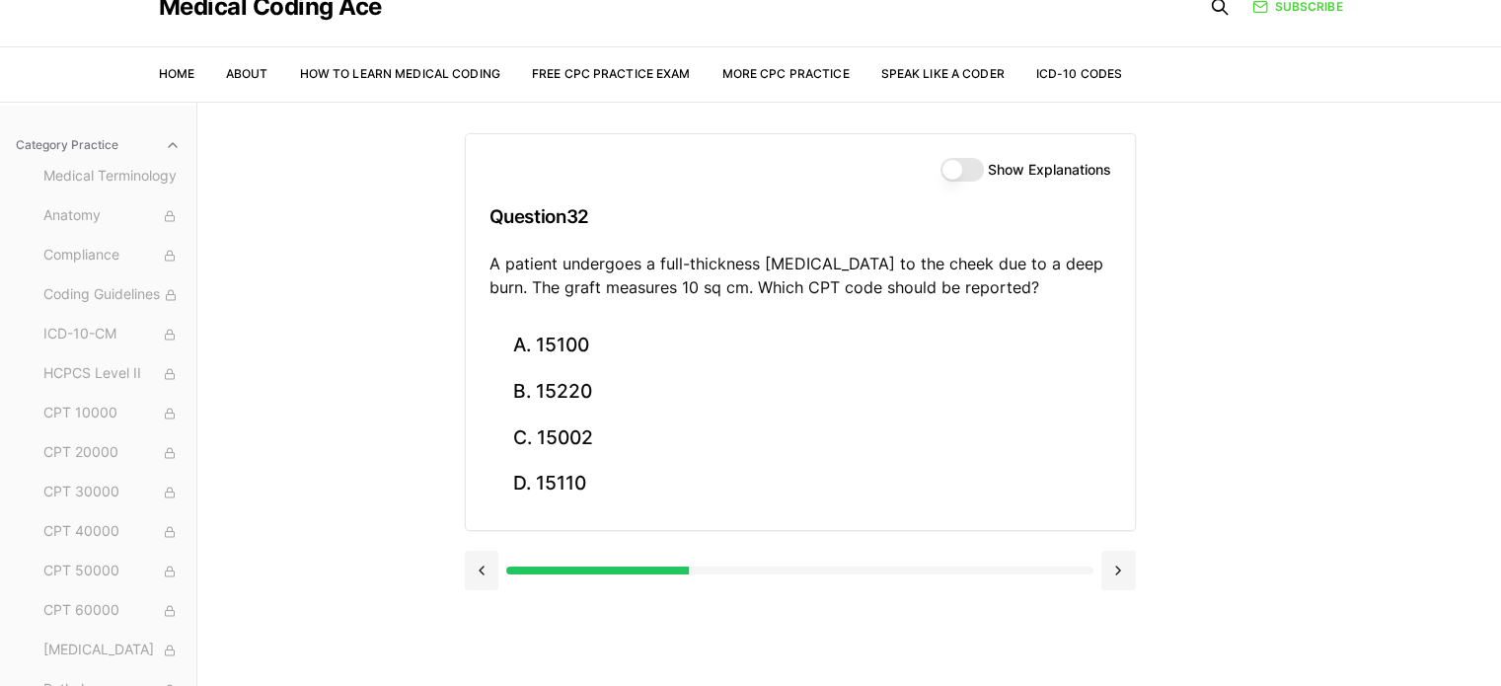
scroll to position [0, 0]
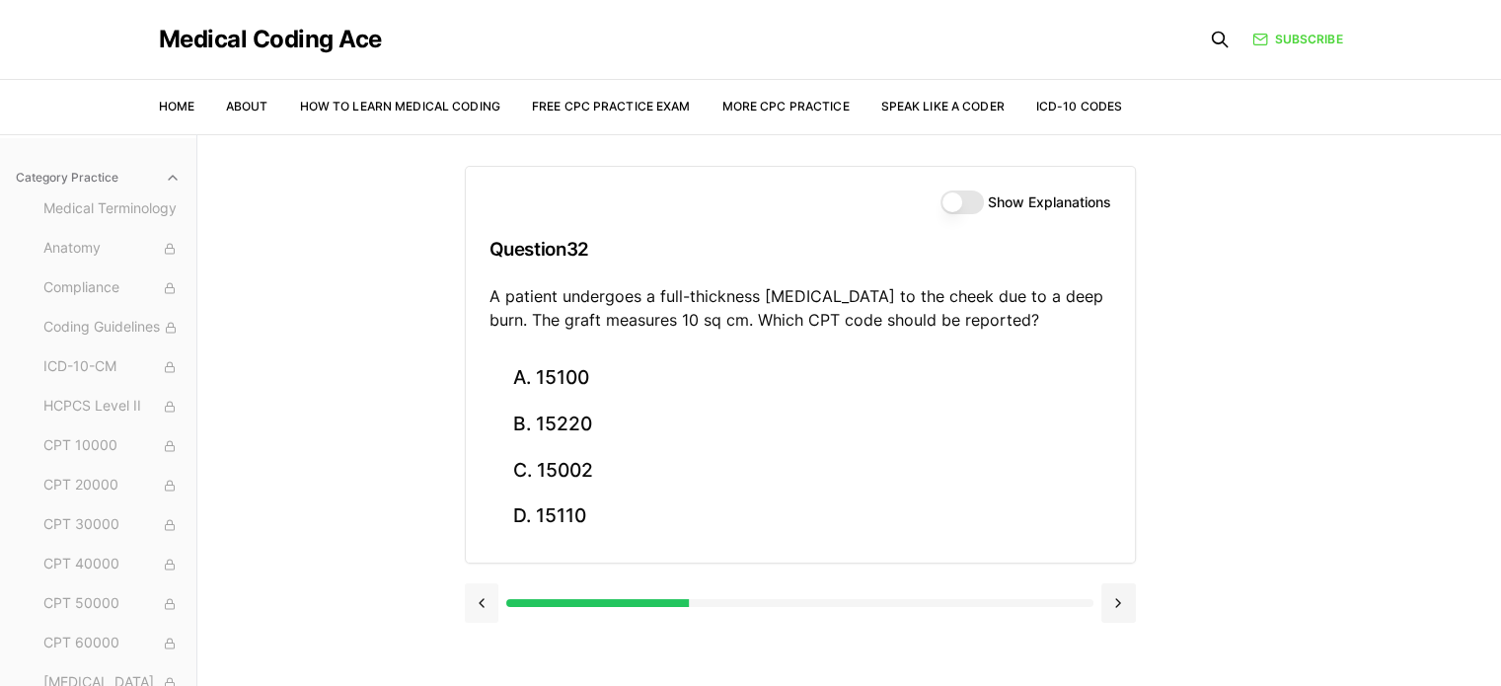
click at [465, 599] on button at bounding box center [482, 602] width 35 height 39
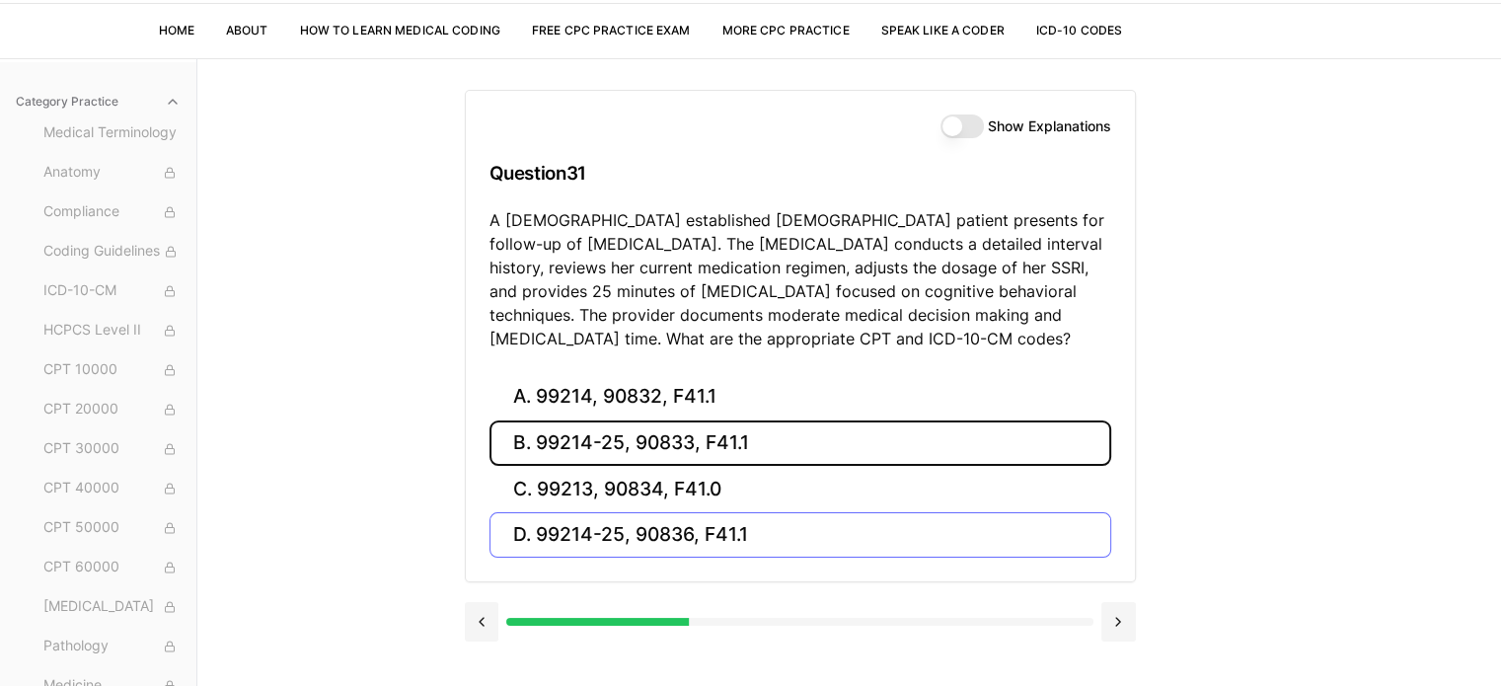
scroll to position [134, 0]
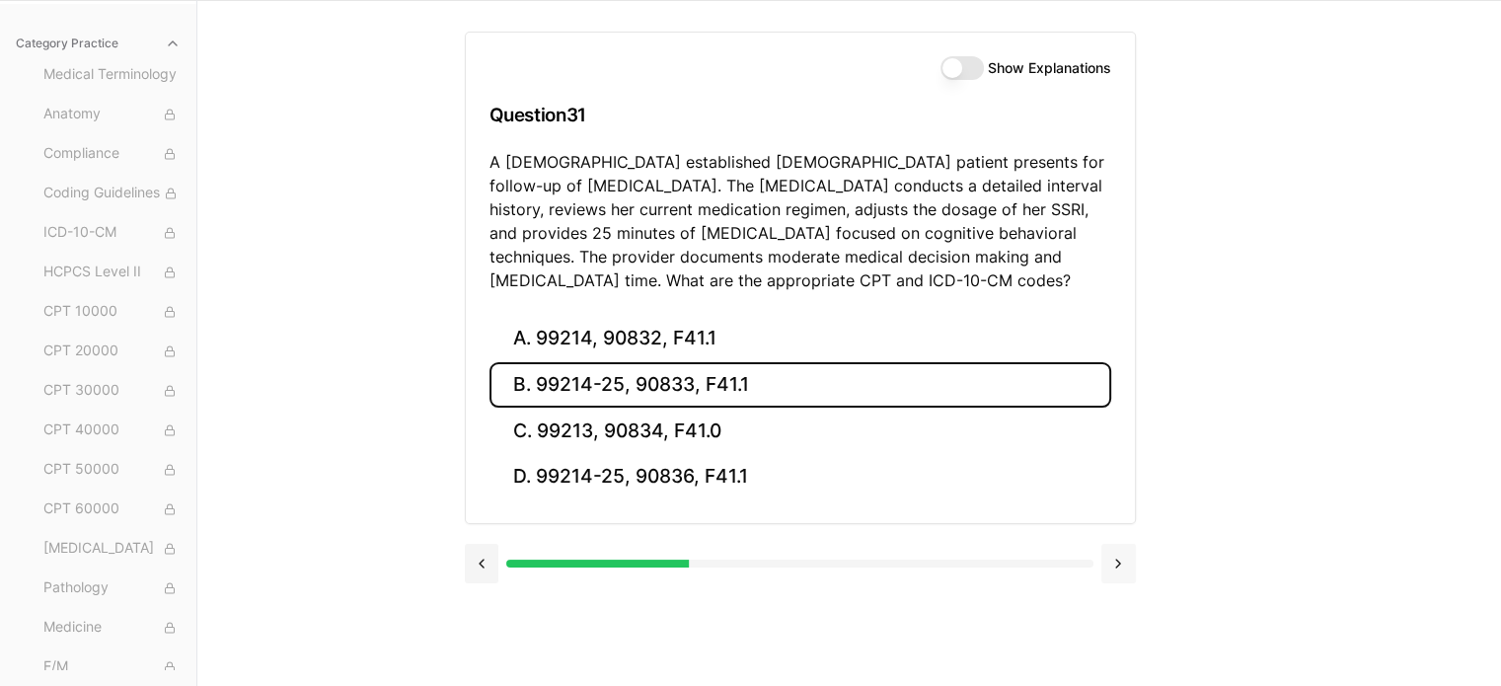
click at [1118, 563] on button at bounding box center [1119, 563] width 35 height 39
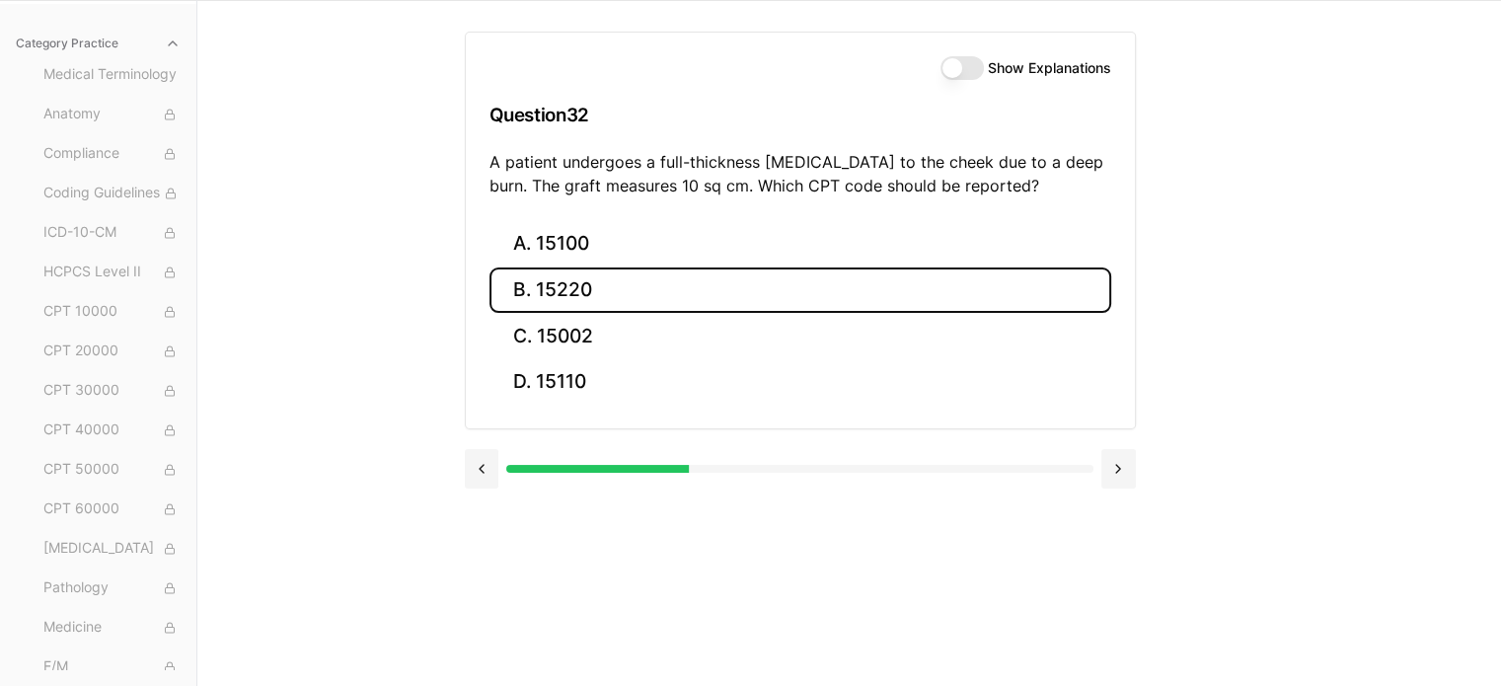
click at [706, 297] on button "B. 15220" at bounding box center [801, 290] width 622 height 46
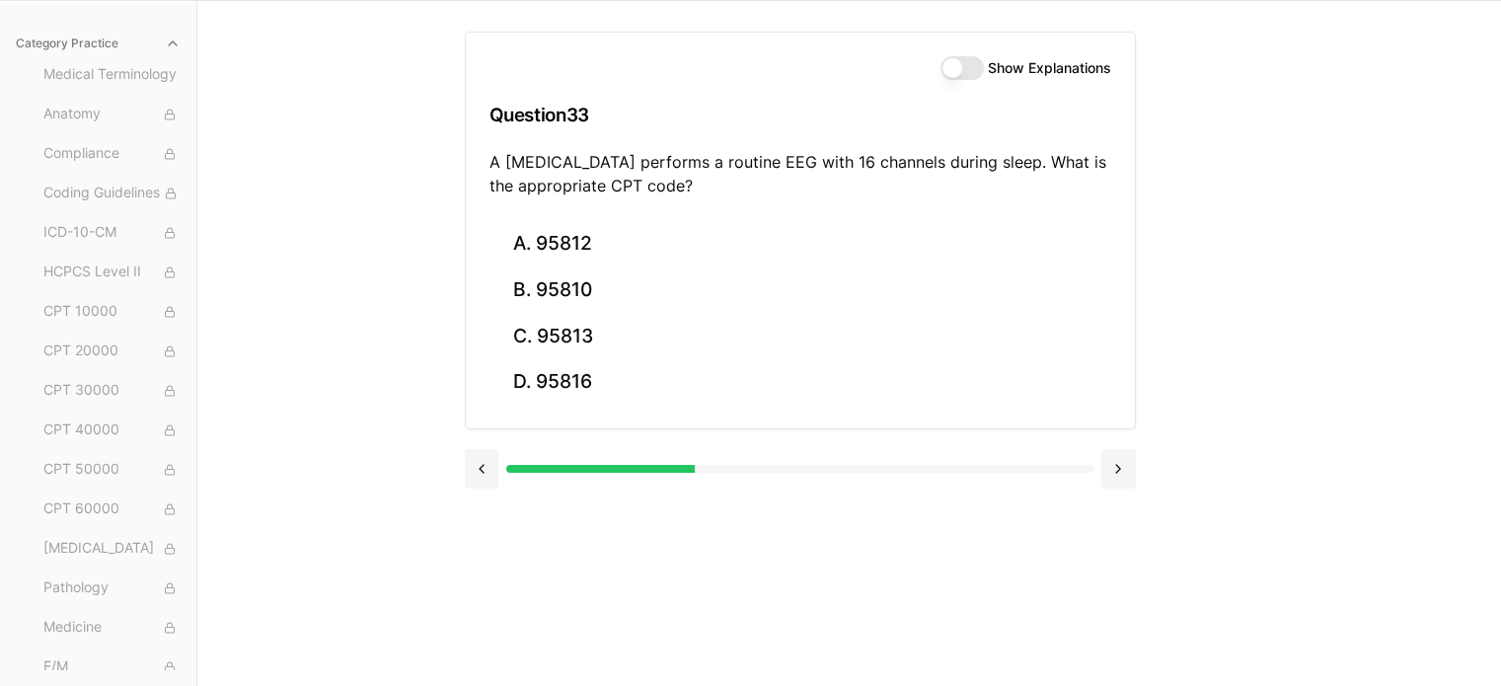
click at [748, 568] on div "Show Explanations Question 33 A [MEDICAL_DATA] performs a routine EEG with 16 c…" at bounding box center [850, 343] width 770 height 686
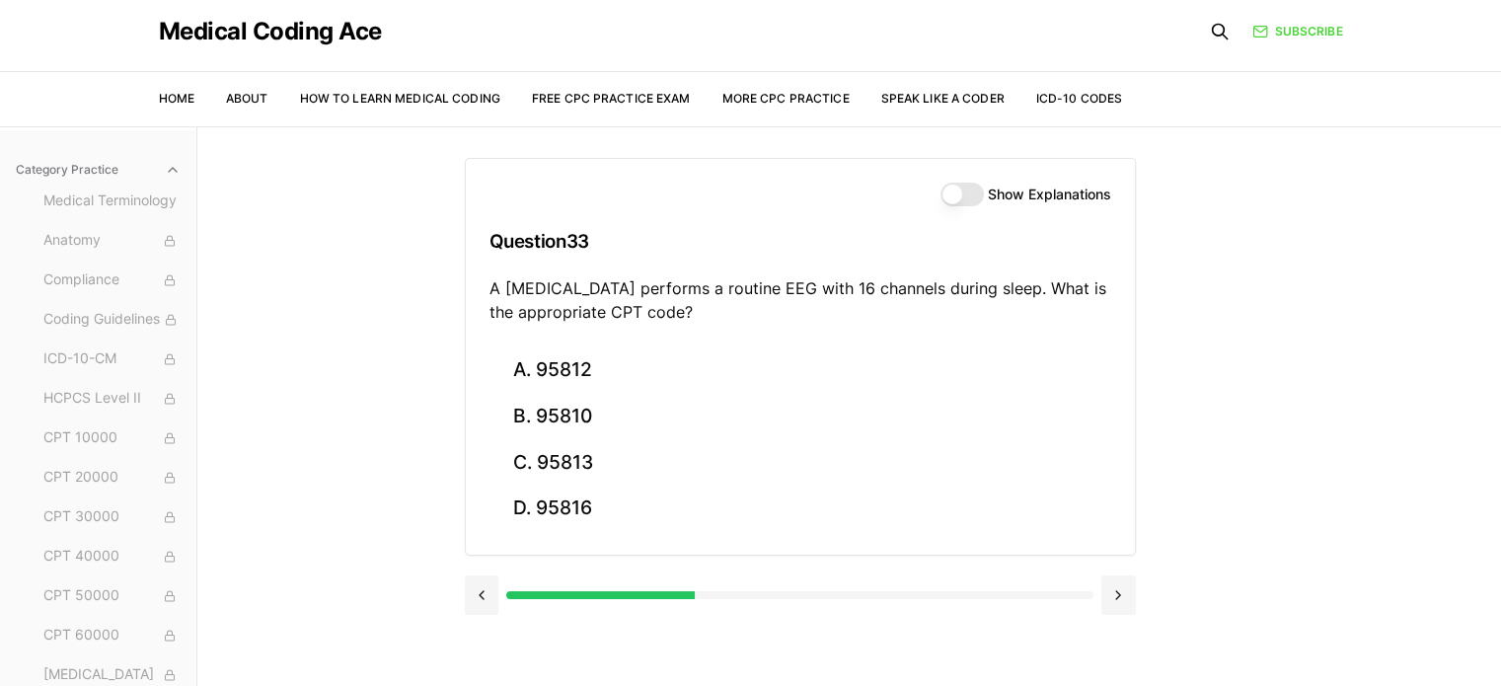
scroll to position [0, 0]
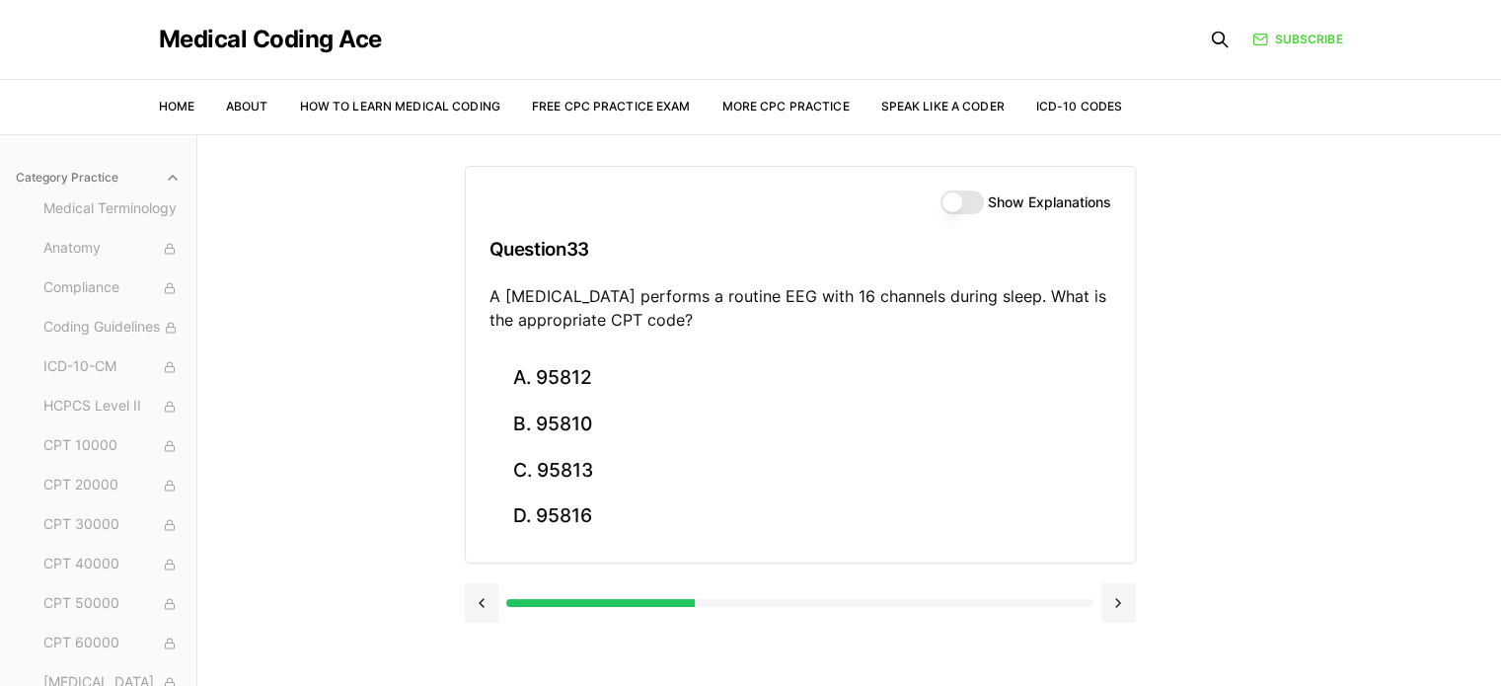
click at [625, 239] on h3 "Question 33" at bounding box center [801, 249] width 622 height 58
click at [1082, 603] on div at bounding box center [799, 603] width 586 height 8
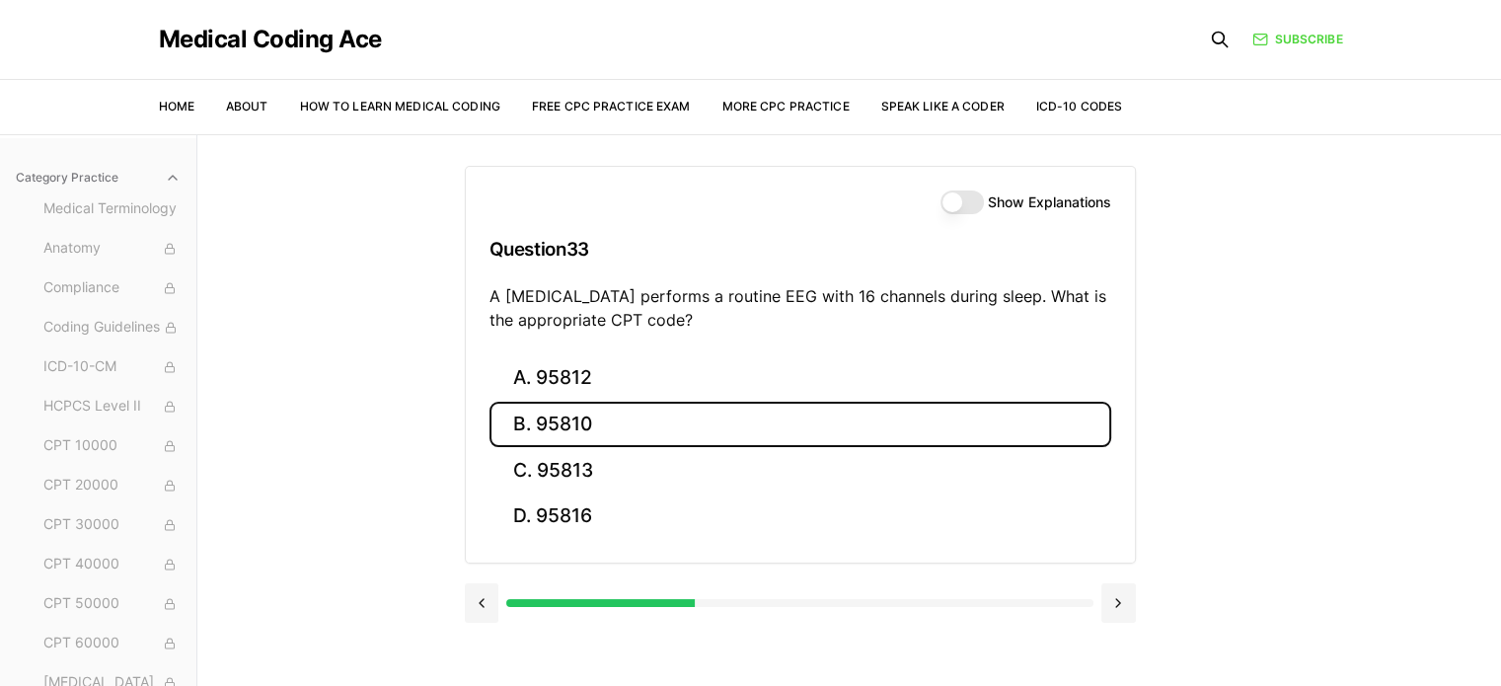
click at [590, 426] on button "B. 95810" at bounding box center [801, 425] width 622 height 46
click at [877, 418] on button "B. 47563" at bounding box center [801, 425] width 622 height 46
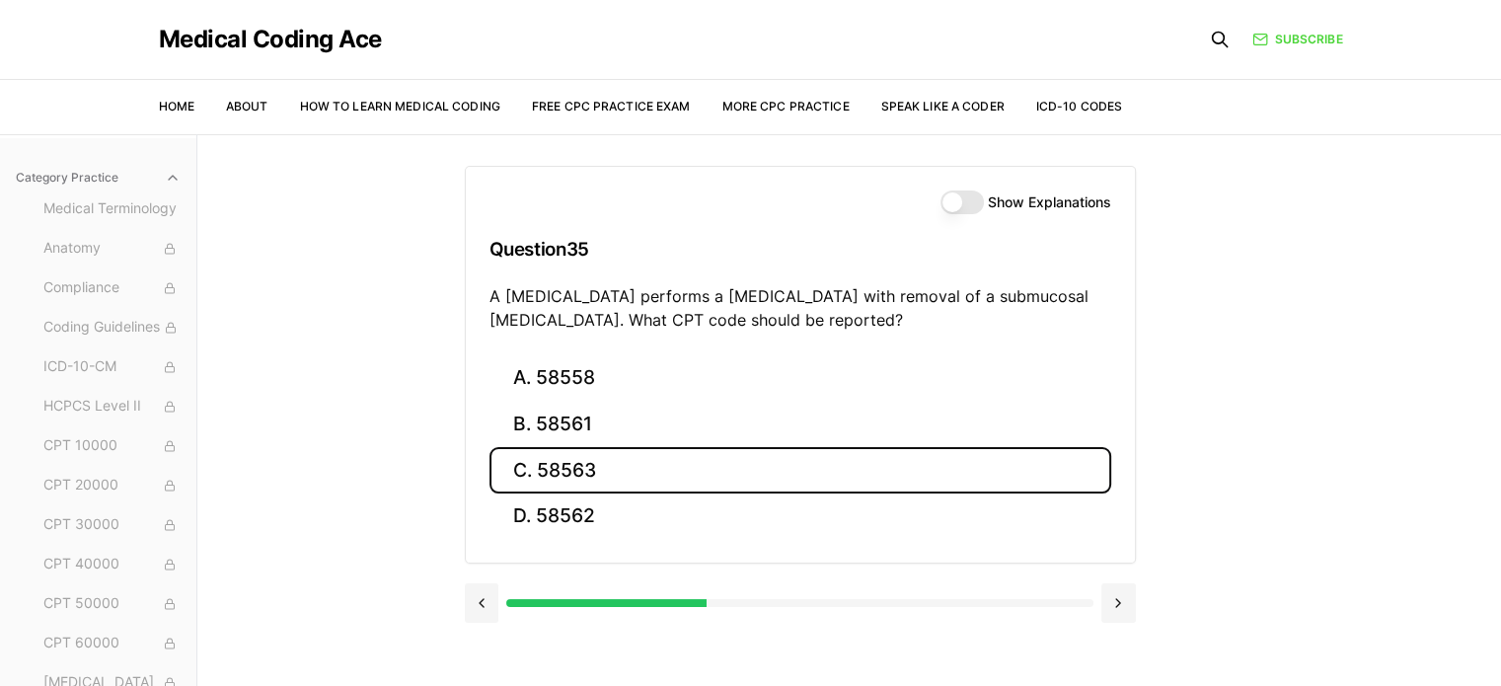
click at [667, 469] on button "C. 58563" at bounding box center [801, 470] width 622 height 46
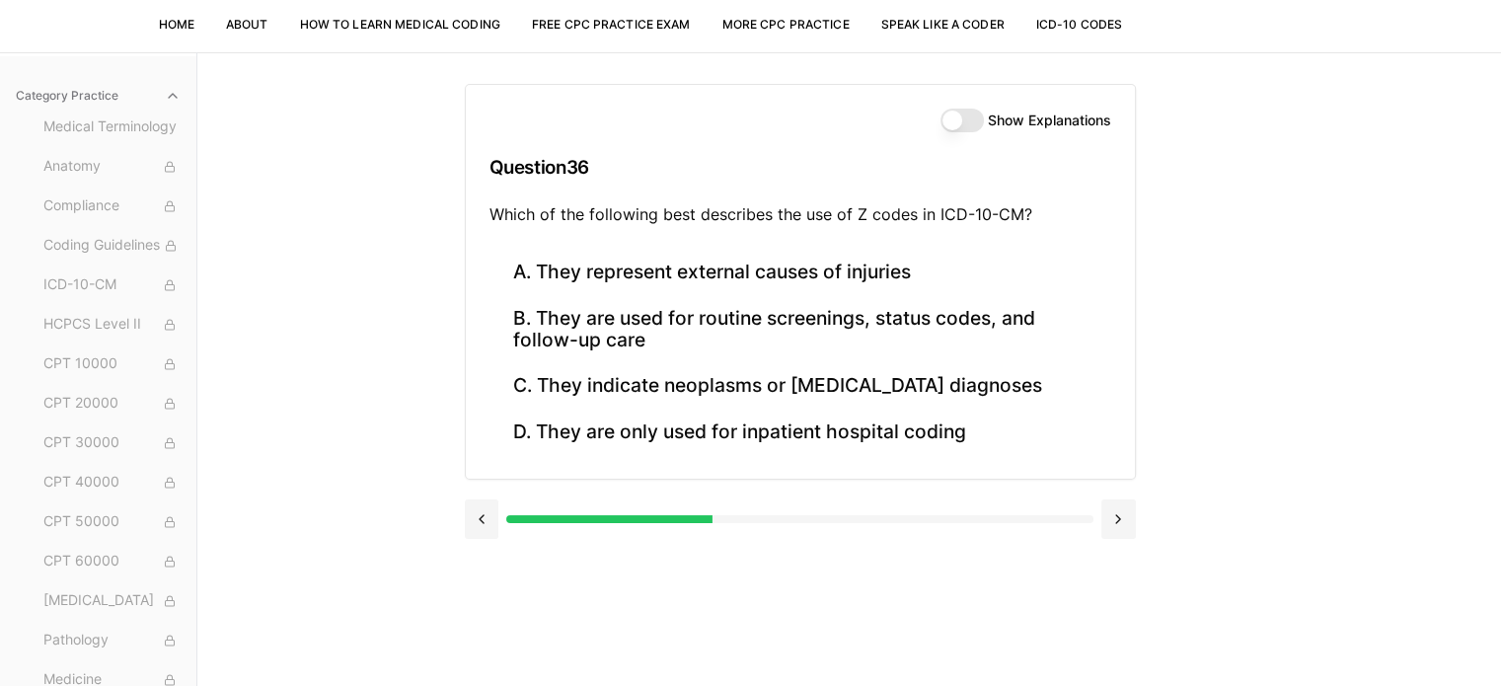
scroll to position [36, 0]
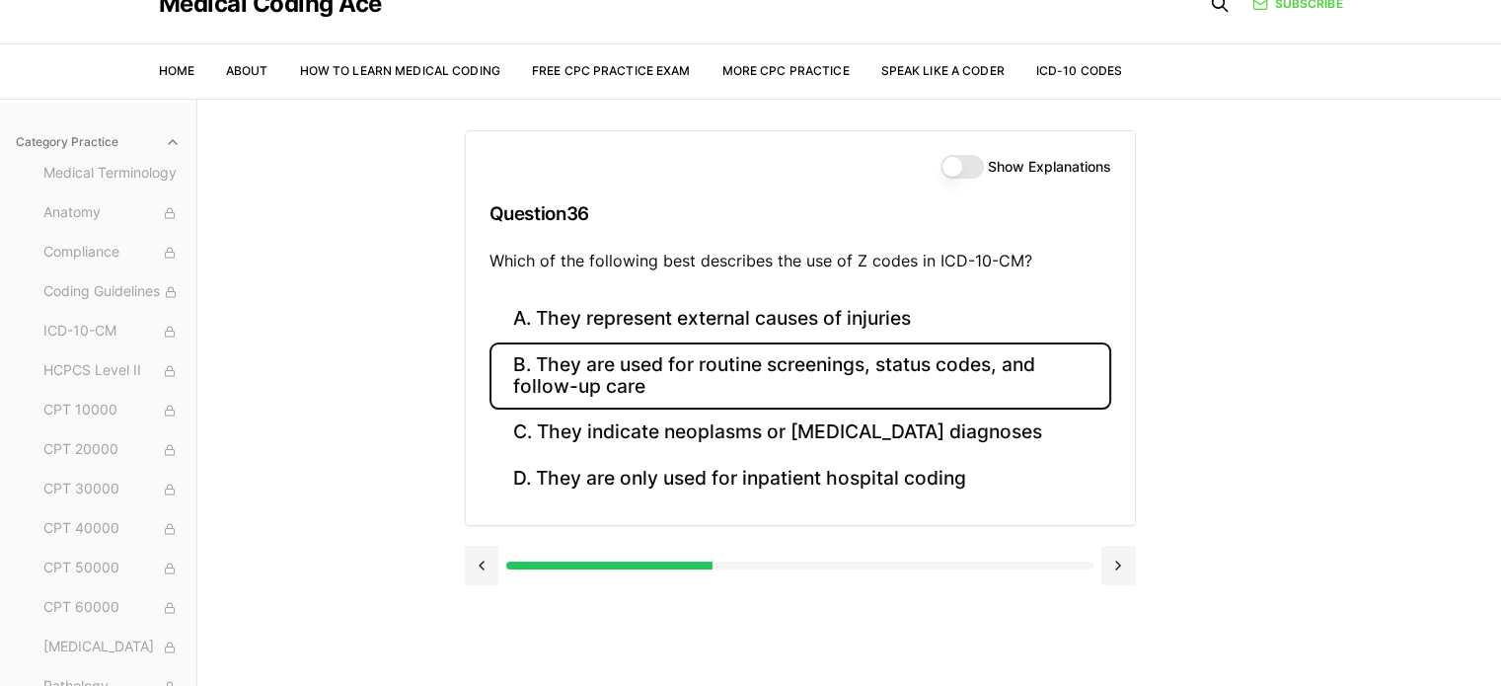
click at [578, 366] on button "B. They are used for routine screenings, status codes, and follow-up care" at bounding box center [801, 376] width 622 height 67
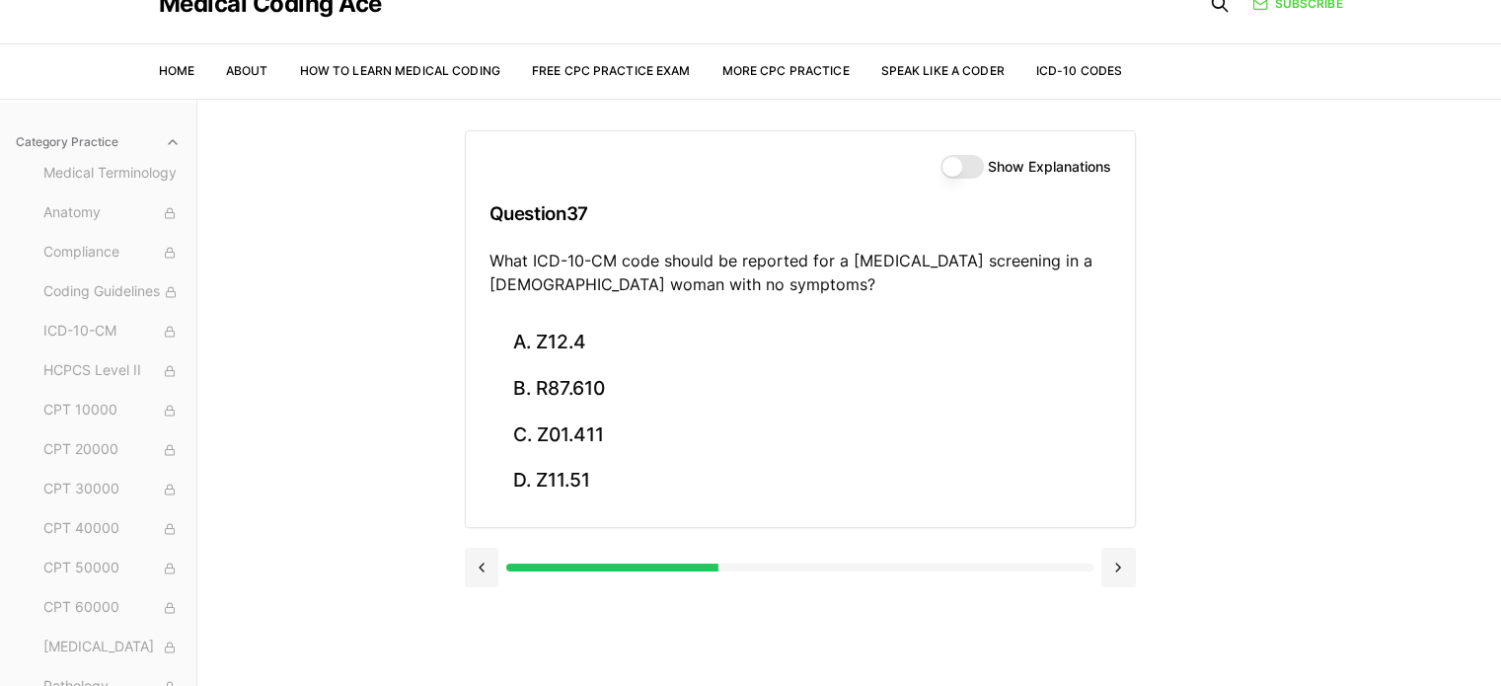
click at [401, 366] on div "Practice Exams Exam 1 Exam 2 Exam 3 Exam 4 Exam 5 Category Practice Medical Ter…" at bounding box center [750, 442] width 1501 height 686
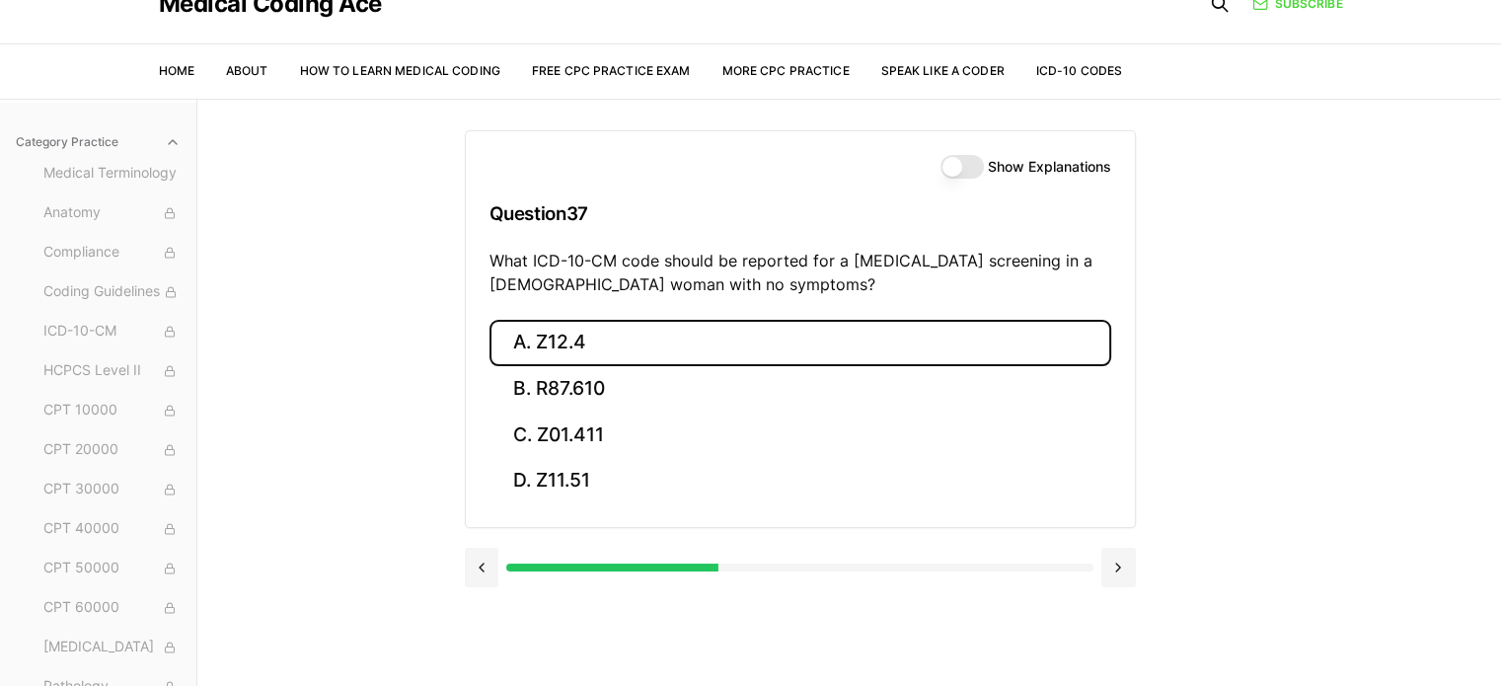
click at [635, 344] on button "A. Z12.4" at bounding box center [801, 343] width 622 height 46
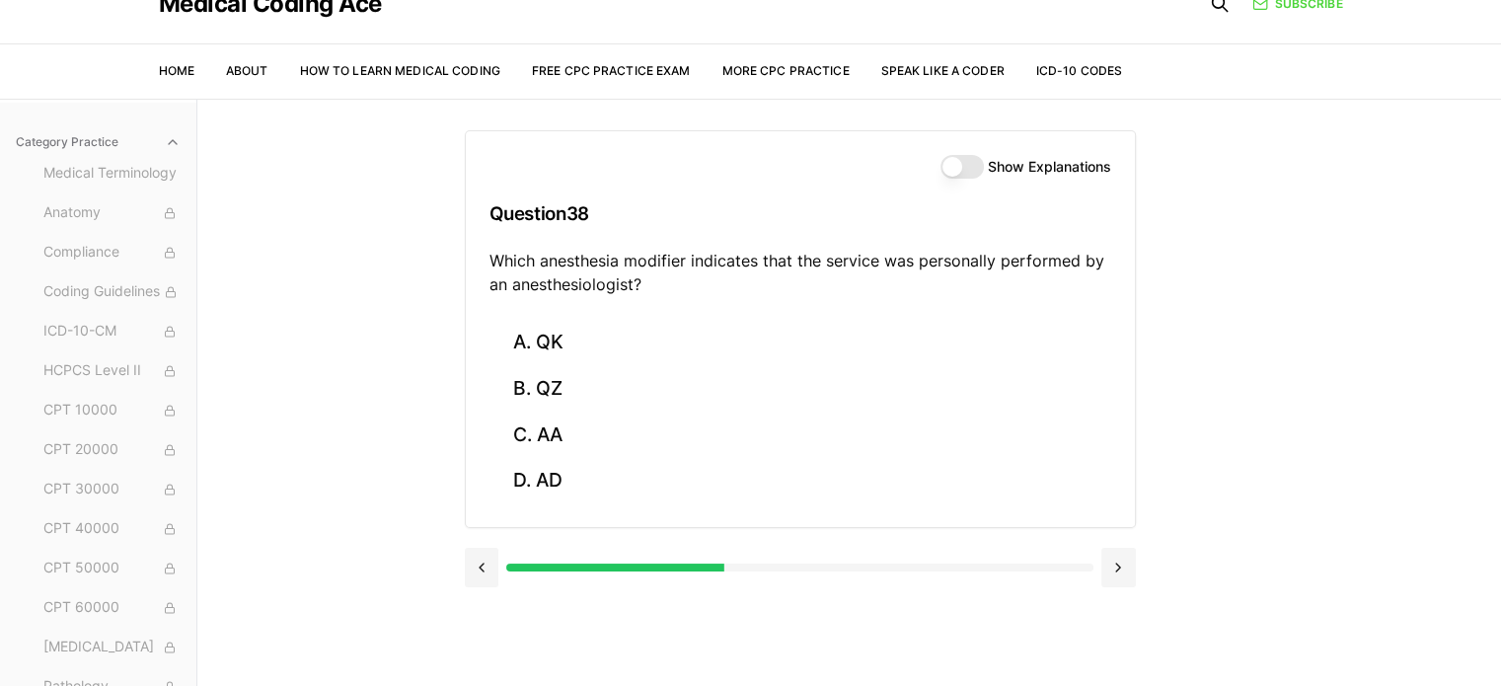
click at [308, 443] on div "Practice Exams Exam 1 Exam 2 Exam 3 Exam 4 Exam 5 Category Practice Medical Ter…" at bounding box center [750, 442] width 1501 height 686
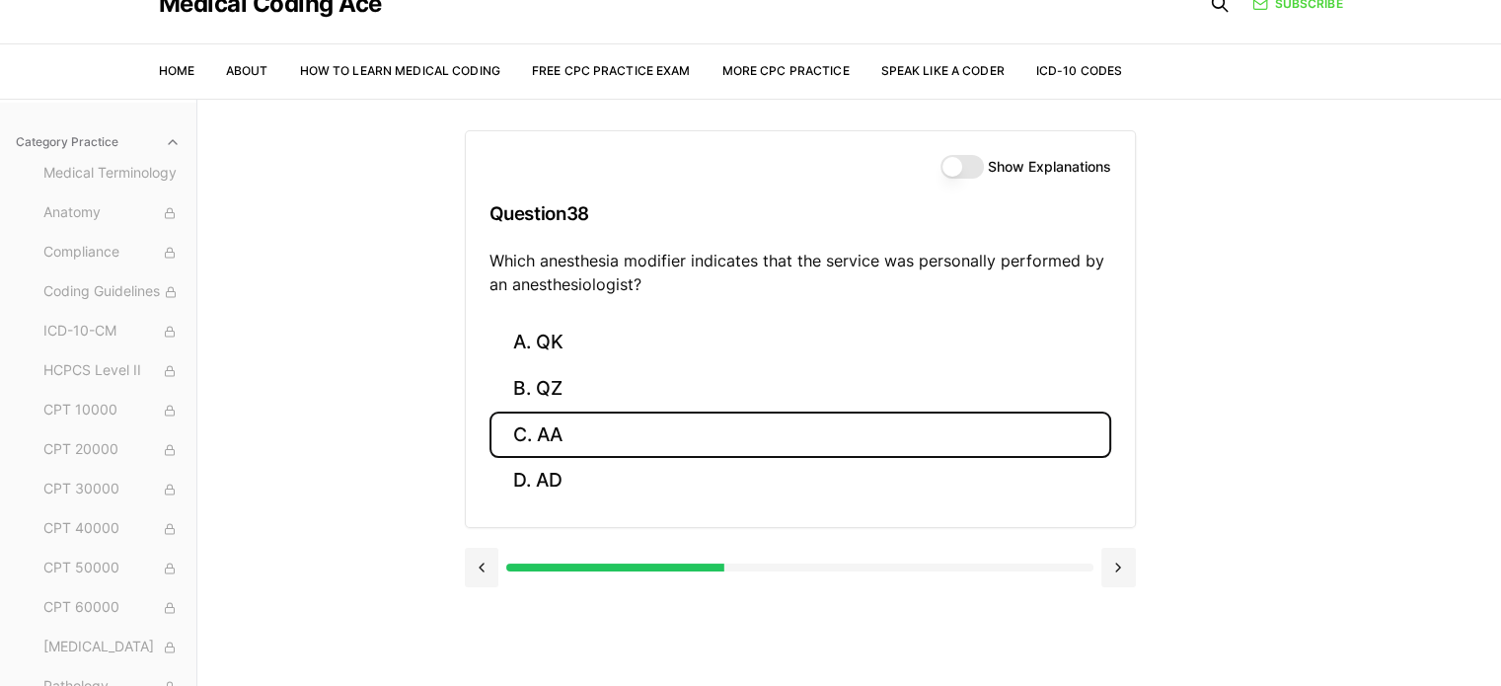
click at [633, 441] on button "C. AA" at bounding box center [801, 435] width 622 height 46
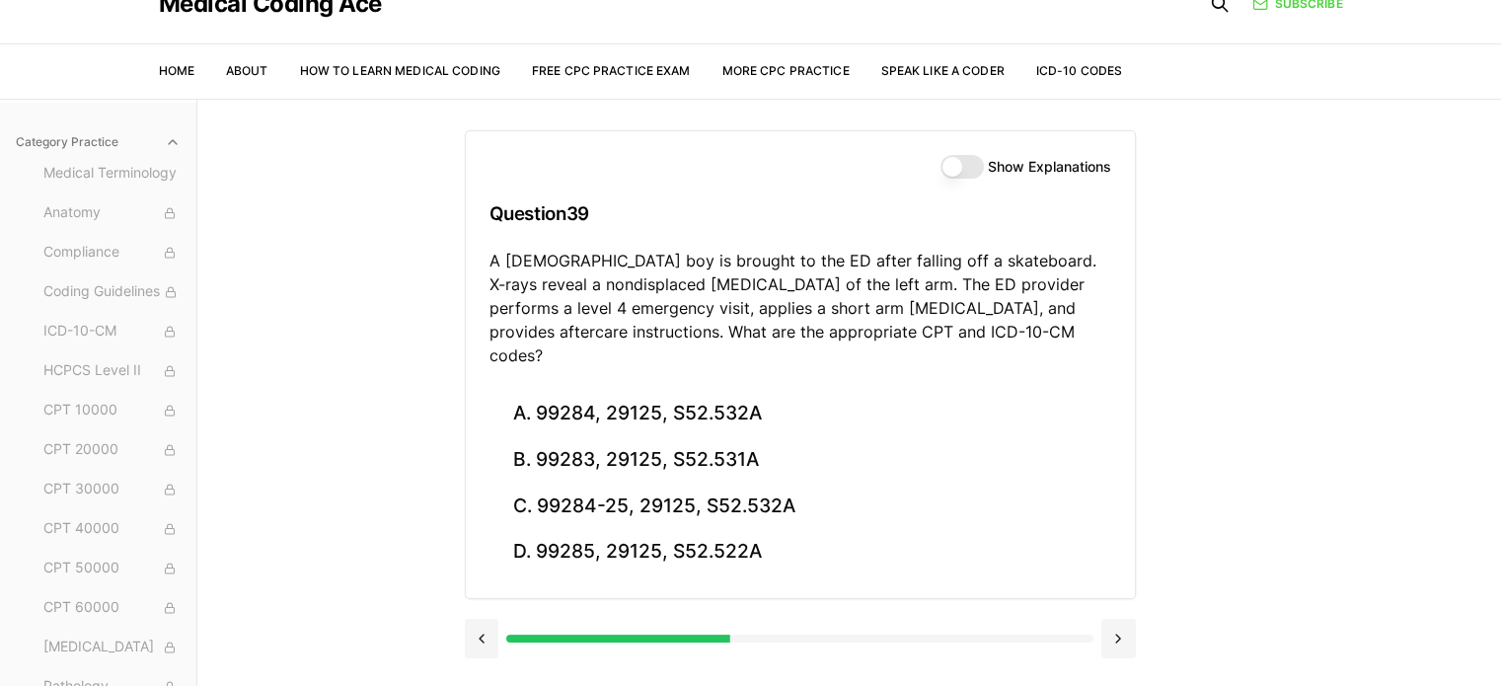
click at [1234, 516] on div "Practice Exams Exam 1 Exam 2 Exam 3 Exam 4 Exam 5 Category Practice Medical Ter…" at bounding box center [750, 442] width 1501 height 686
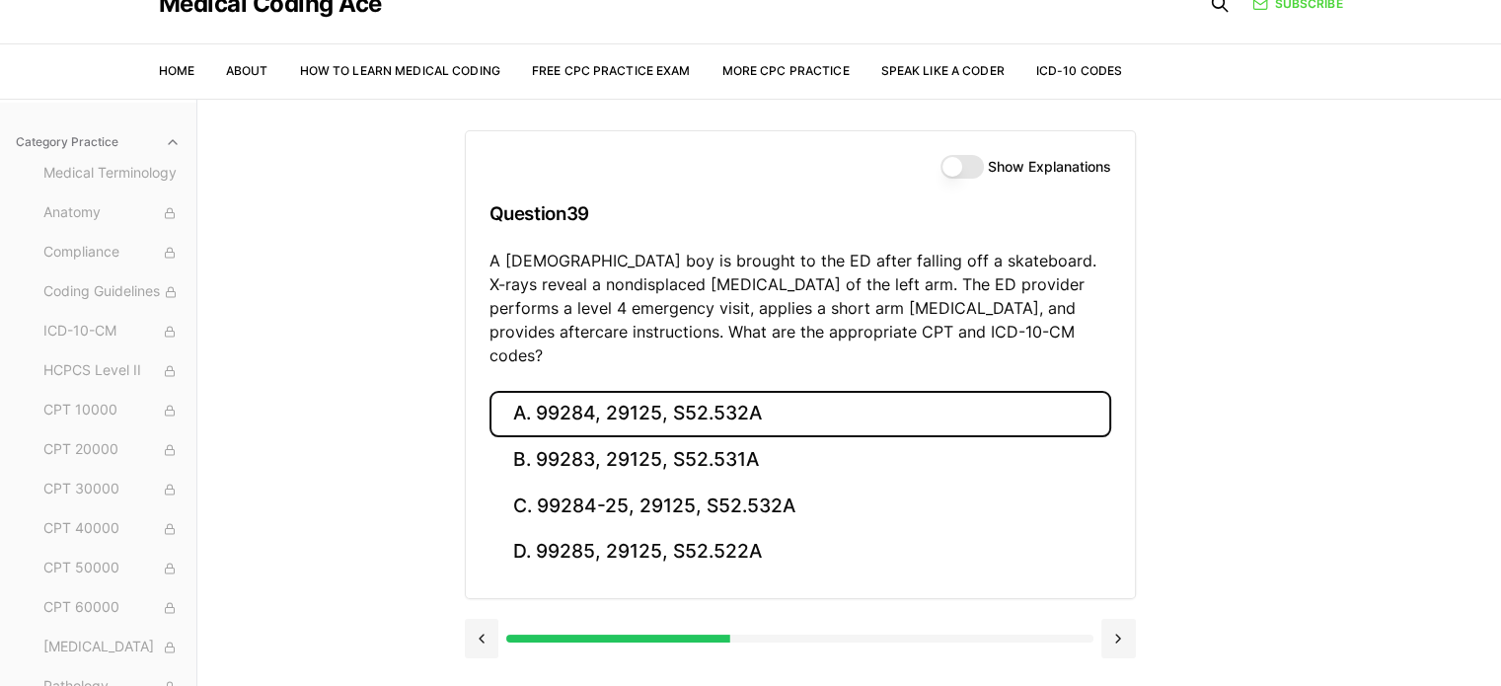
click at [708, 391] on button "A. 99284, 29125, S52.532A" at bounding box center [801, 414] width 622 height 46
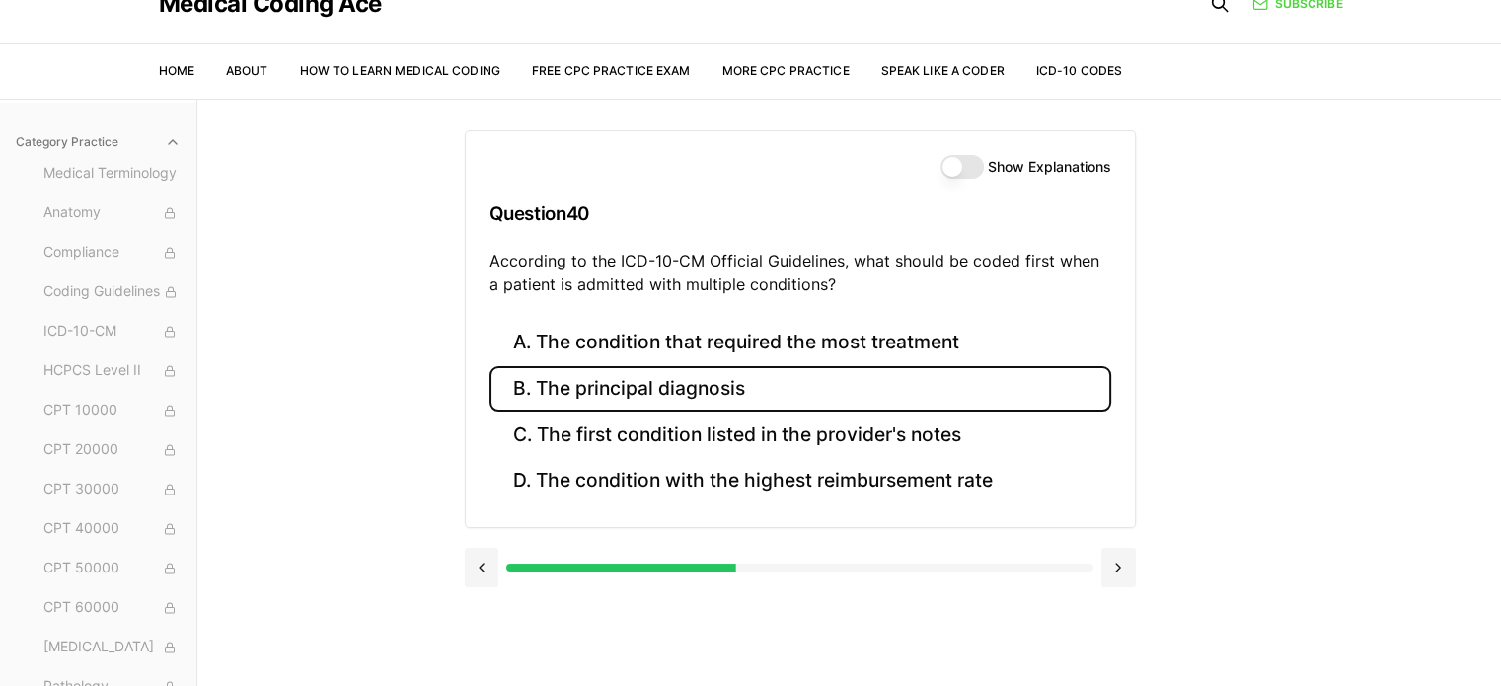
click at [652, 390] on button "B. The principal diagnosis" at bounding box center [801, 389] width 622 height 46
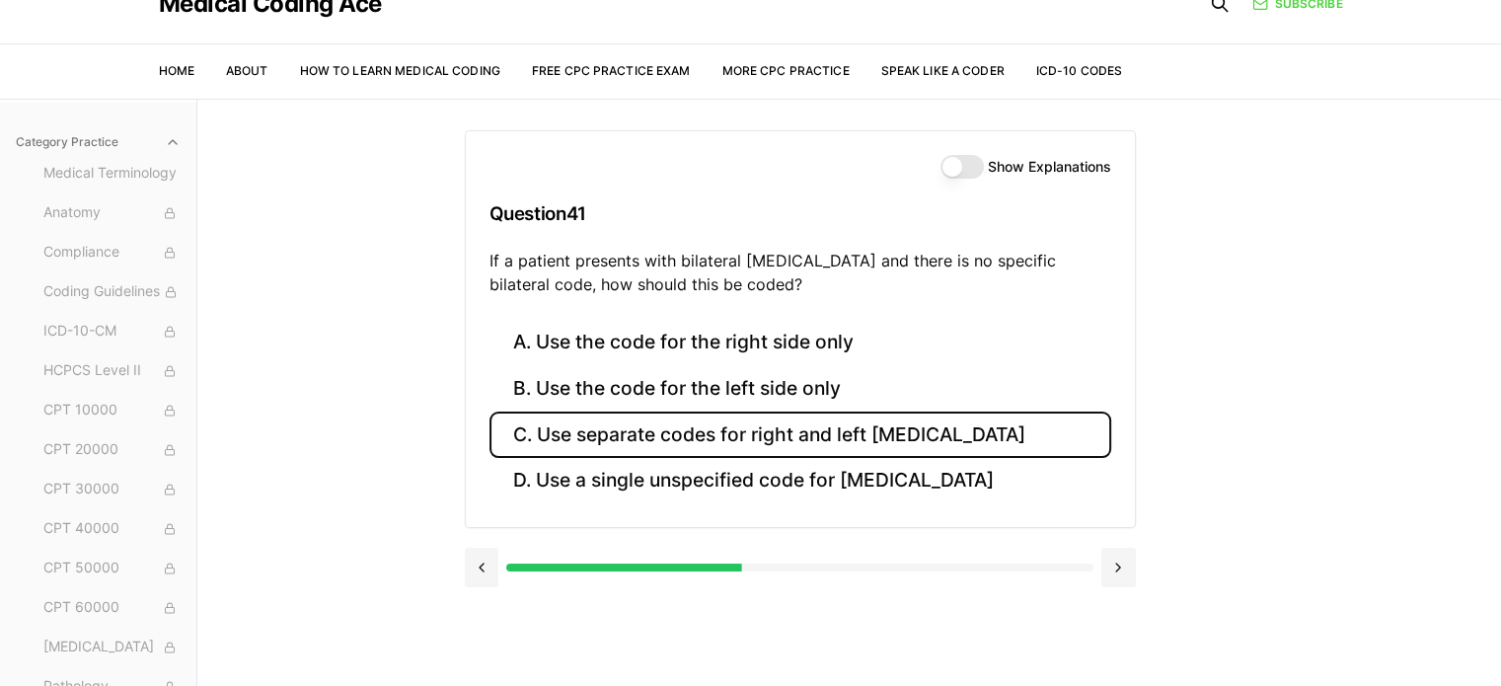
click at [899, 432] on button "C. Use separate codes for right and left [MEDICAL_DATA]" at bounding box center [801, 435] width 622 height 46
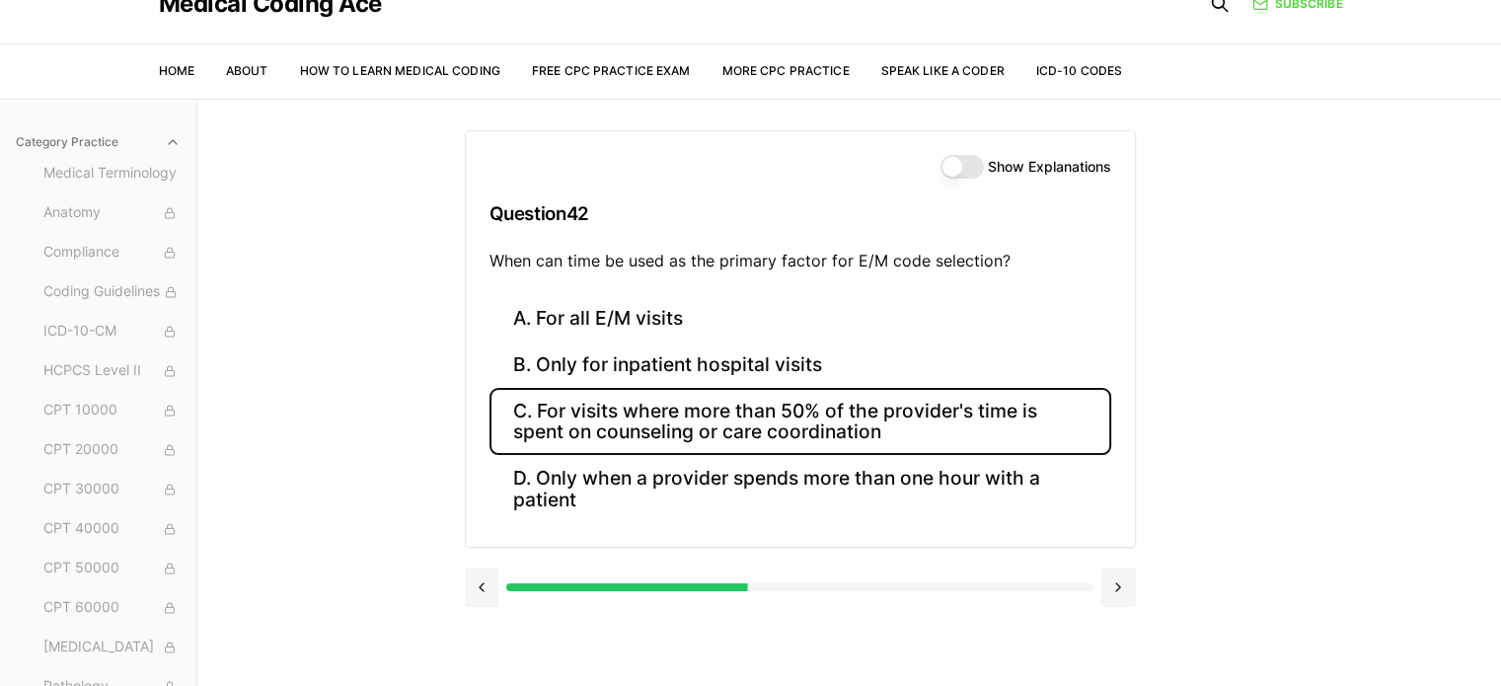
click at [941, 414] on button "C. For visits where more than 50% of the provider's time is spent on counseling…" at bounding box center [801, 421] width 622 height 67
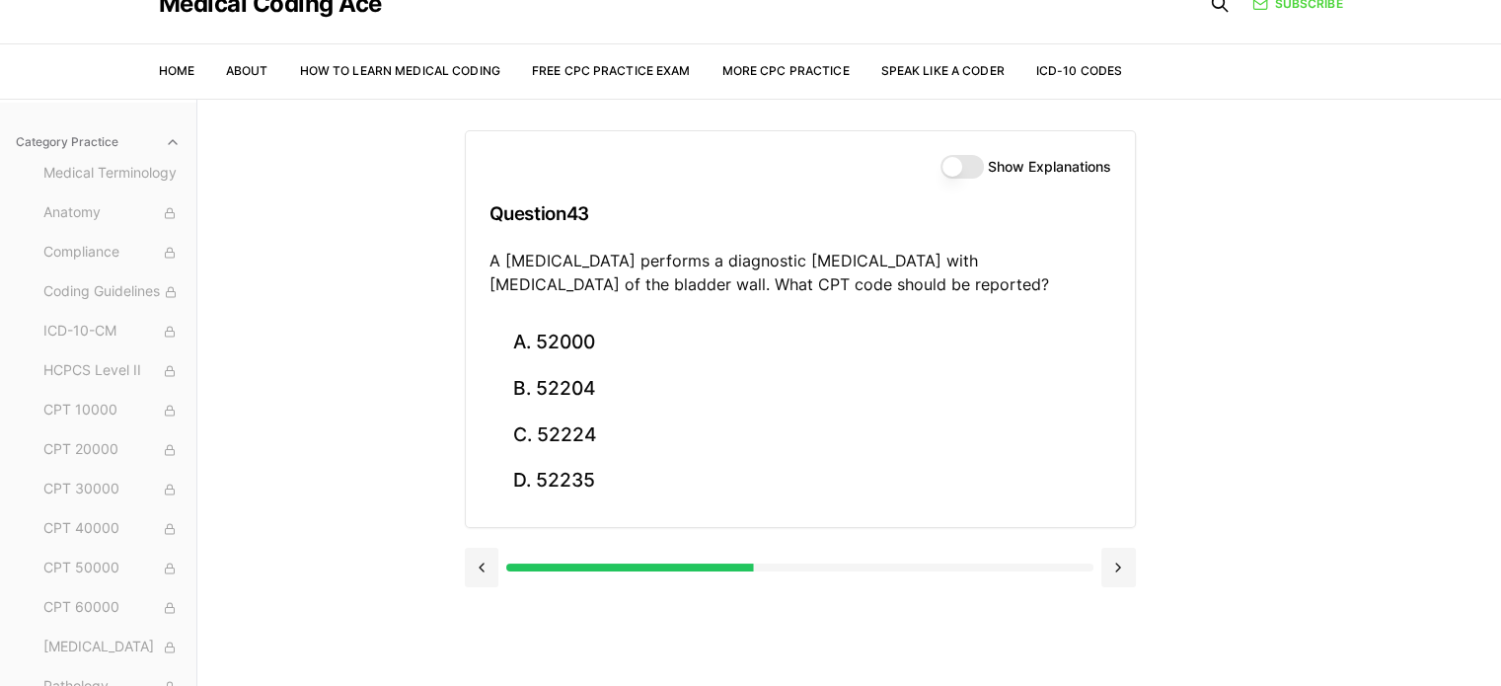
click at [1331, 379] on div "Practice Exams Exam 1 Exam 2 Exam 3 Exam 4 Exam 5 Category Practice Medical Ter…" at bounding box center [750, 442] width 1501 height 686
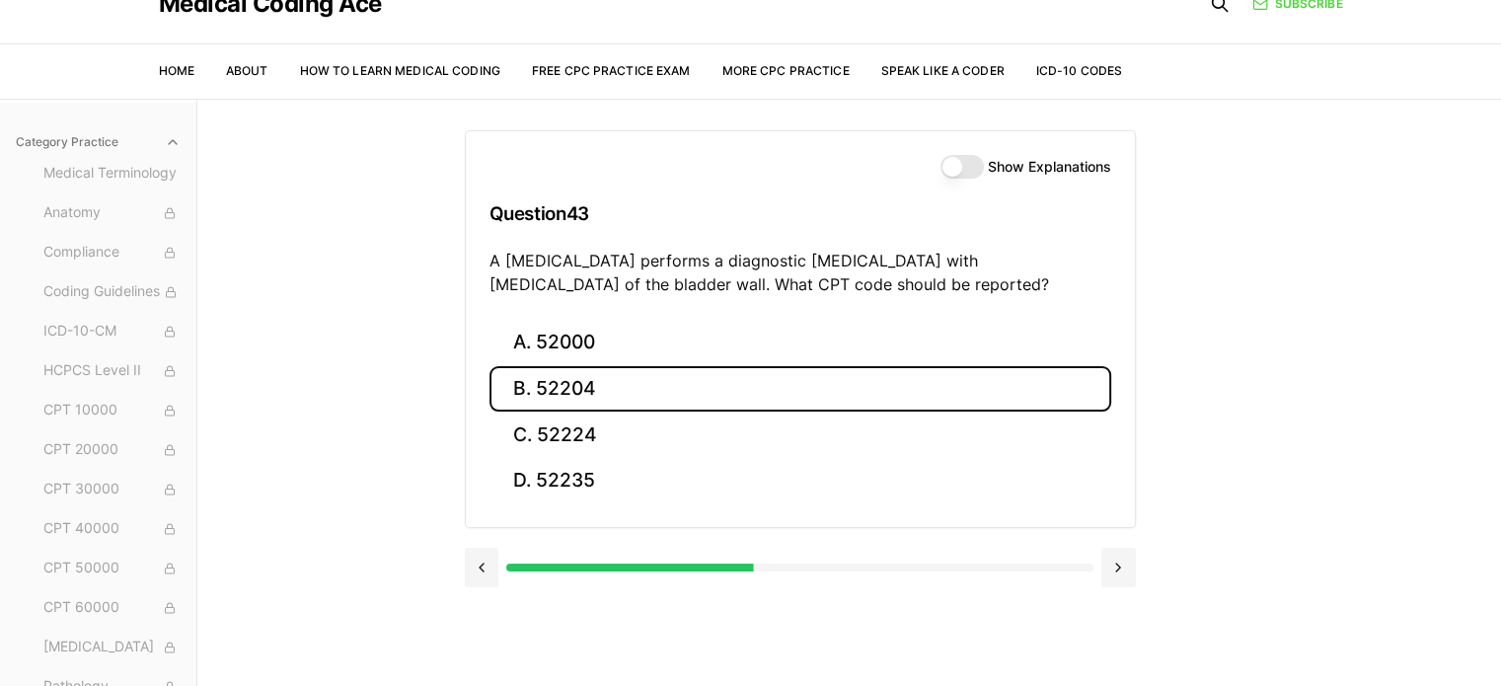
click at [656, 392] on button "B. 52204" at bounding box center [801, 389] width 622 height 46
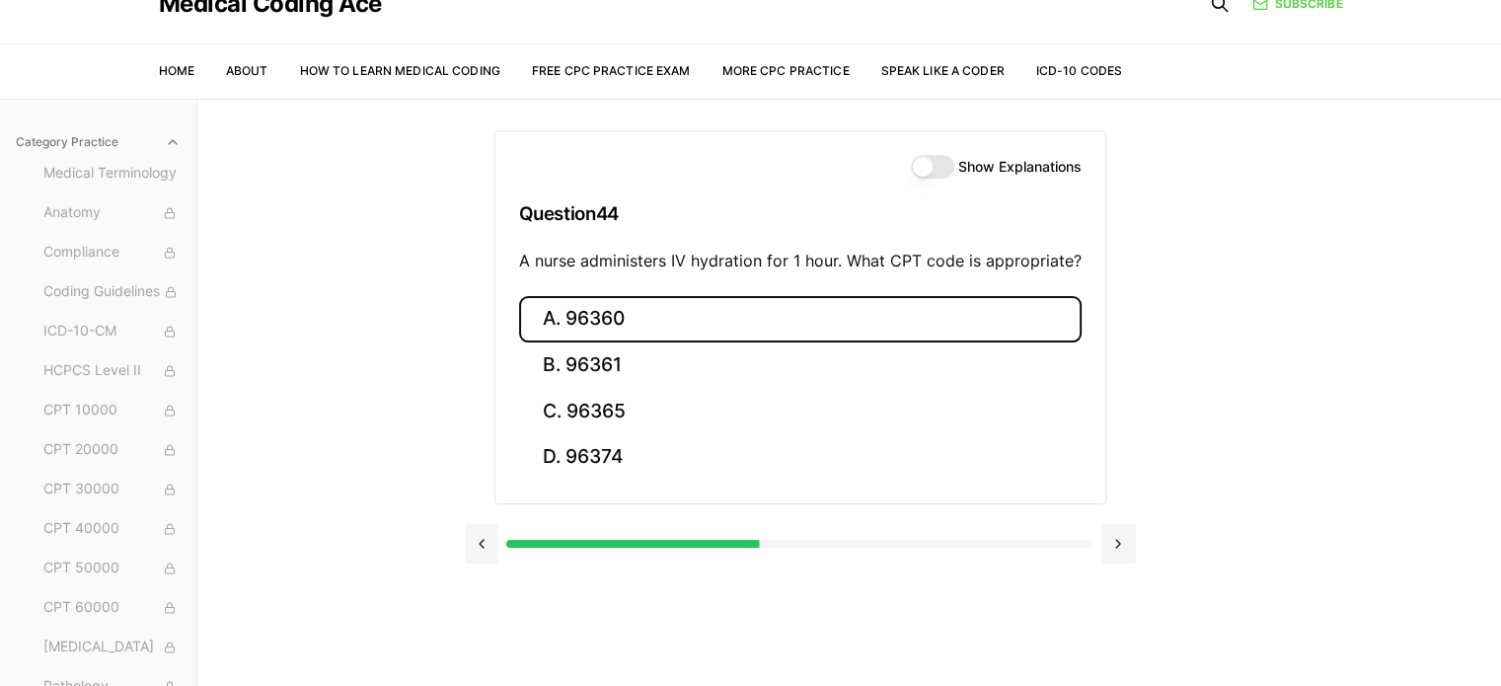
click at [649, 325] on button "A. 96360" at bounding box center [800, 319] width 563 height 46
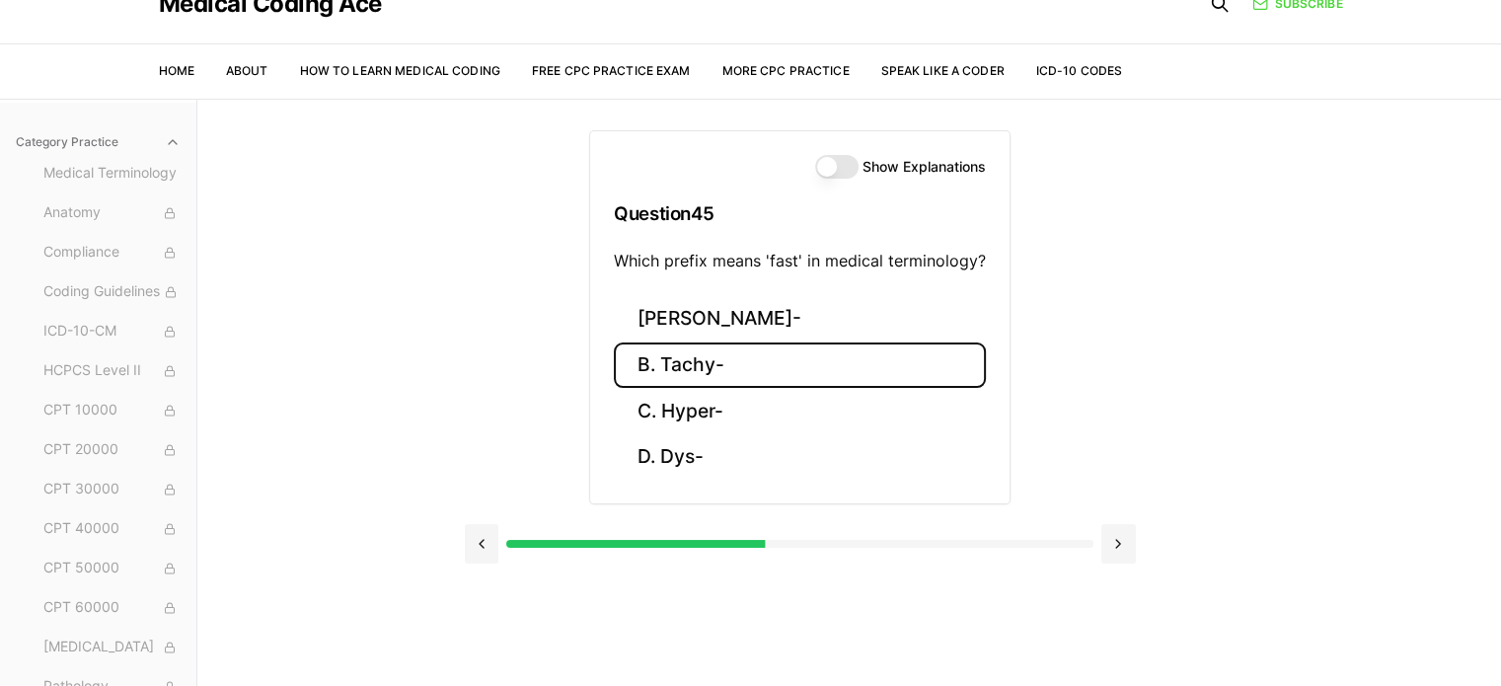
click at [825, 360] on button "B. Tachy-" at bounding box center [800, 366] width 372 height 46
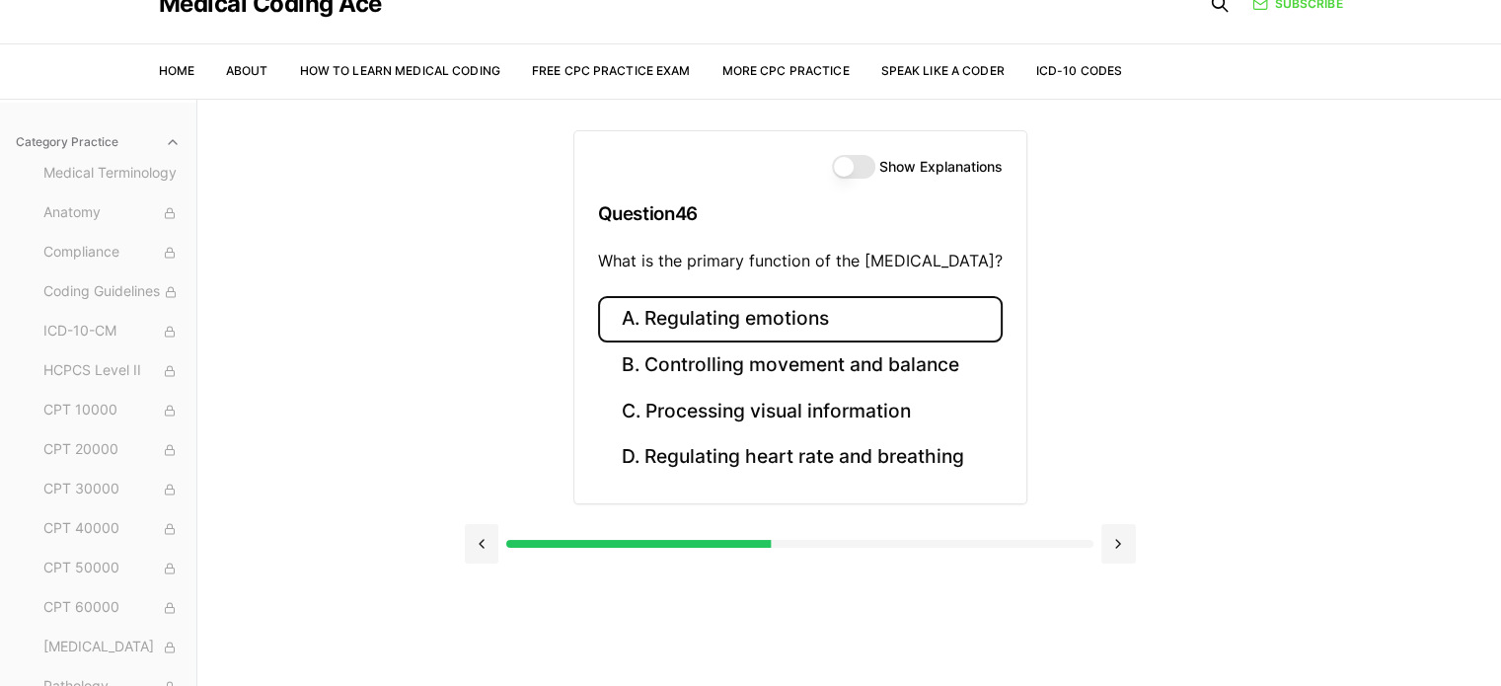
click at [705, 304] on button "A. Regulating emotions" at bounding box center [800, 319] width 405 height 46
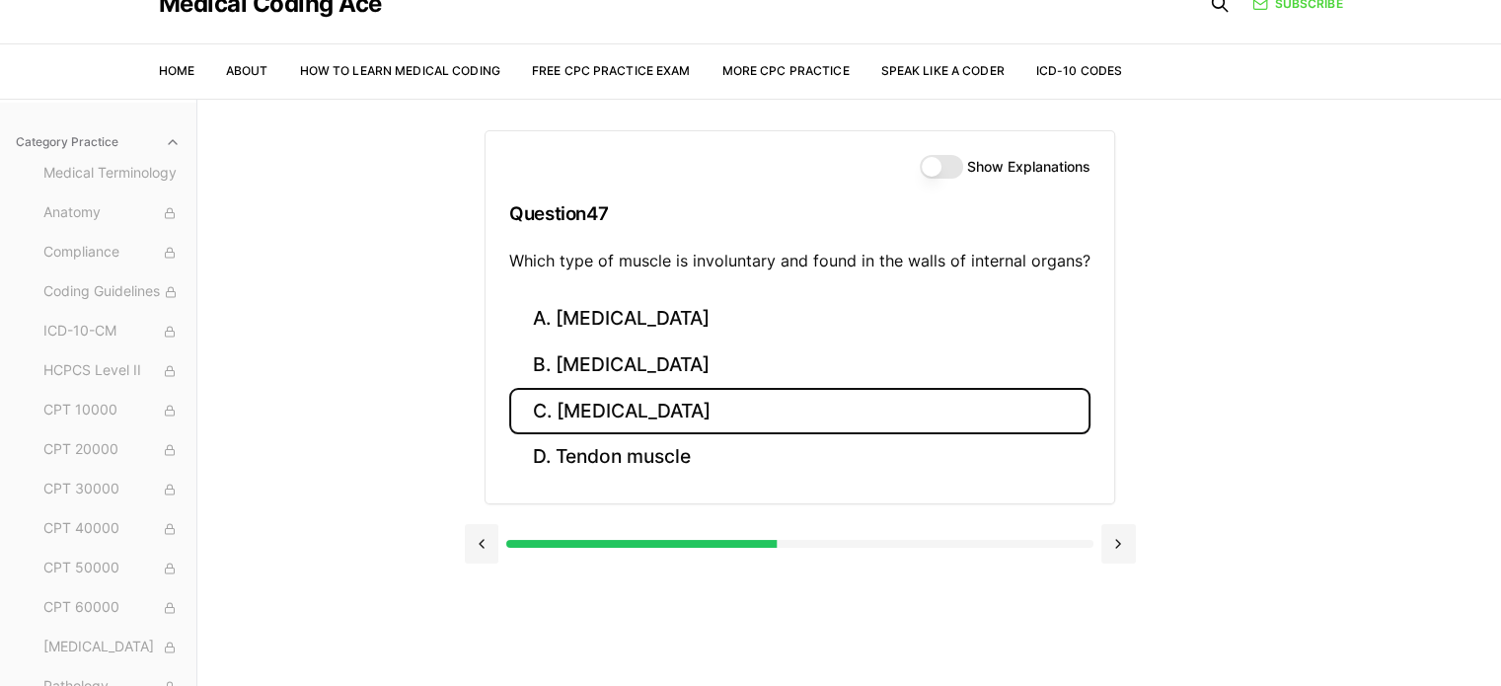
click at [739, 415] on button "C. [MEDICAL_DATA]" at bounding box center [799, 411] width 581 height 46
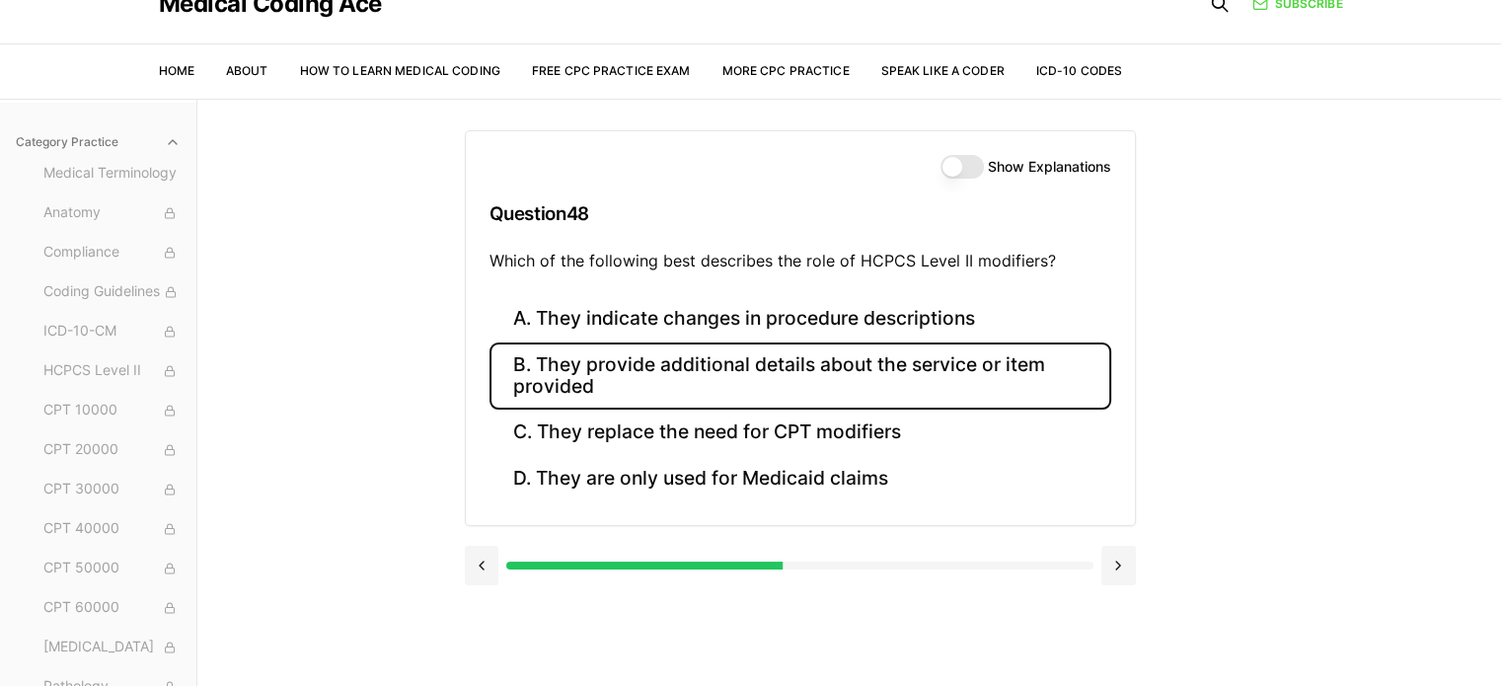
click at [1046, 386] on button "B. They provide additional details about the service or item provided" at bounding box center [801, 376] width 622 height 67
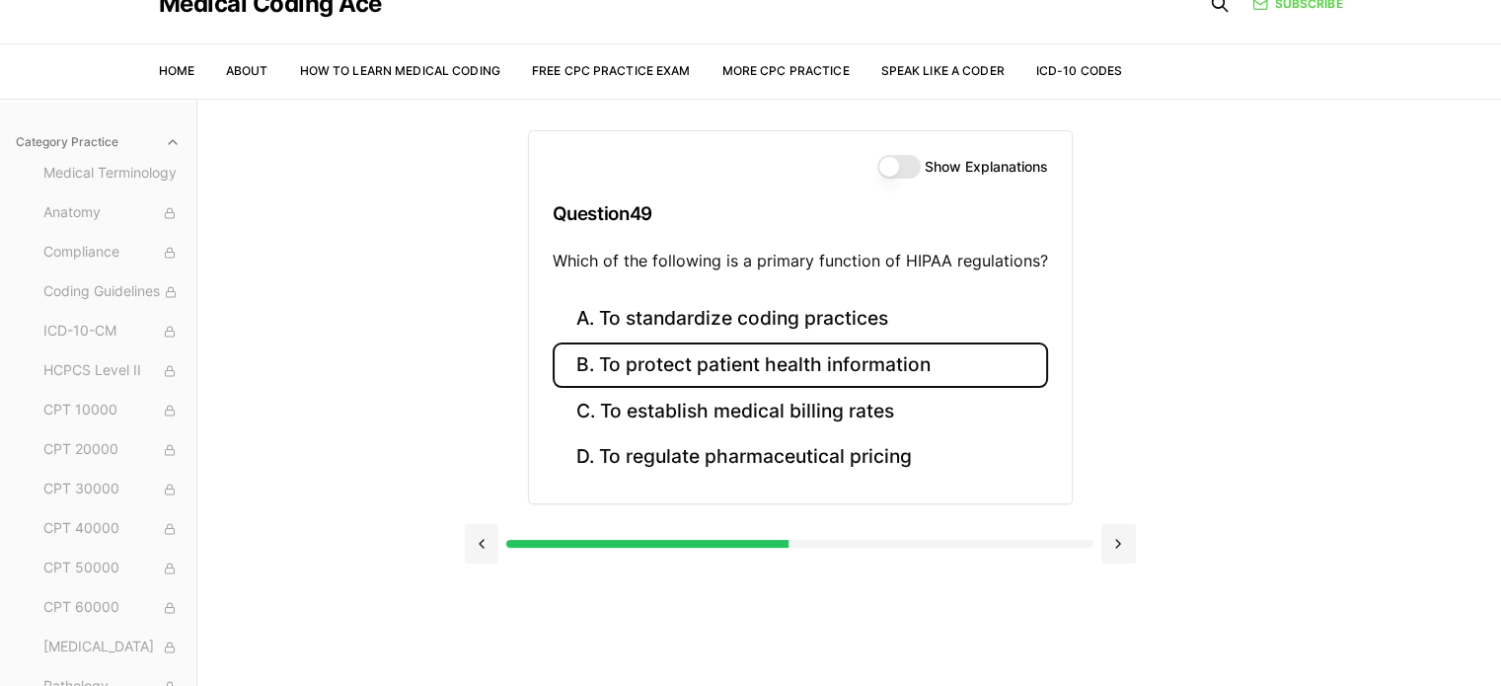
click at [936, 367] on button "B. To protect patient health information" at bounding box center [801, 366] width 496 height 46
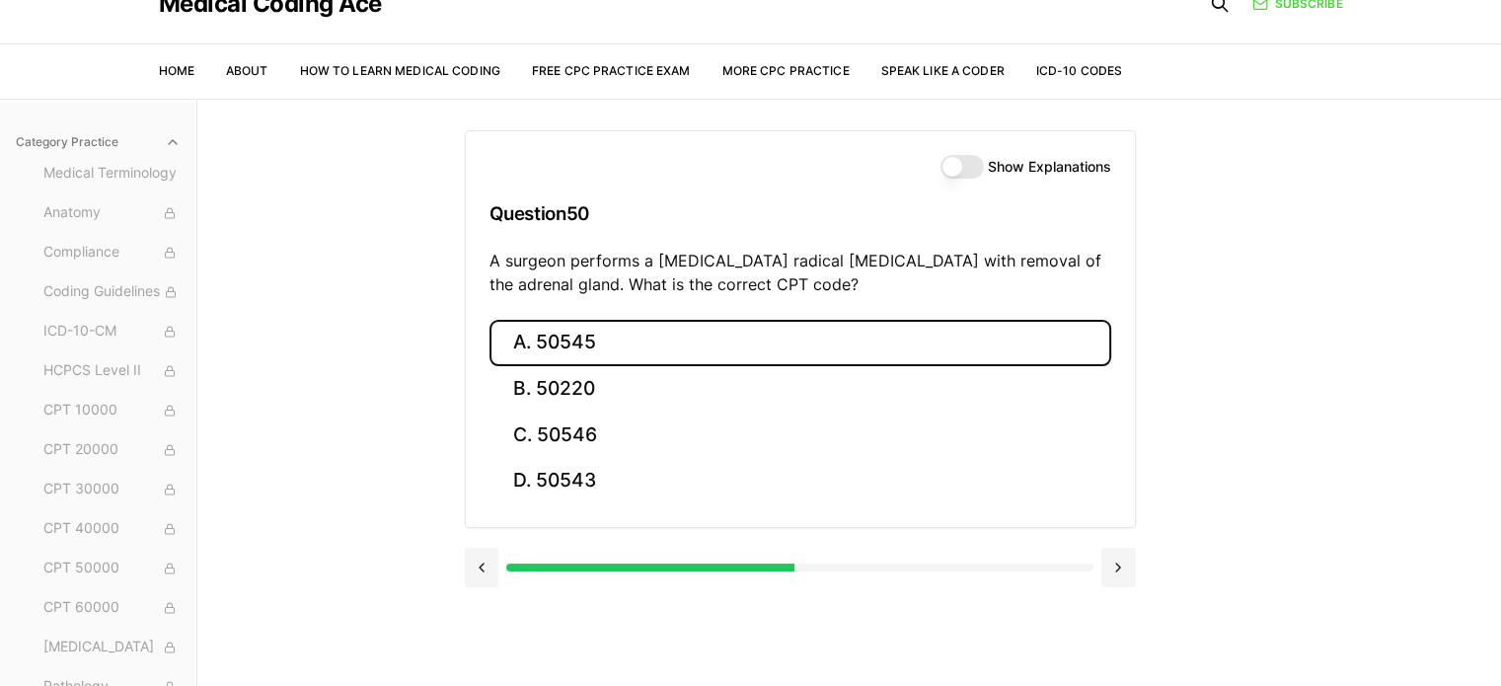
click at [588, 340] on button "A. 50545" at bounding box center [801, 343] width 622 height 46
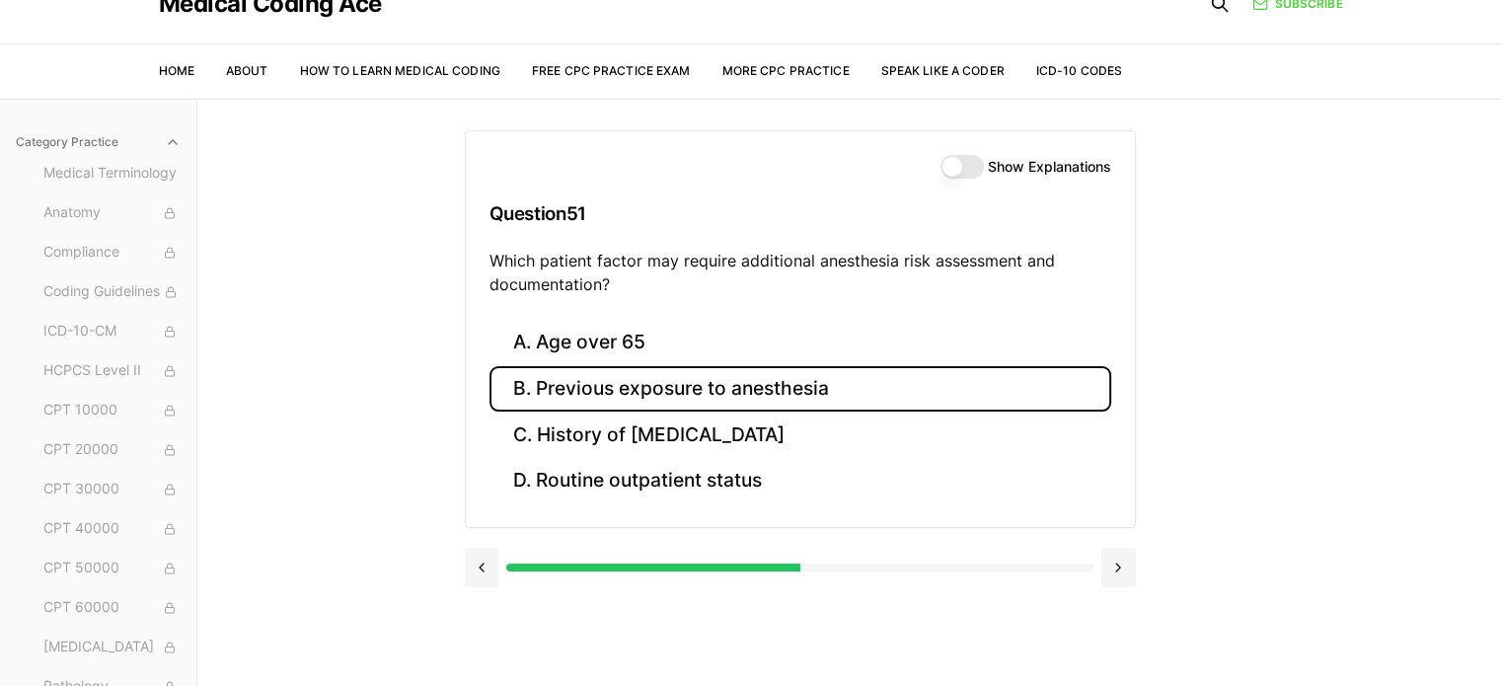
click at [973, 378] on button "B. Previous exposure to anesthesia" at bounding box center [801, 389] width 622 height 46
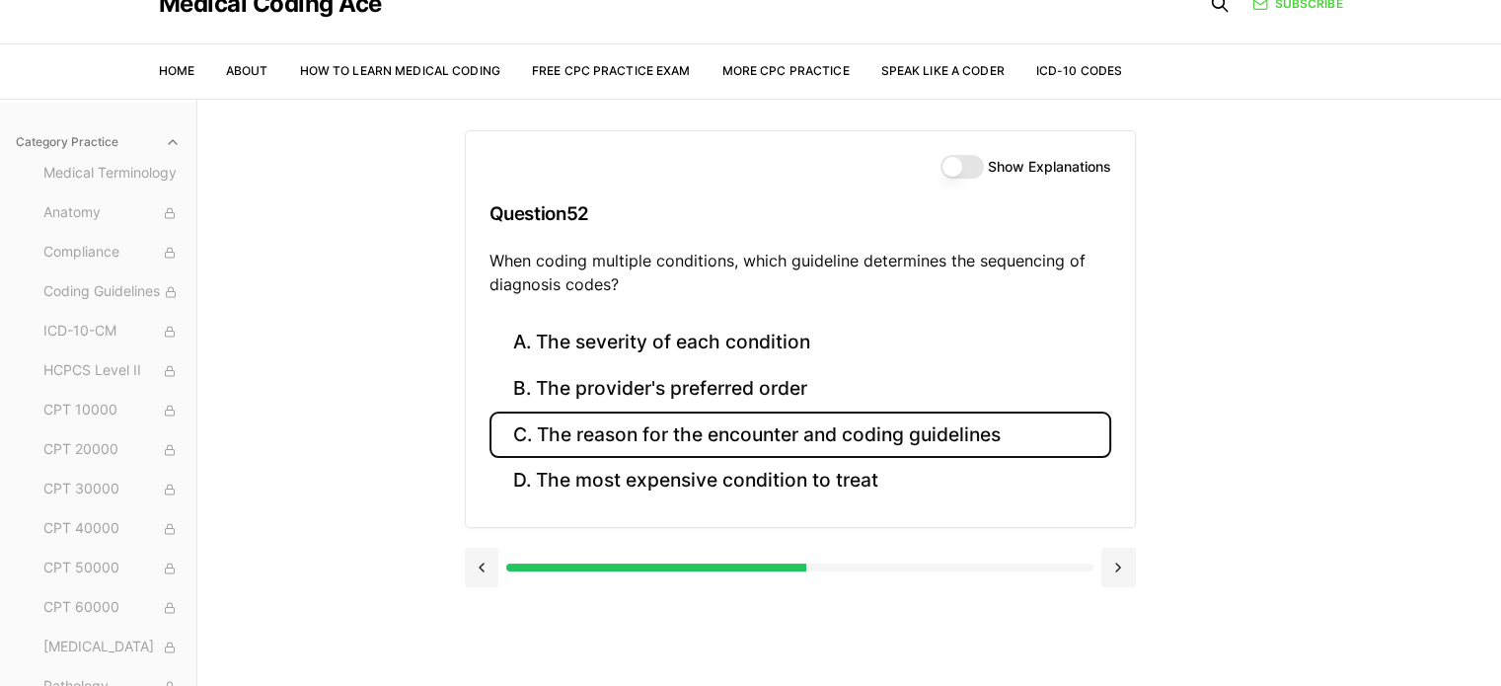
click at [1012, 437] on button "C. The reason for the encounter and coding guidelines" at bounding box center [801, 435] width 622 height 46
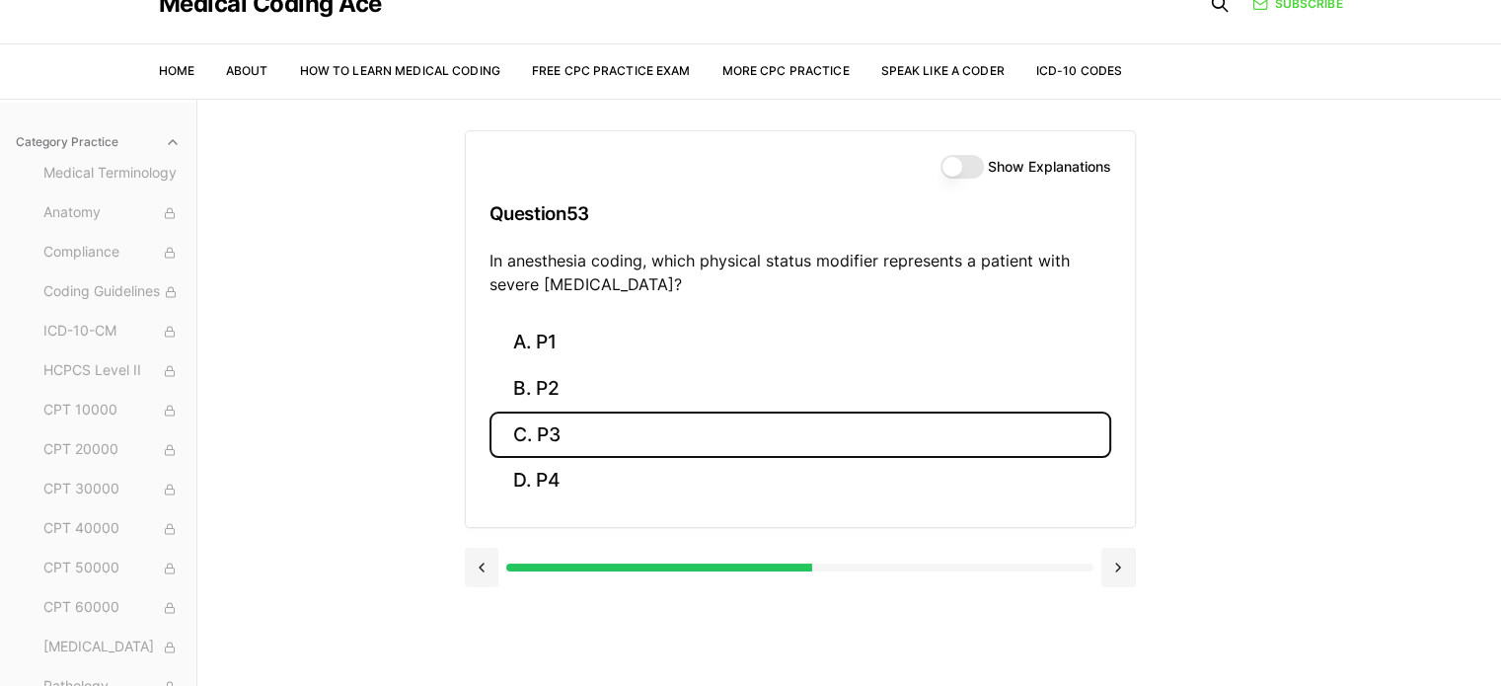
click at [626, 420] on button "C. P3" at bounding box center [801, 435] width 622 height 46
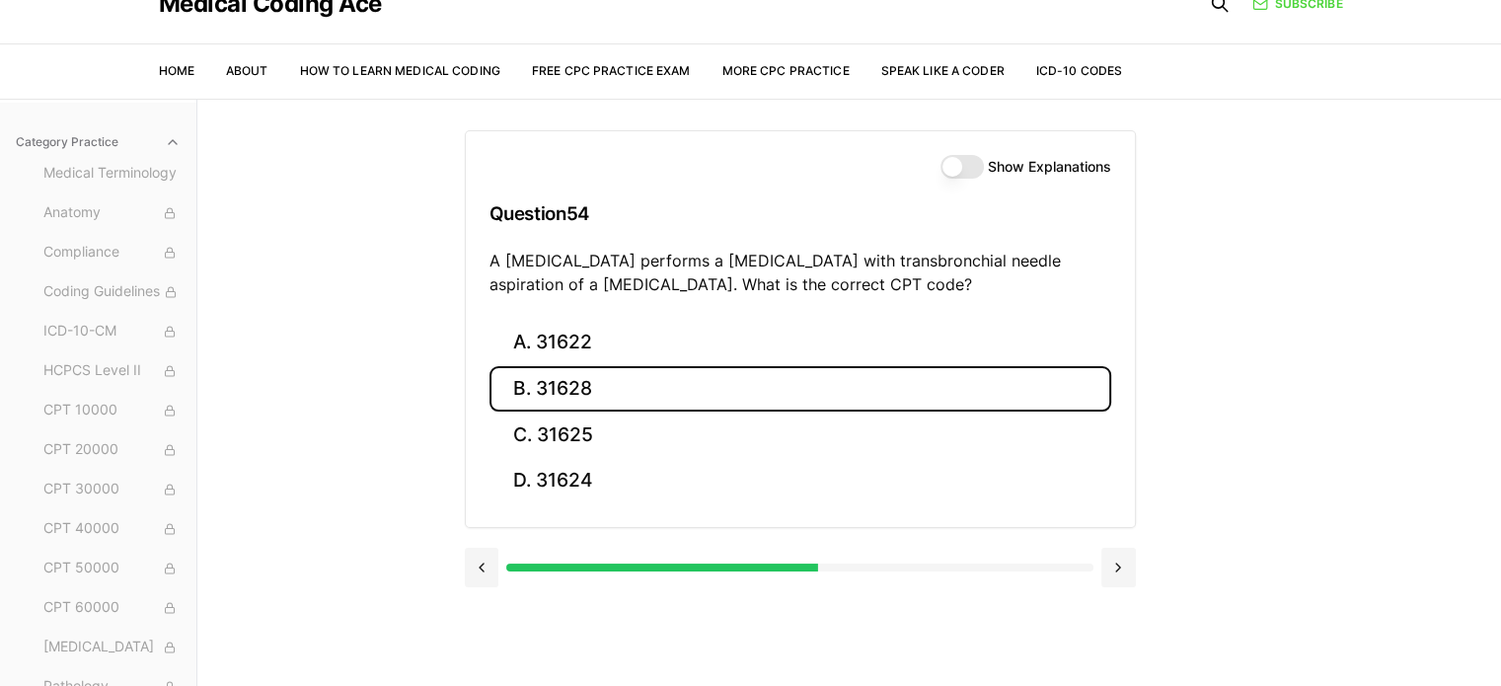
click at [619, 374] on button "B. 31628" at bounding box center [801, 389] width 622 height 46
click at [558, 378] on button "B. 74177" at bounding box center [801, 389] width 622 height 46
click at [594, 402] on button "B. 71046" at bounding box center [801, 389] width 622 height 46
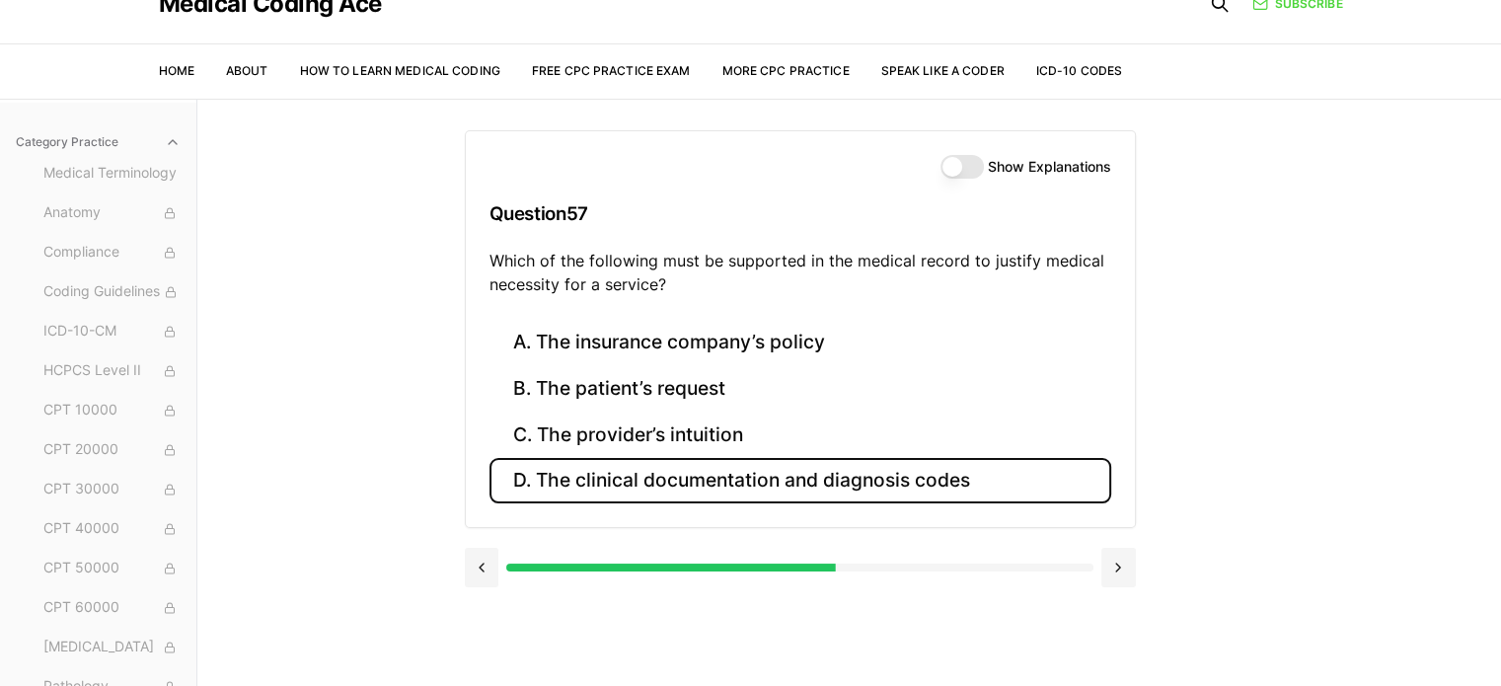
click at [913, 478] on button "D. The clinical documentation and diagnosis codes" at bounding box center [801, 481] width 622 height 46
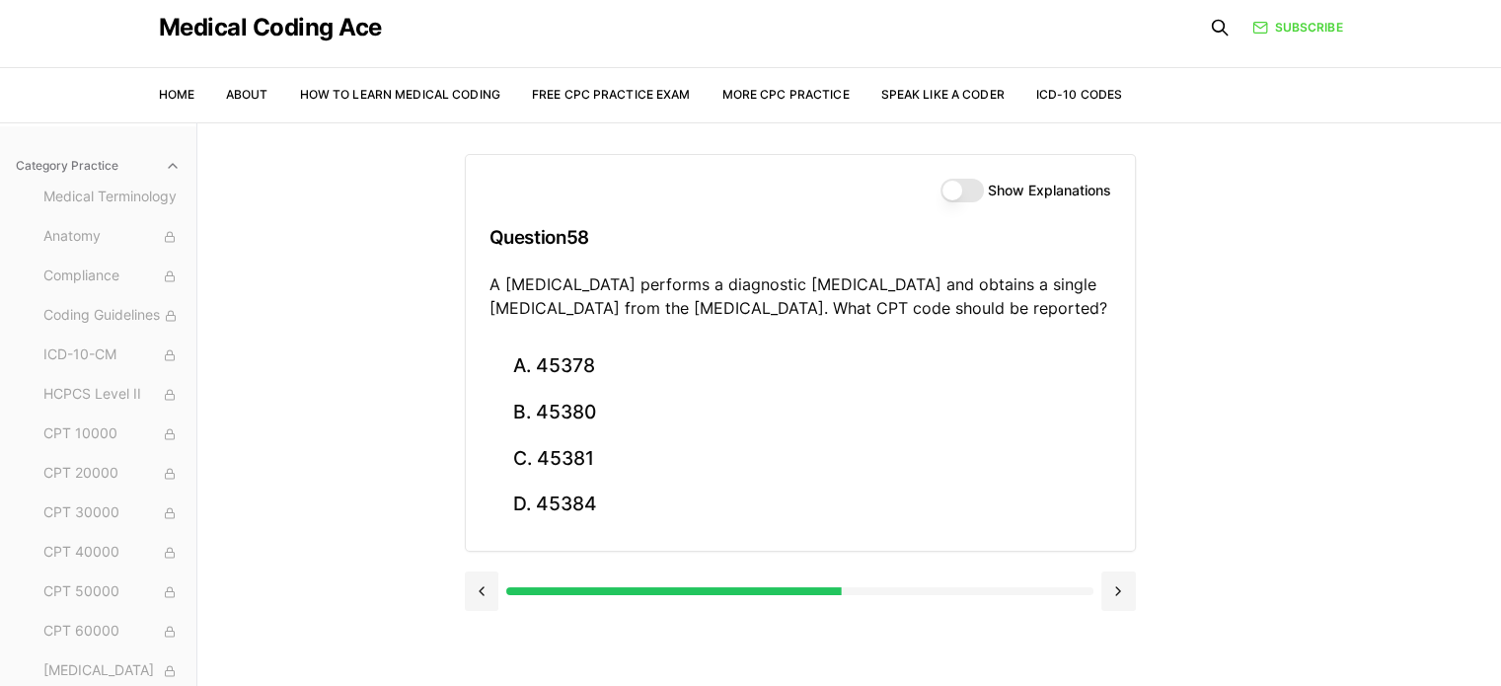
scroll to position [0, 0]
